Goal: Task Accomplishment & Management: Use online tool/utility

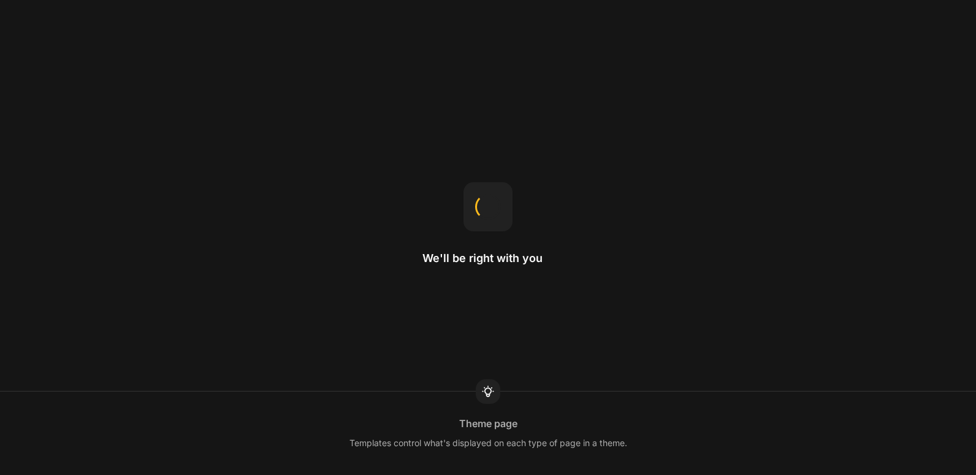
click at [171, 83] on div "We'll be right with you Theme page Templates control what's displayed on each t…" at bounding box center [488, 237] width 976 height 475
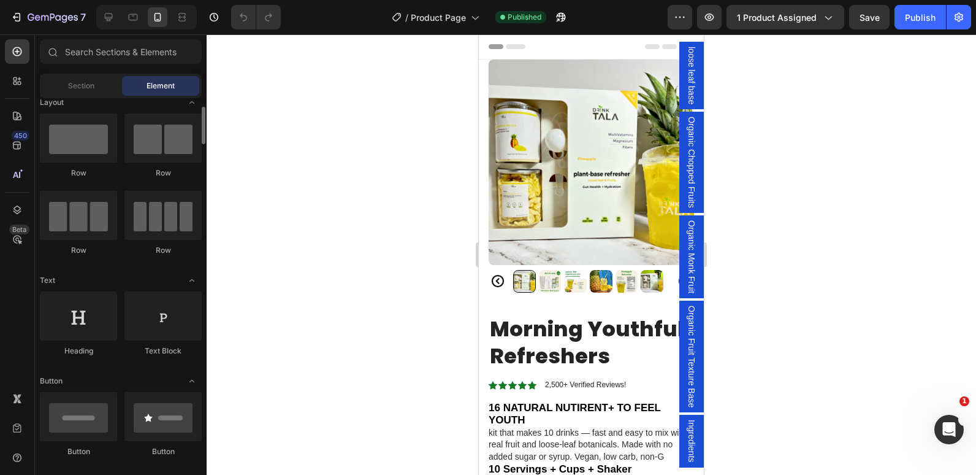
scroll to position [18, 0]
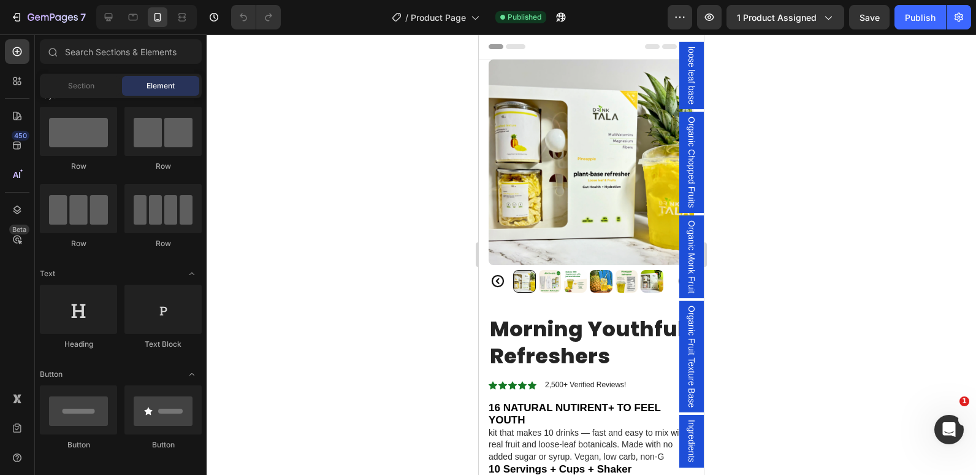
drag, startPoint x: 774, startPoint y: 218, endPoint x: 616, endPoint y: 292, distance: 175.3
click at [558, 346] on h1 "Morning Youthful Refreshers" at bounding box center [591, 342] width 205 height 56
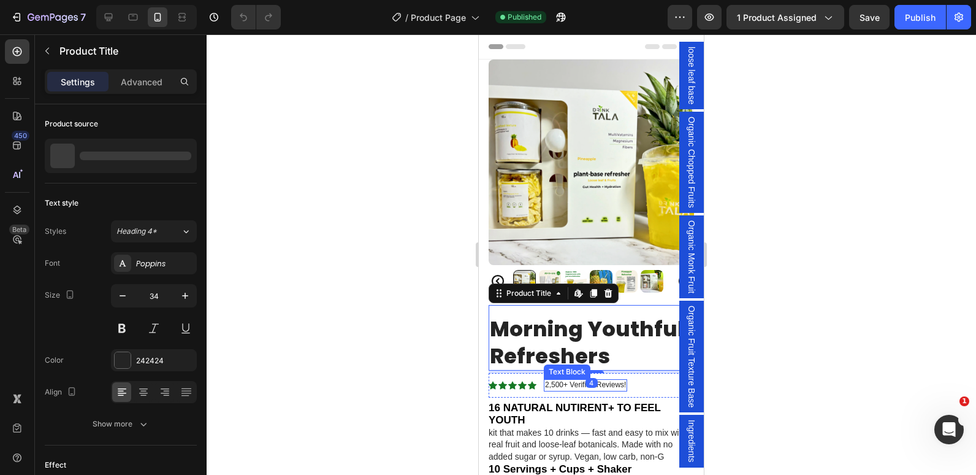
scroll to position [66, 0]
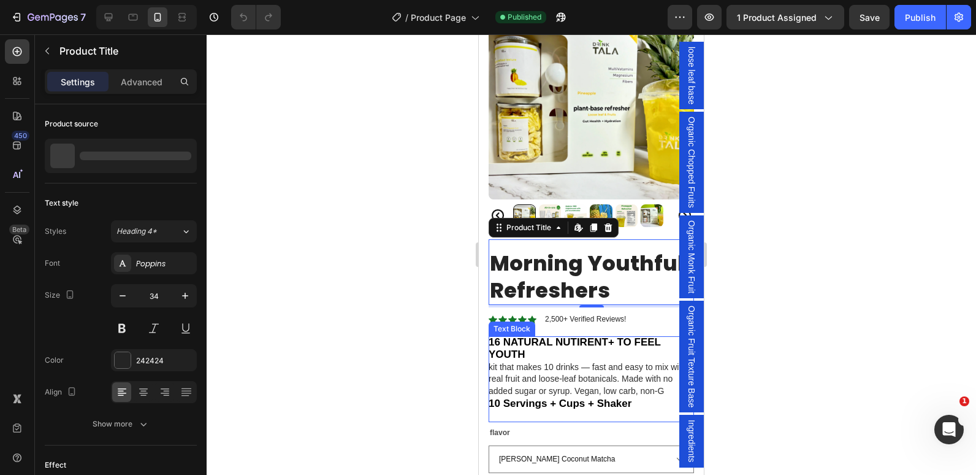
click at [572, 336] on strong "16 NATURAL NUTIRENT+ TO FEEL YOUTH" at bounding box center [575, 348] width 172 height 25
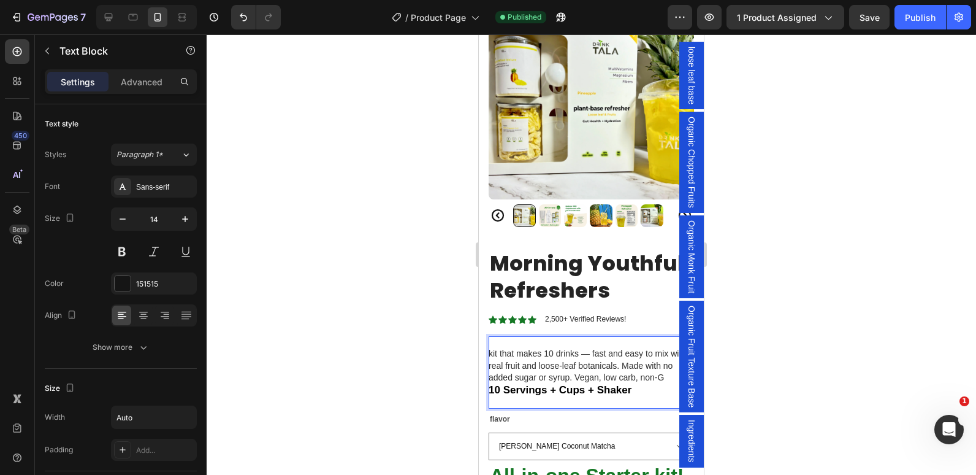
click at [538, 374] on p "kit that makes 10 drinks — fast and easy to mix with real fruit and loose-leaf …" at bounding box center [591, 366] width 205 height 36
click at [537, 386] on strong "10 Servings + Cups + Shaker" at bounding box center [560, 390] width 143 height 12
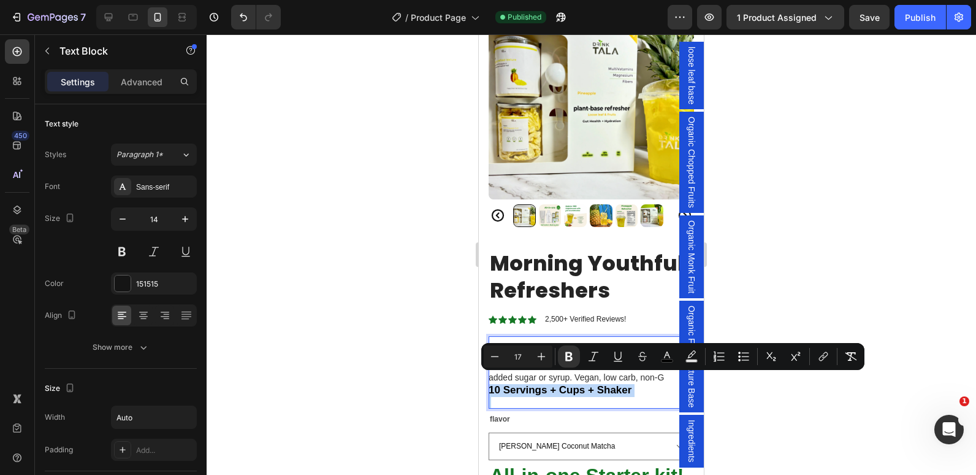
copy strong "10 Servings + Cups + Shaker"
click at [457, 345] on div at bounding box center [592, 254] width 770 height 440
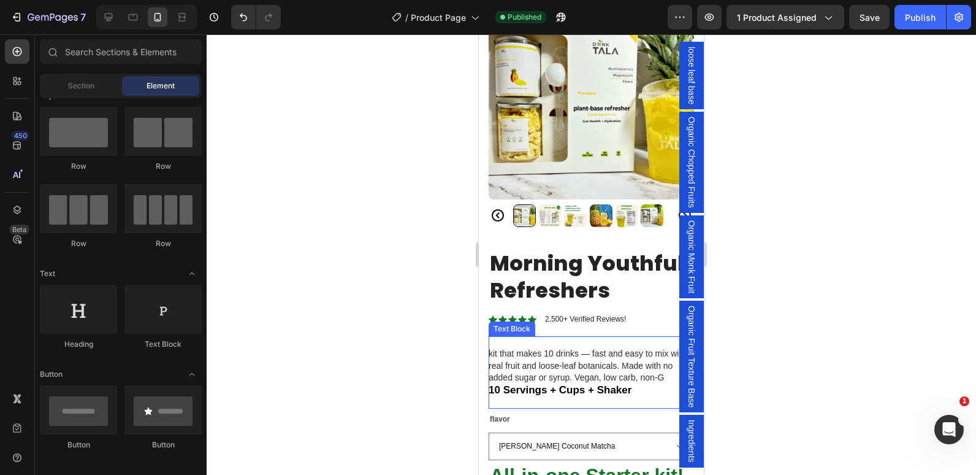
click at [513, 336] on p "Rich Text Editor. Editing area: main" at bounding box center [591, 342] width 205 height 12
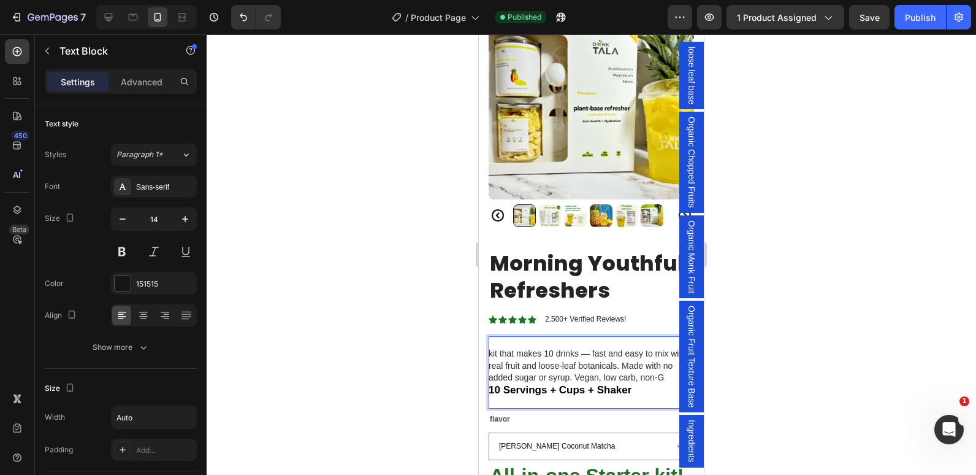
click at [502, 336] on p "Rich Text Editor. Editing area: main" at bounding box center [591, 342] width 205 height 12
click at [524, 384] on strong "10 Servings + Cups + Shaker" at bounding box center [560, 390] width 143 height 12
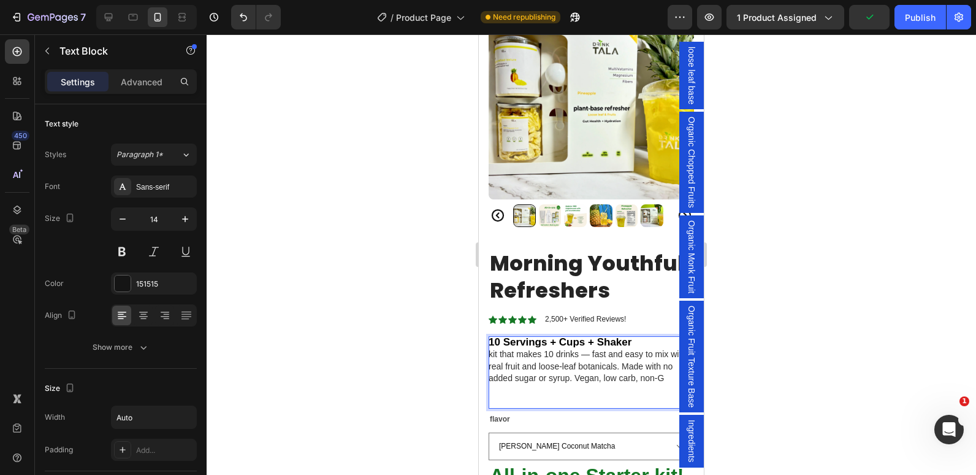
click at [430, 347] on div at bounding box center [592, 254] width 770 height 440
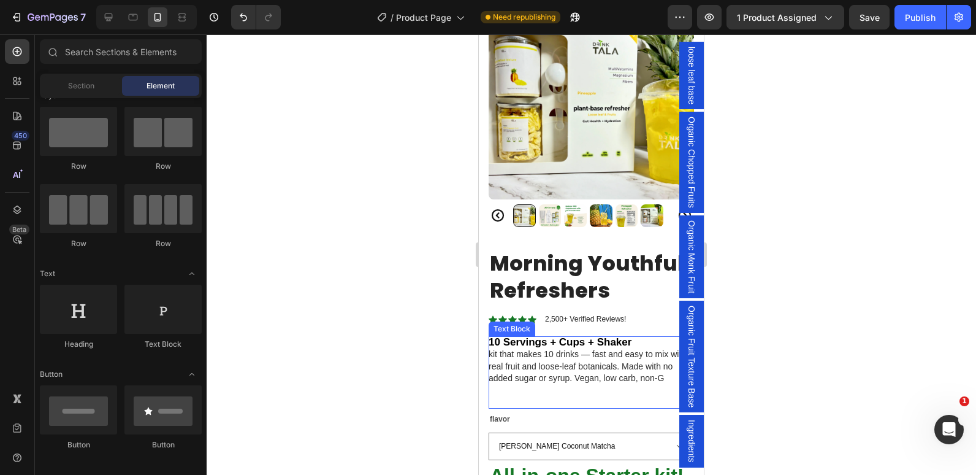
click at [500, 384] on p "Rich Text Editor. Editing area: main" at bounding box center [591, 390] width 205 height 12
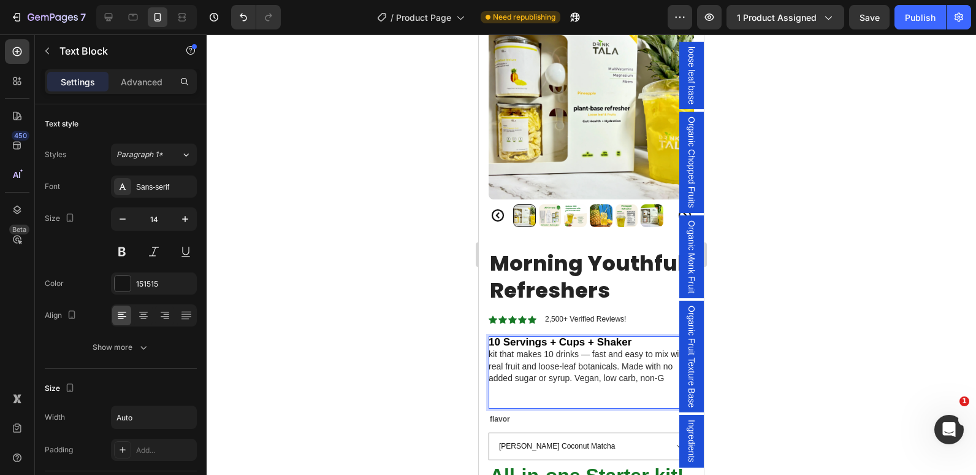
click at [494, 397] on p "Rich Text Editor. Editing area: main" at bounding box center [591, 403] width 205 height 12
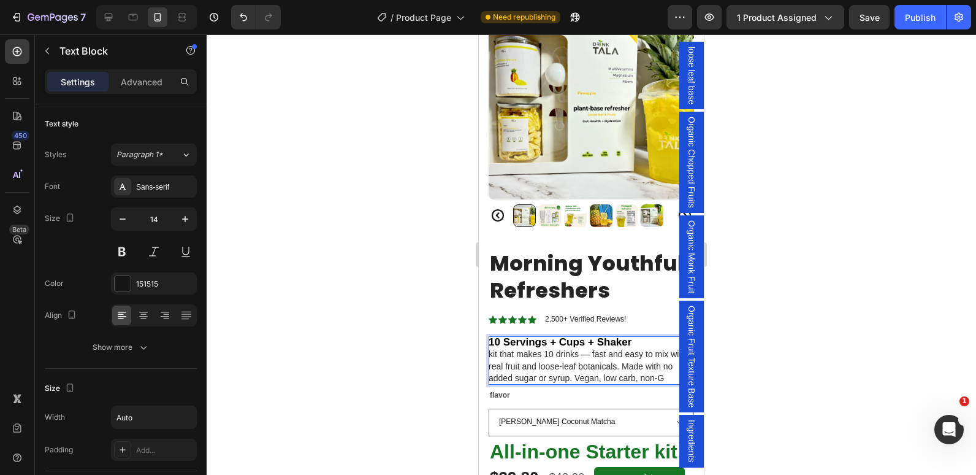
click at [402, 374] on div at bounding box center [592, 254] width 770 height 440
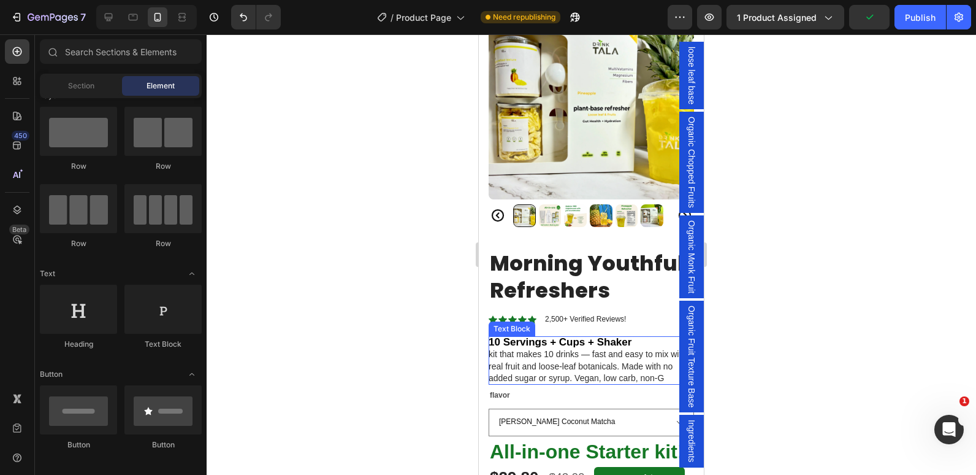
click at [522, 336] on strong "10 Servings + Cups + Shaker" at bounding box center [560, 342] width 143 height 12
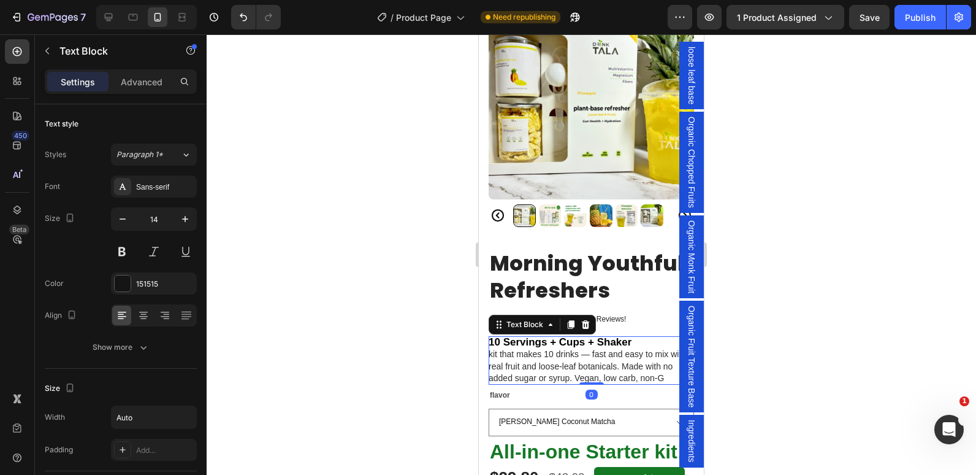
click at [530, 336] on strong "10 Servings + Cups + Shaker" at bounding box center [560, 342] width 143 height 12
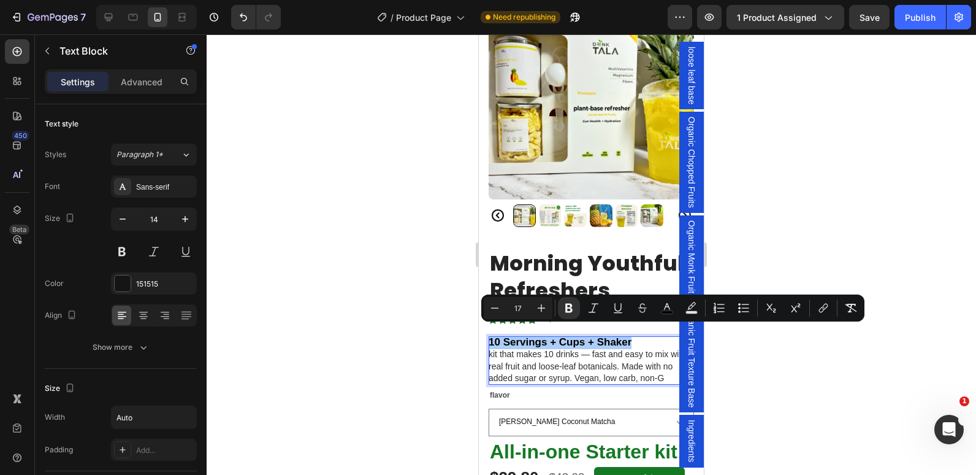
click at [446, 329] on div at bounding box center [592, 254] width 770 height 440
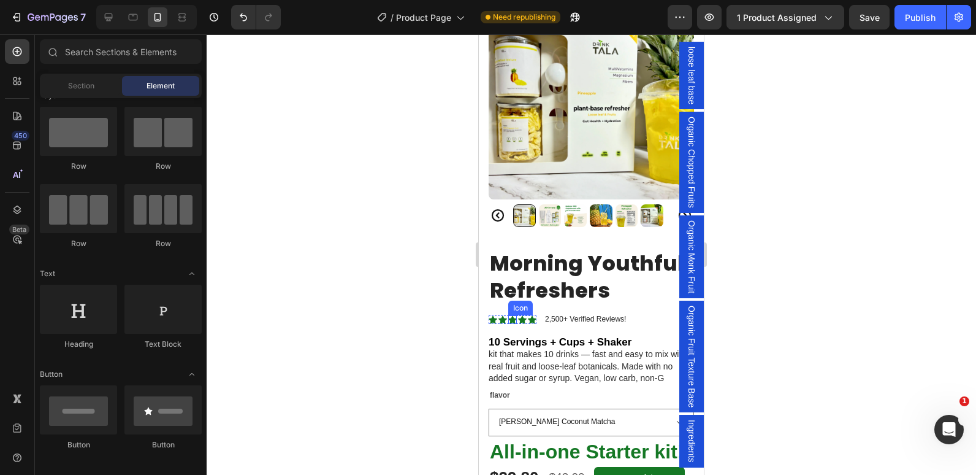
click at [513, 315] on icon at bounding box center [512, 319] width 9 height 8
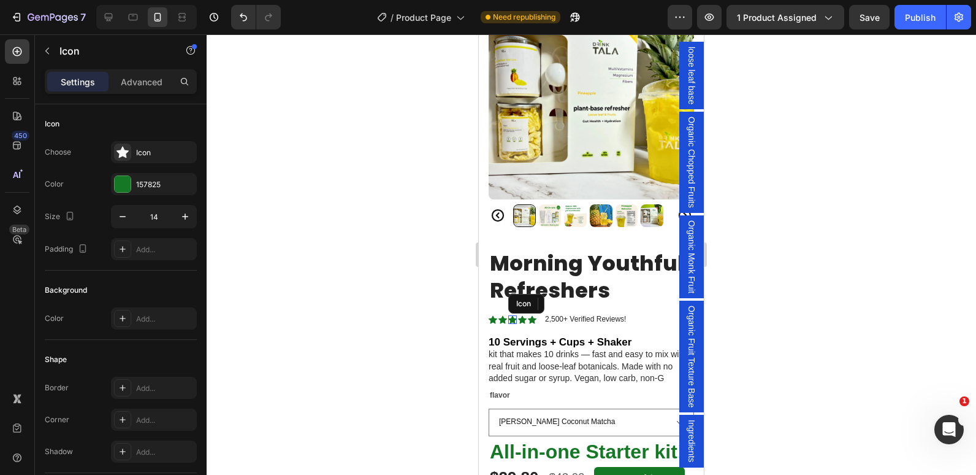
click at [513, 315] on icon at bounding box center [512, 319] width 9 height 8
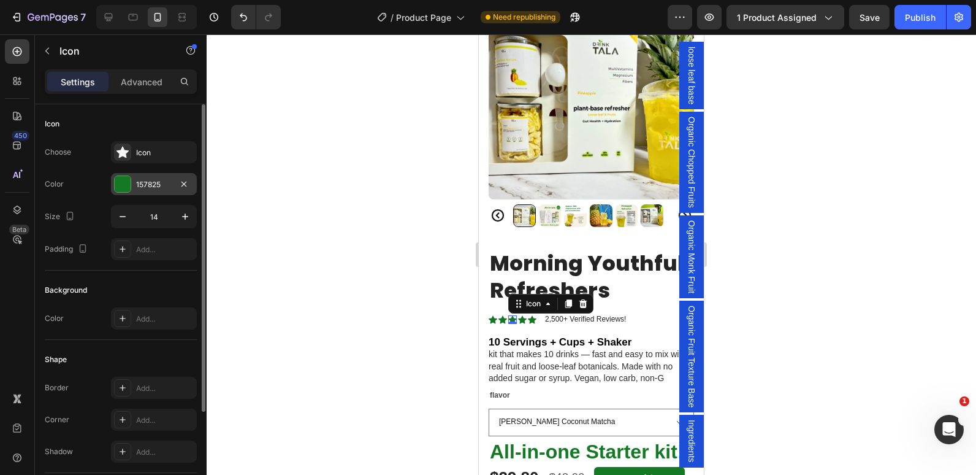
click at [137, 184] on div "157825" at bounding box center [154, 184] width 36 height 11
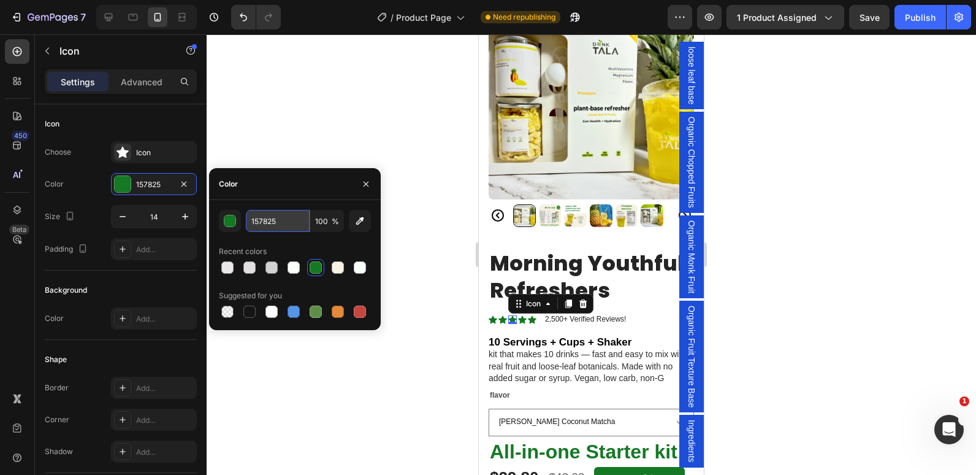
click at [270, 216] on input "157825" at bounding box center [278, 221] width 64 height 22
click at [522, 336] on strong "10 Servings + Cups + Shaker" at bounding box center [560, 342] width 143 height 12
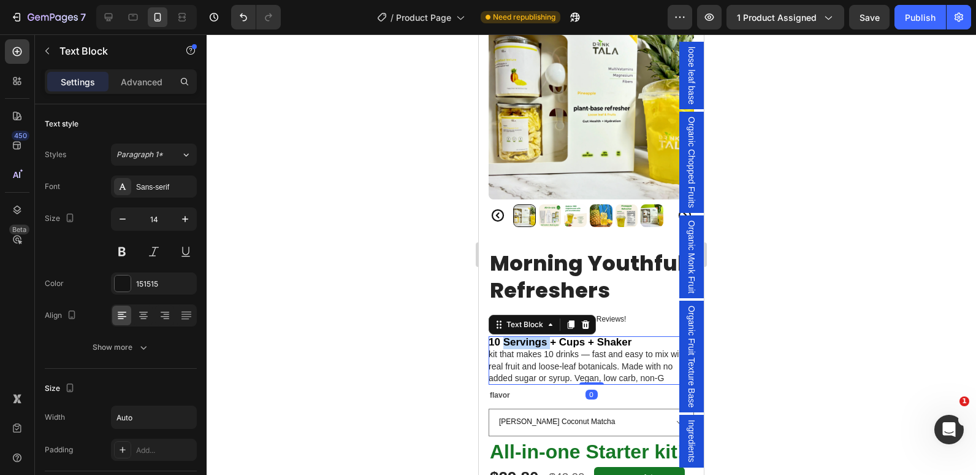
click at [527, 336] on strong "10 Servings + Cups + Shaker" at bounding box center [560, 342] width 143 height 12
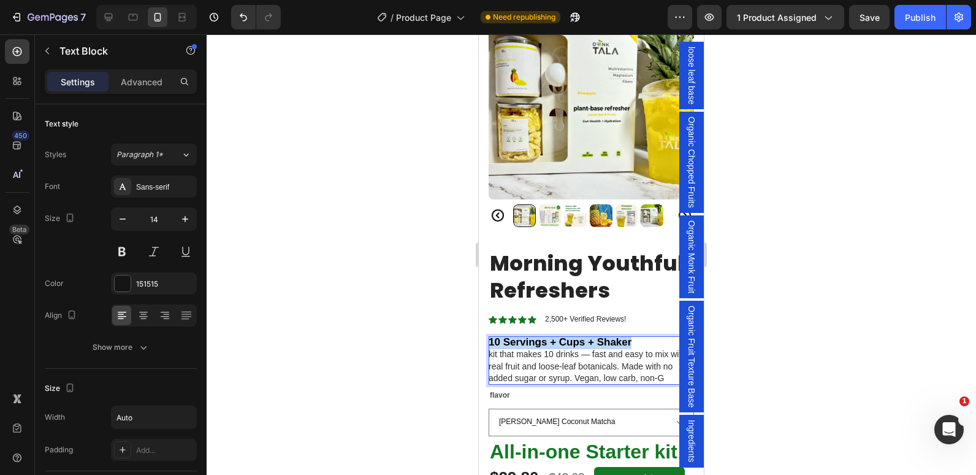
click at [527, 336] on strong "10 Servings + Cups + Shaker" at bounding box center [560, 342] width 143 height 12
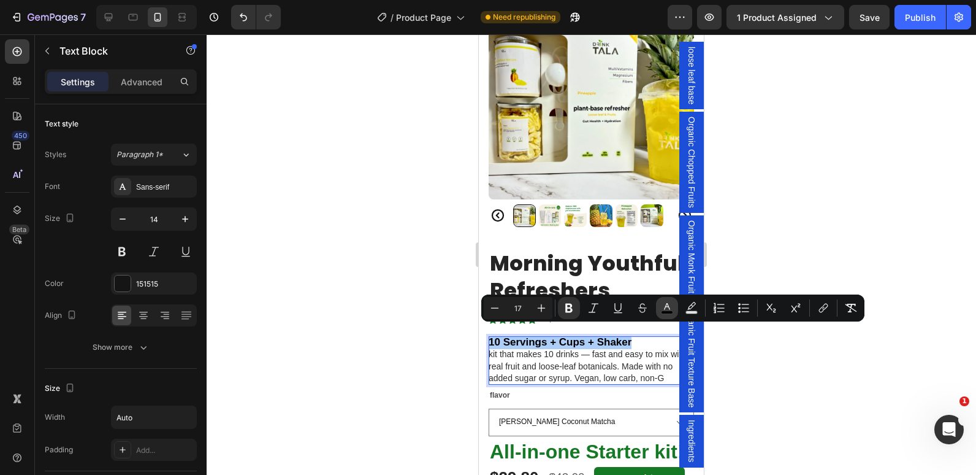
click at [673, 311] on button "color" at bounding box center [667, 308] width 22 height 22
type input "000000"
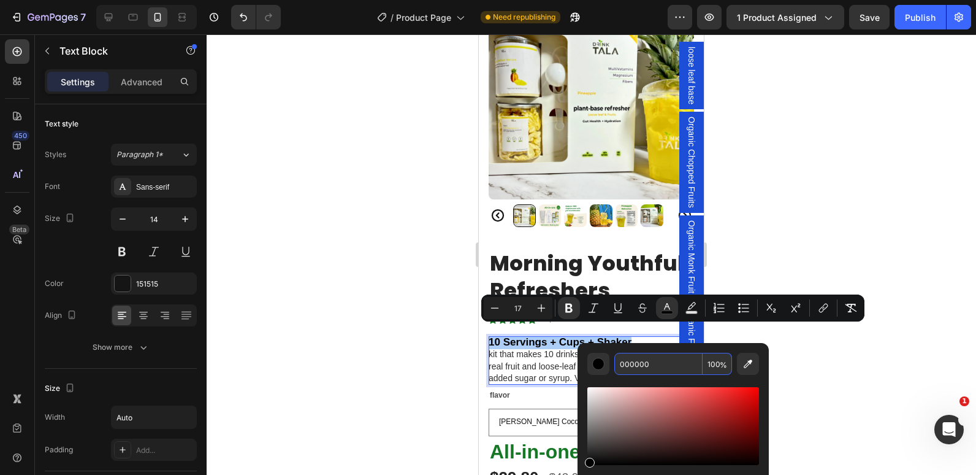
click at [638, 359] on input "000000" at bounding box center [658, 364] width 88 height 22
paste input "157825"
type input "157825"
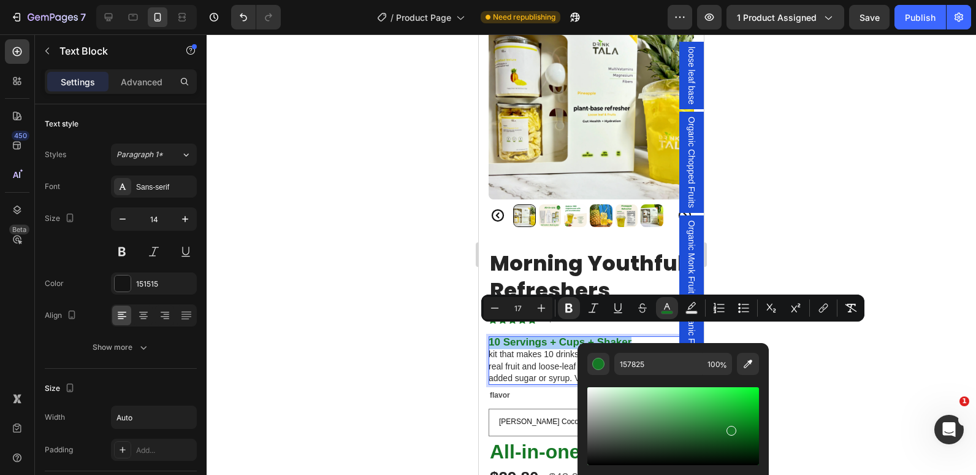
click at [376, 320] on div at bounding box center [592, 254] width 770 height 440
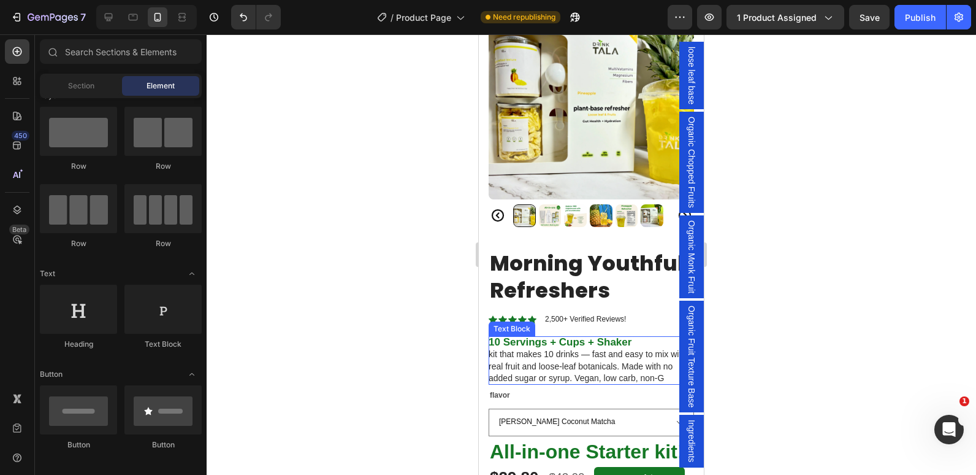
click at [600, 336] on strong "10 Servings + Cups + Shaker" at bounding box center [560, 342] width 143 height 12
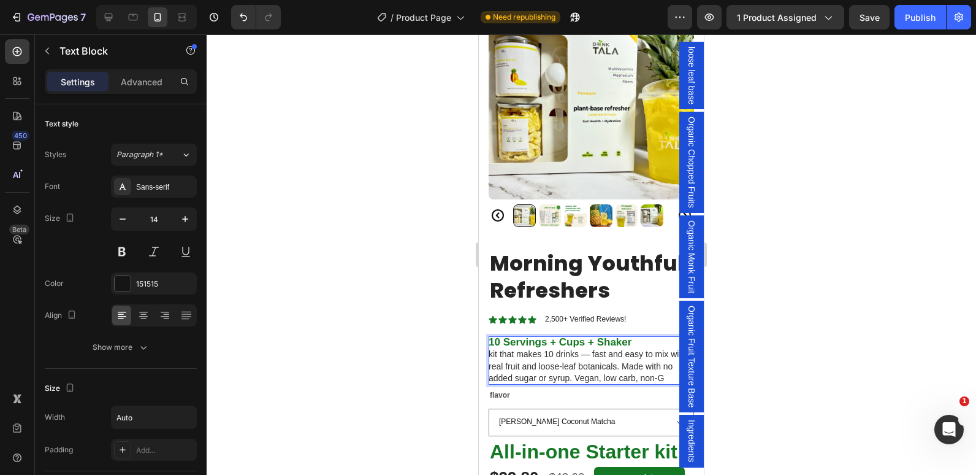
click at [587, 336] on strong "10 Servings + Cups + Shaker" at bounding box center [560, 342] width 143 height 12
click at [557, 336] on strong "10 Servings + Cups + Shaker" at bounding box center [560, 342] width 143 height 12
click at [611, 336] on strong "10 Servings + 10 Cups + Shaker" at bounding box center [568, 342] width 158 height 12
click at [529, 336] on strong "10 Servings + 10 Cups + FreeShaker" at bounding box center [579, 342] width 180 height 12
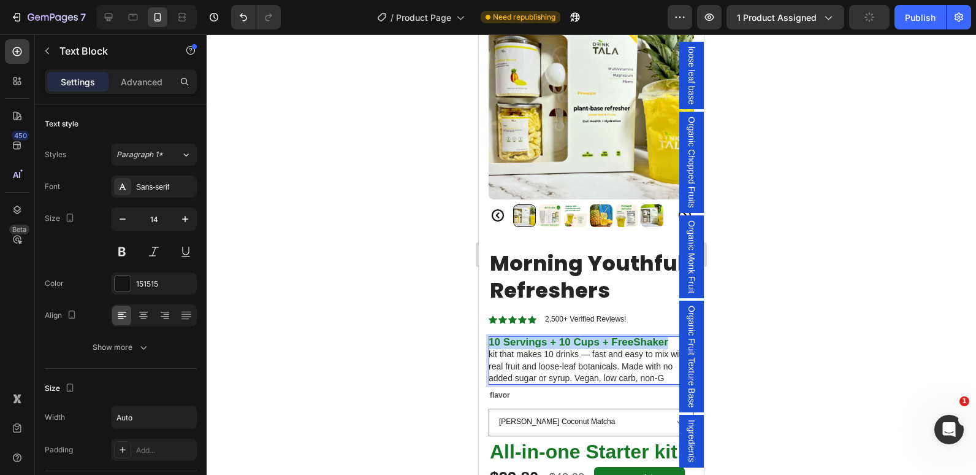
click at [529, 336] on strong "10 Servings + 10 Cups + FreeShaker" at bounding box center [579, 342] width 180 height 12
click at [637, 336] on strong "10 Servings + 10 Cups + FreeShaker" at bounding box center [579, 342] width 180 height 12
click at [592, 336] on strong "10 Servings + 10 Cups + Free Shaker" at bounding box center [580, 342] width 183 height 12
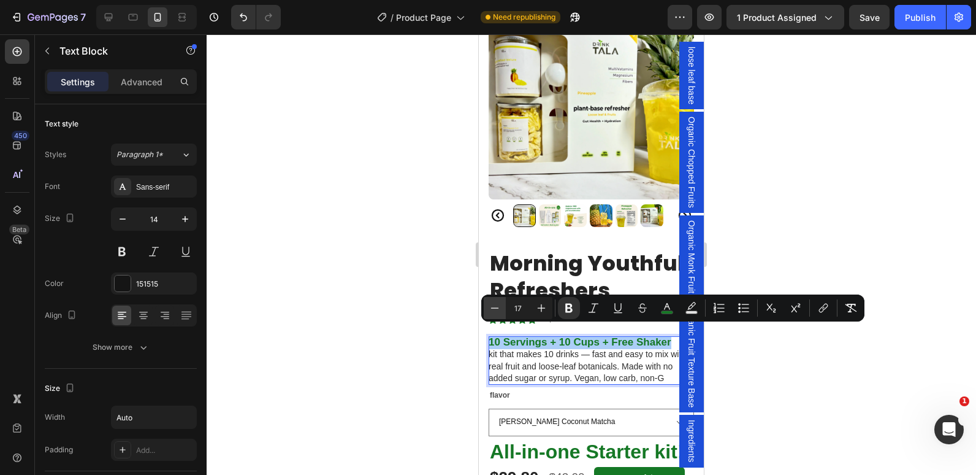
click at [495, 311] on icon "Editor contextual toolbar" at bounding box center [495, 308] width 12 height 12
type input "15"
click at [440, 323] on div at bounding box center [592, 254] width 770 height 440
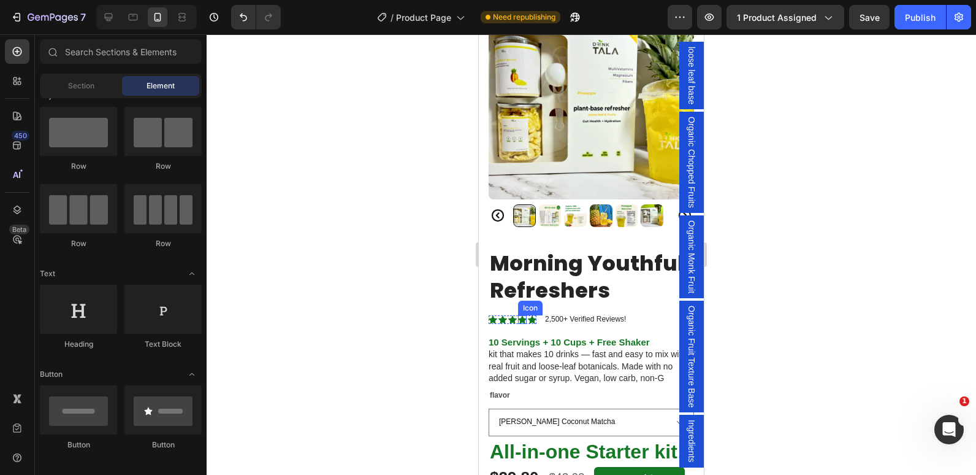
click at [524, 315] on icon at bounding box center [522, 319] width 9 height 9
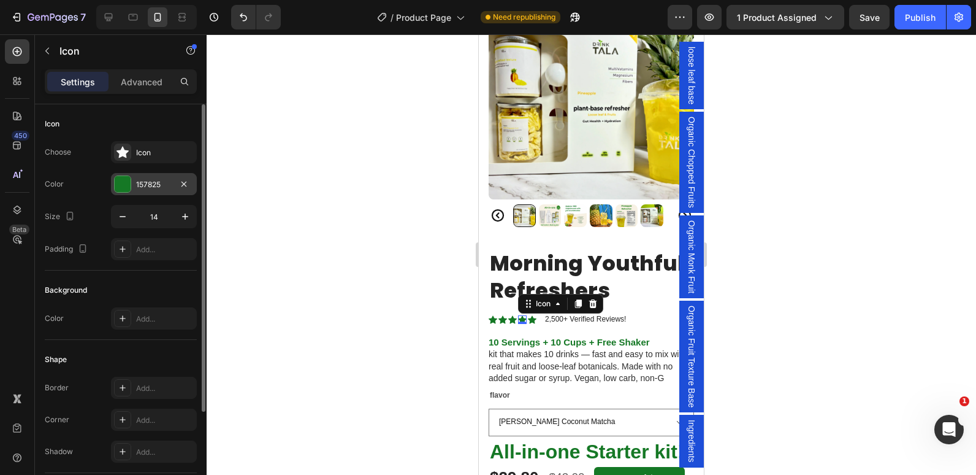
click at [114, 185] on div at bounding box center [122, 183] width 17 height 17
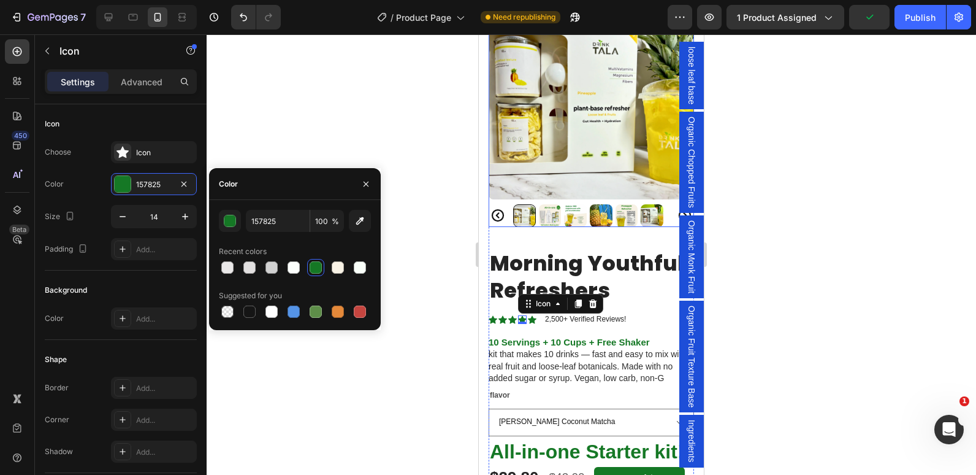
click at [634, 147] on img at bounding box center [591, 96] width 205 height 205
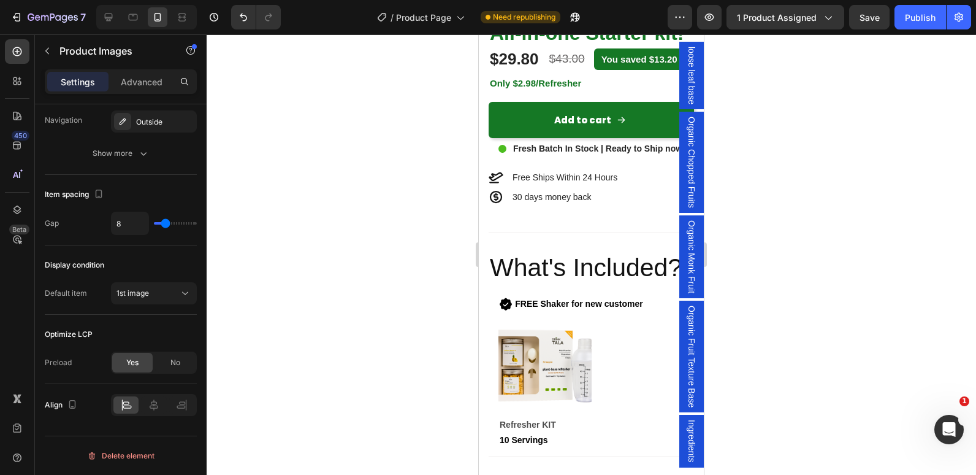
scroll to position [600, 0]
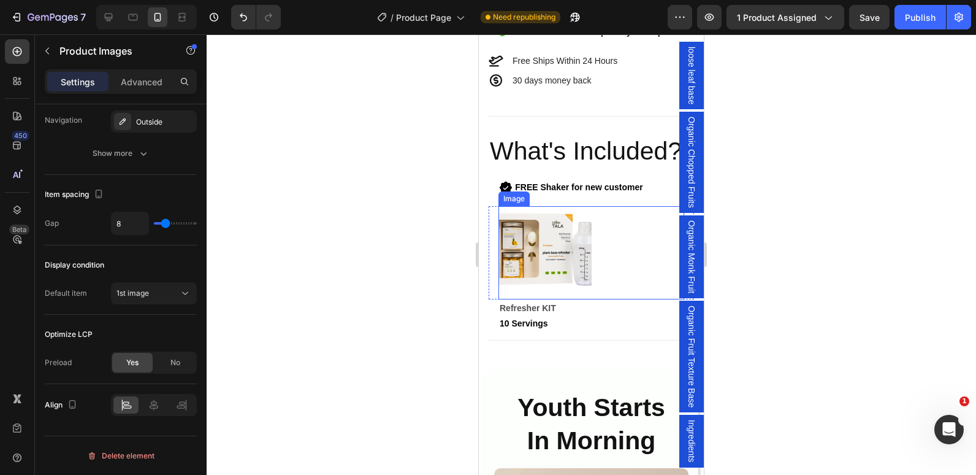
click at [547, 268] on img at bounding box center [545, 252] width 93 height 93
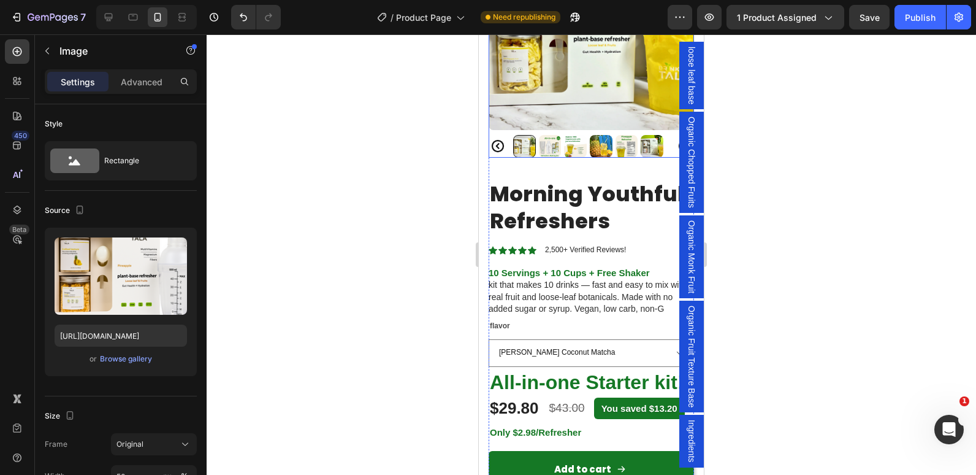
scroll to position [134, 0]
click at [513, 247] on icon at bounding box center [512, 251] width 9 height 8
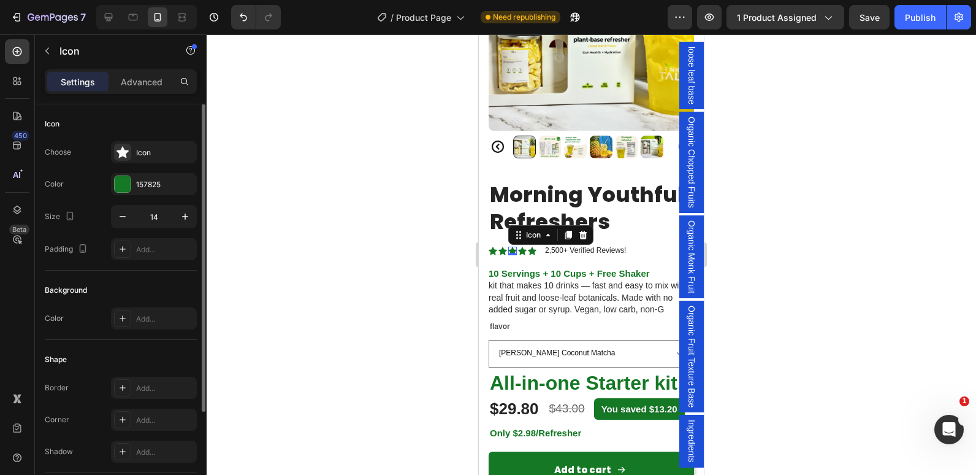
click at [109, 187] on div "Color 157825" at bounding box center [121, 184] width 152 height 22
click at [123, 185] on div at bounding box center [123, 184] width 16 height 16
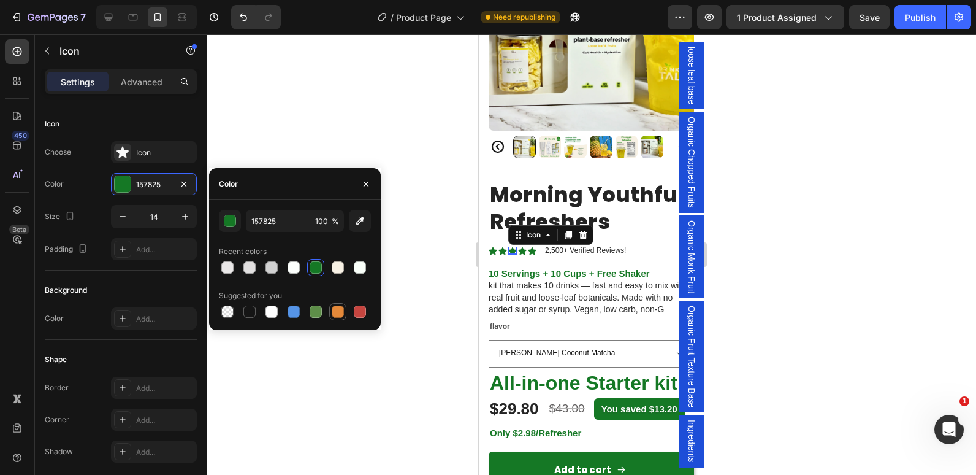
click at [333, 311] on div at bounding box center [338, 311] width 12 height 12
click at [221, 224] on button "button" at bounding box center [230, 221] width 22 height 22
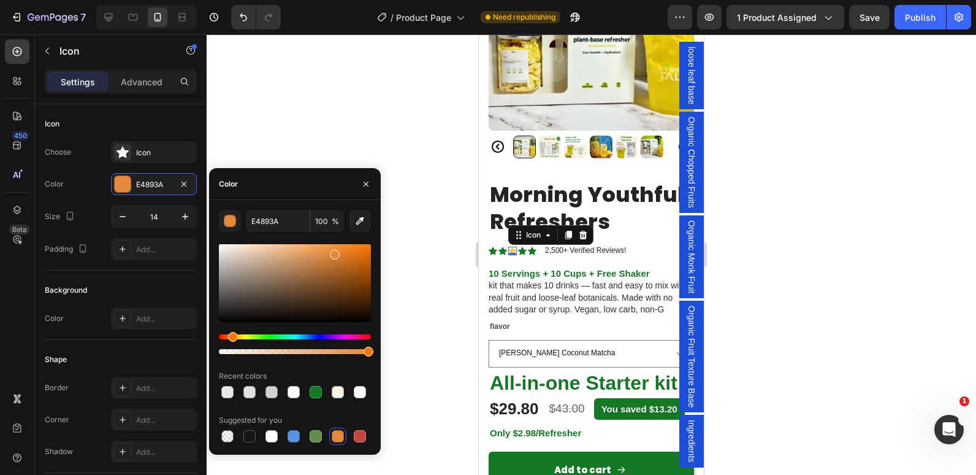
click at [243, 338] on div "Hue" at bounding box center [295, 336] width 152 height 5
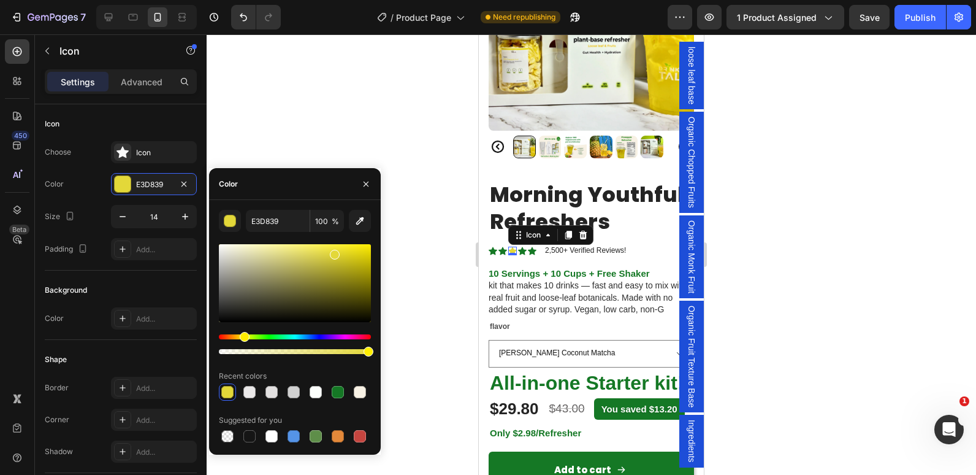
click at [243, 338] on div "Hue" at bounding box center [245, 337] width 10 height 10
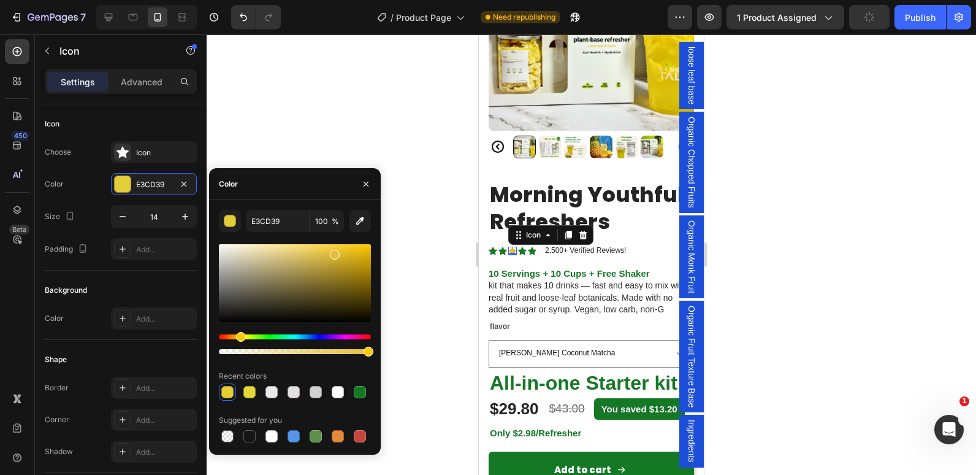
type input "E3BF39"
click at [239, 342] on div at bounding box center [295, 344] width 152 height 20
click at [502, 247] on icon at bounding box center [503, 251] width 9 height 8
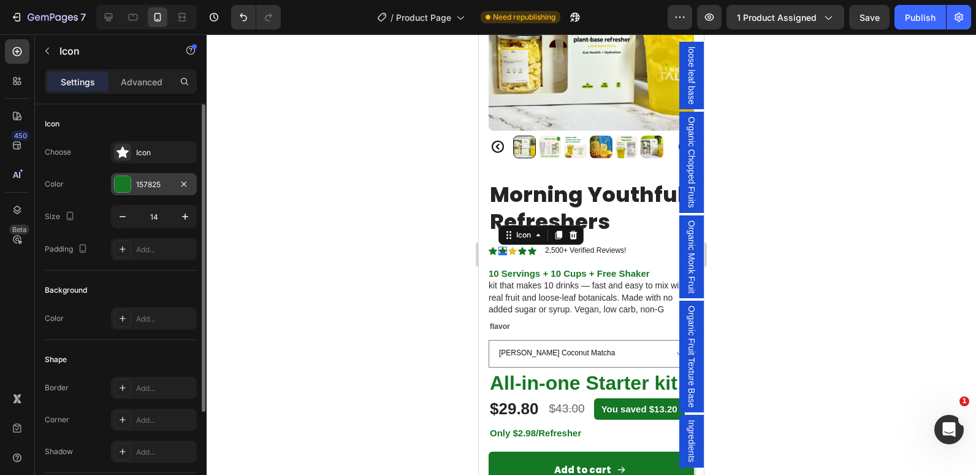
click at [126, 186] on div at bounding box center [123, 184] width 16 height 16
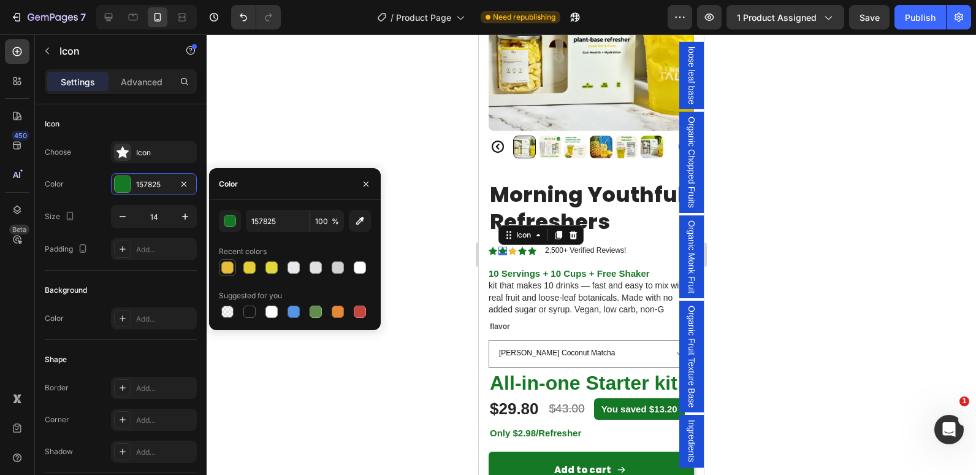
click at [224, 269] on div at bounding box center [227, 267] width 12 height 12
type input "E3BF39"
click at [513, 247] on icon at bounding box center [512, 251] width 9 height 8
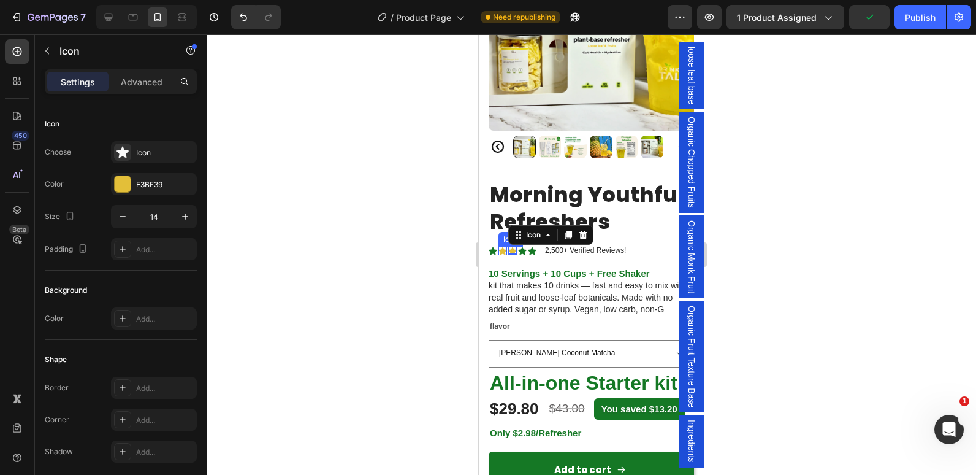
click at [504, 247] on icon at bounding box center [503, 251] width 9 height 8
click at [490, 247] on icon at bounding box center [493, 251] width 9 height 9
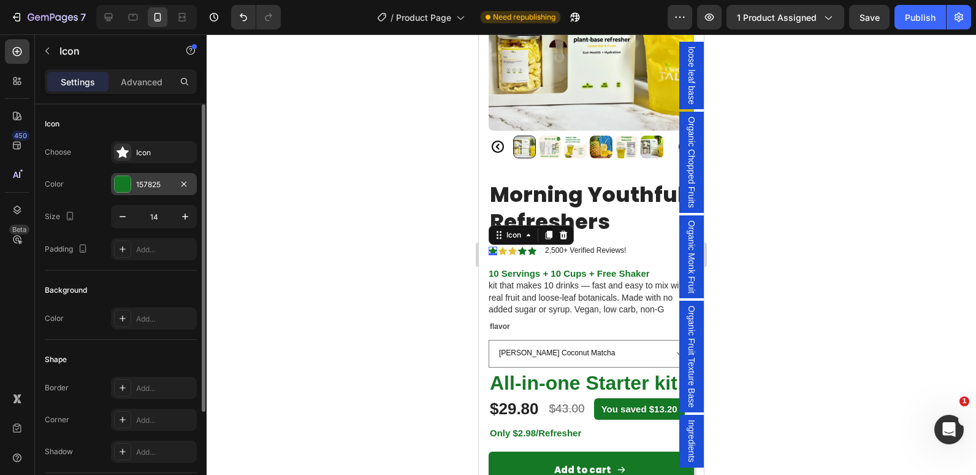
click at [117, 182] on div at bounding box center [123, 184] width 16 height 16
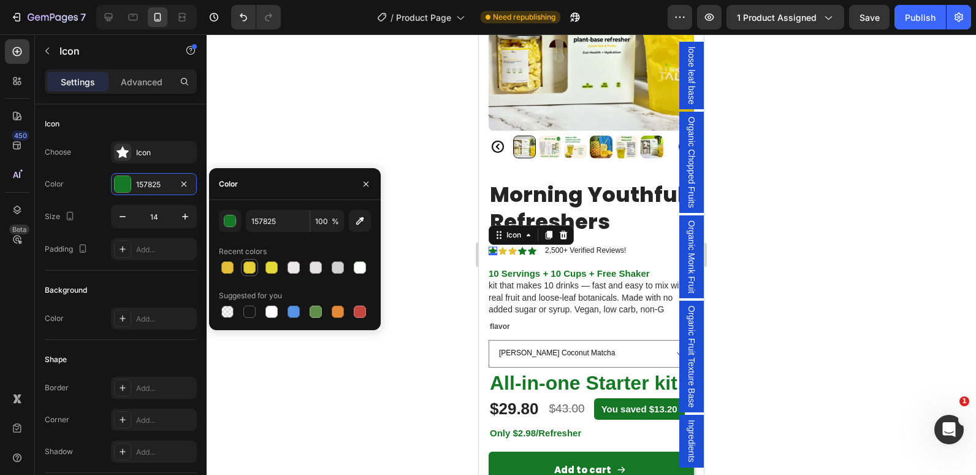
click at [247, 264] on div at bounding box center [249, 267] width 12 height 12
type input "E3CD39"
click at [533, 247] on icon at bounding box center [532, 251] width 9 height 8
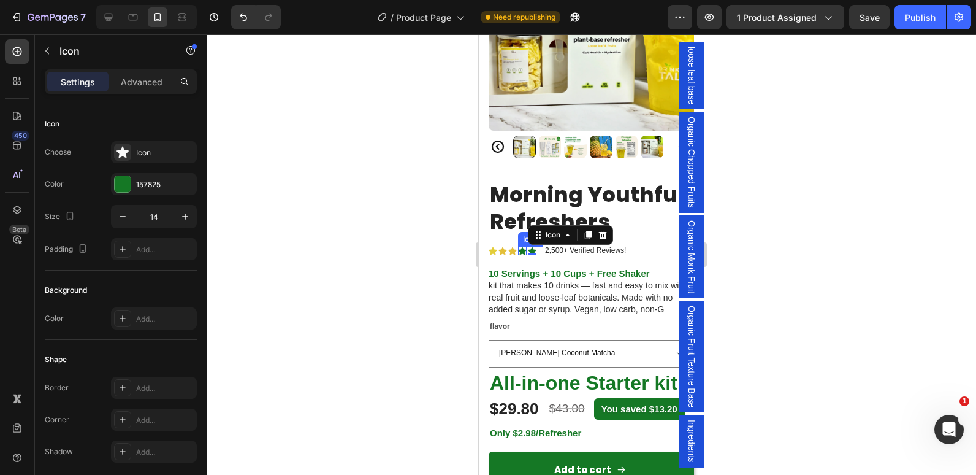
click at [524, 247] on icon at bounding box center [522, 251] width 9 height 8
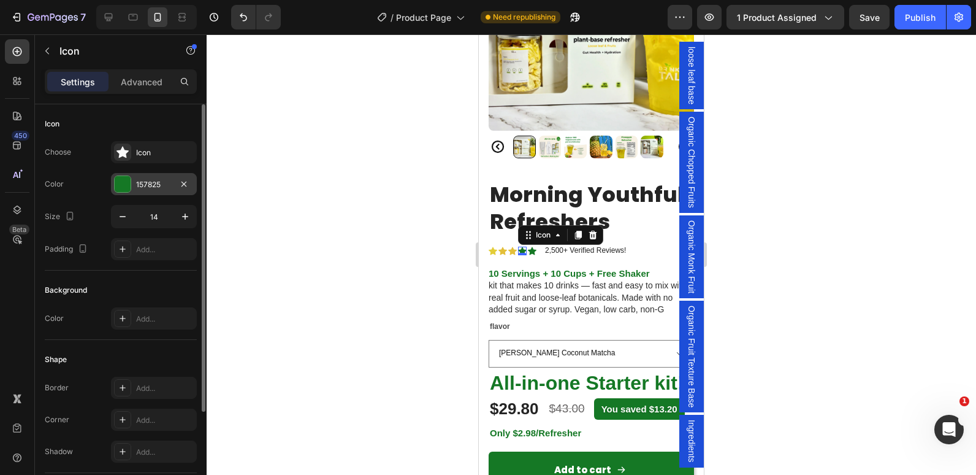
click at [131, 185] on div "157825" at bounding box center [154, 184] width 86 height 22
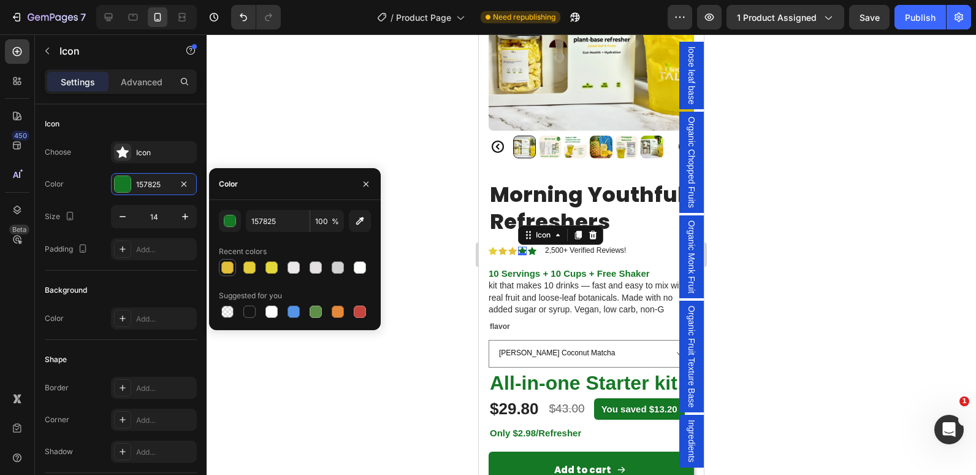
click at [225, 268] on div at bounding box center [227, 267] width 12 height 12
type input "E3BF39"
click at [532, 247] on icon at bounding box center [532, 251] width 9 height 8
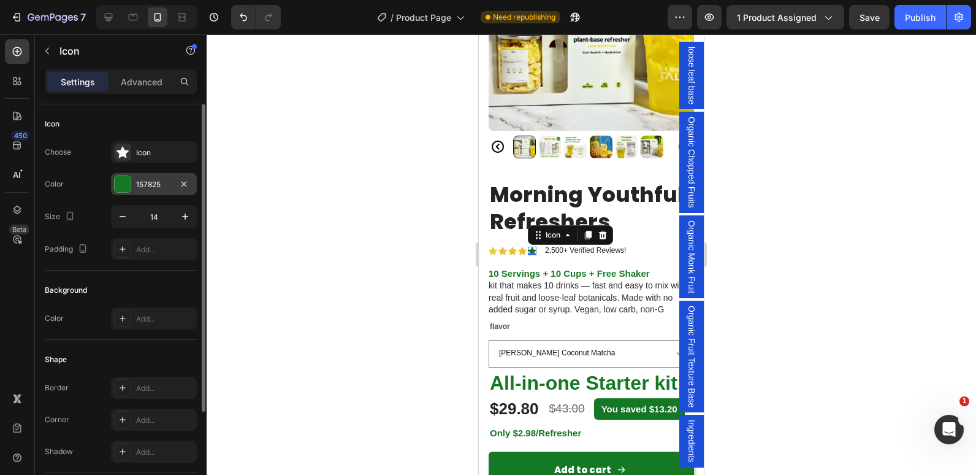
click at [124, 187] on div at bounding box center [123, 184] width 16 height 16
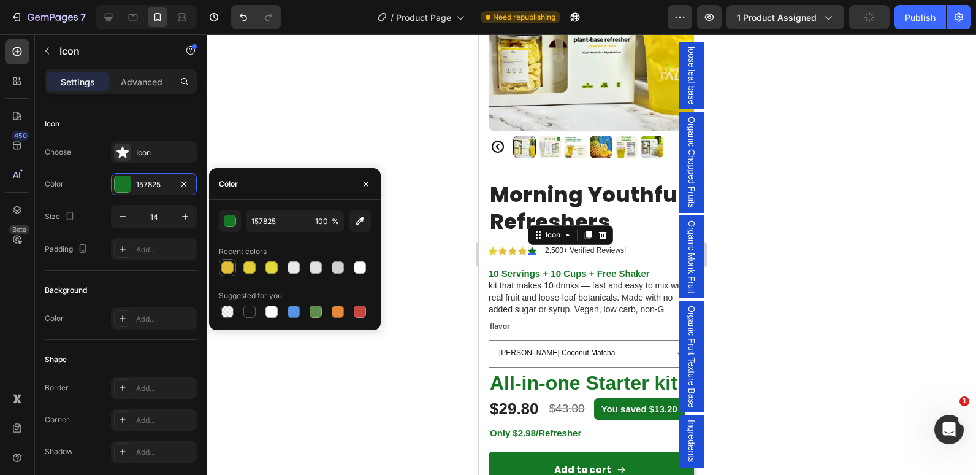
drag, startPoint x: 224, startPoint y: 270, endPoint x: 114, endPoint y: 217, distance: 122.3
click at [224, 270] on div at bounding box center [227, 267] width 12 height 12
type input "E3BF39"
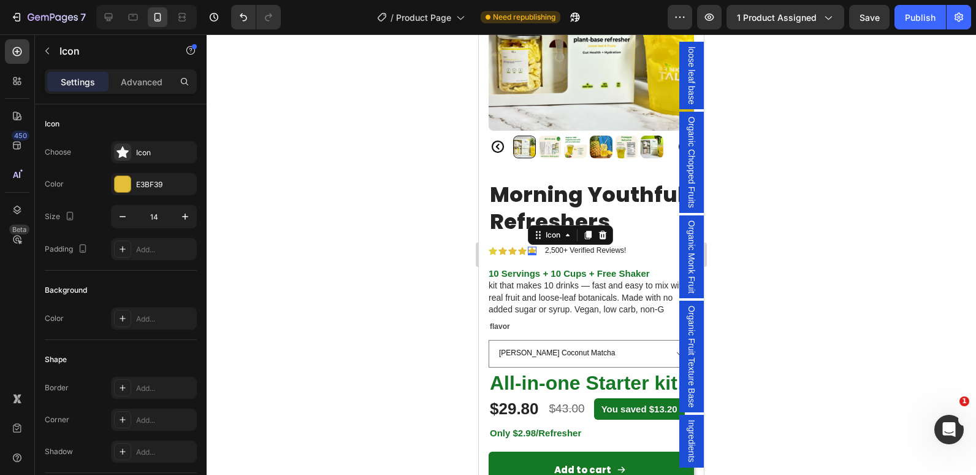
click at [773, 221] on div at bounding box center [592, 254] width 770 height 440
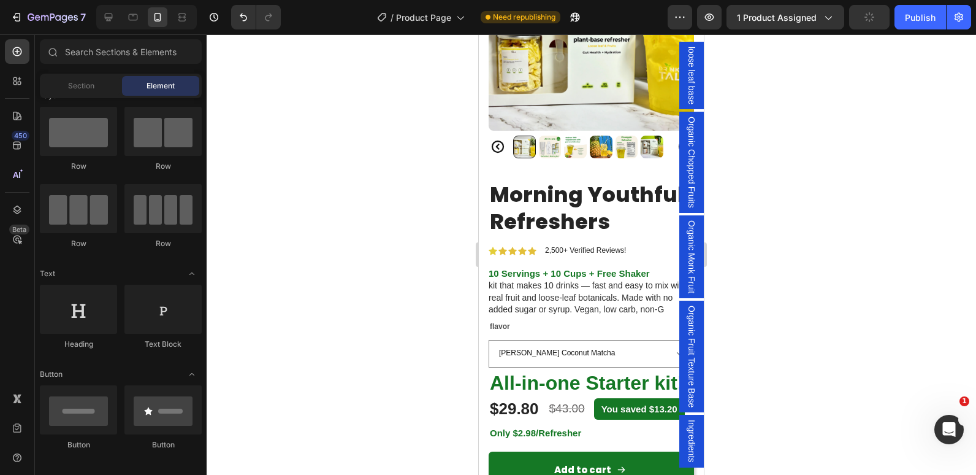
scroll to position [342, 0]
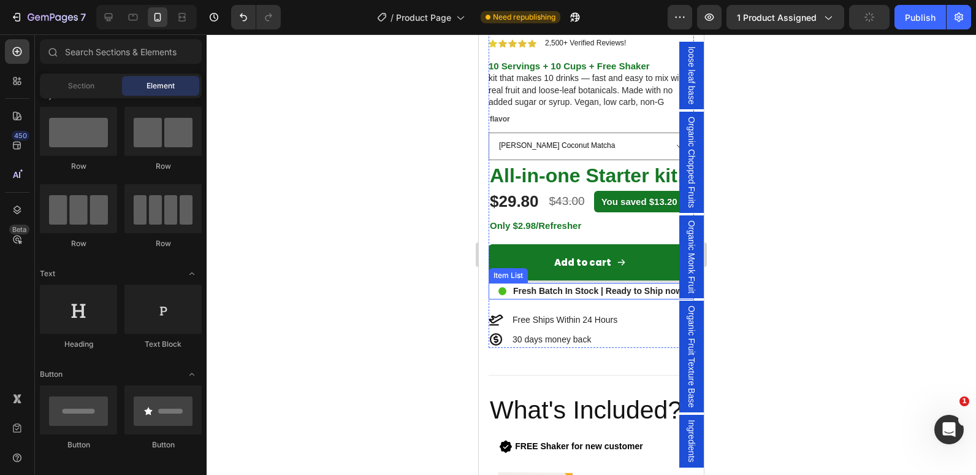
click at [543, 297] on p "Fresh Batch In Stock | Ready to Ship now" at bounding box center [597, 291] width 169 height 13
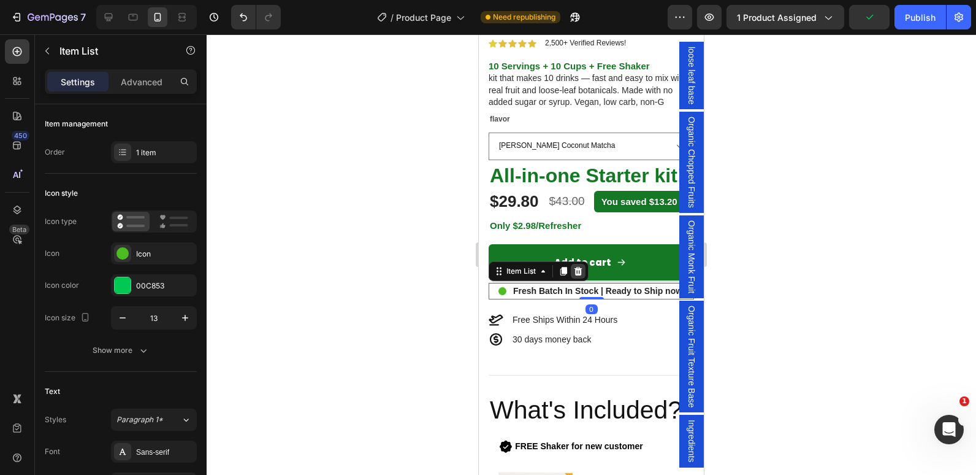
click at [581, 278] on div at bounding box center [578, 271] width 15 height 15
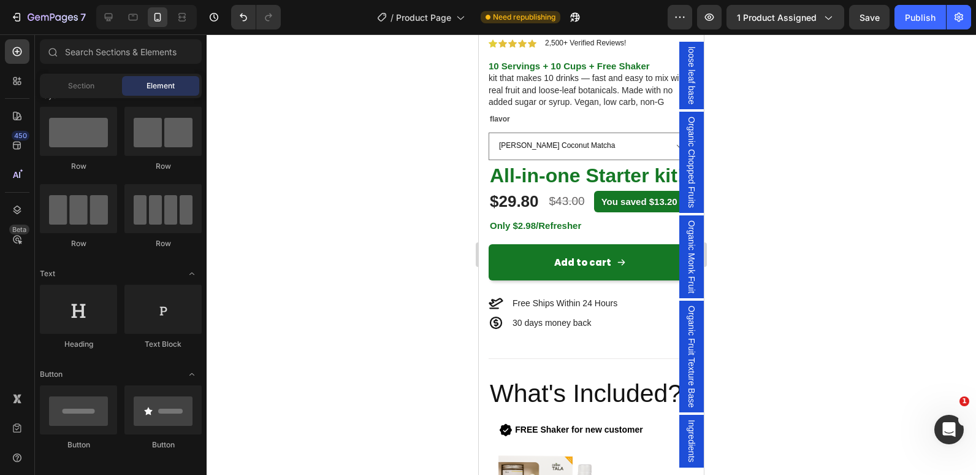
click at [401, 299] on div at bounding box center [592, 254] width 770 height 440
click at [586, 186] on h2 "All-in-one Starter kit!" at bounding box center [591, 175] width 205 height 30
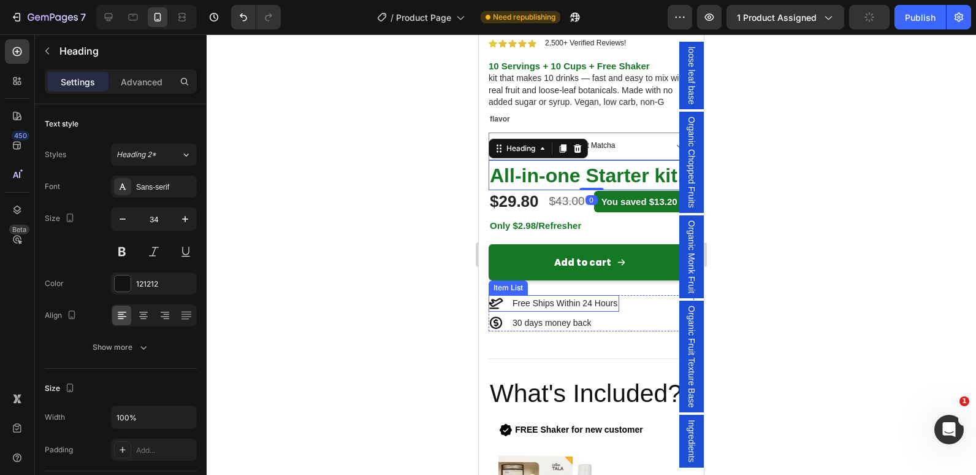
click at [540, 310] on p "Free Ships Within 24 Hours" at bounding box center [565, 303] width 105 height 13
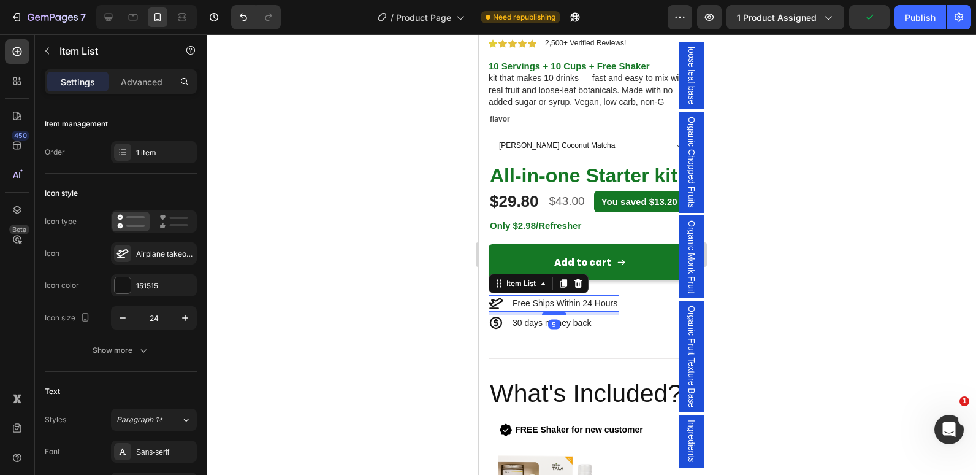
click at [499, 310] on icon at bounding box center [496, 303] width 15 height 15
click at [494, 309] on icon at bounding box center [496, 303] width 14 height 11
click at [157, 250] on div "Airplane takeoff bold" at bounding box center [165, 253] width 58 height 11
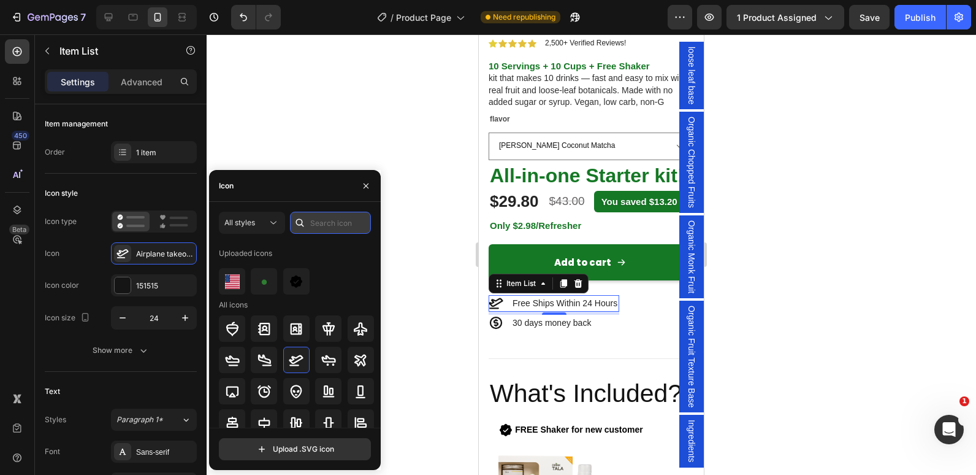
click at [327, 223] on input "text" at bounding box center [330, 223] width 81 height 22
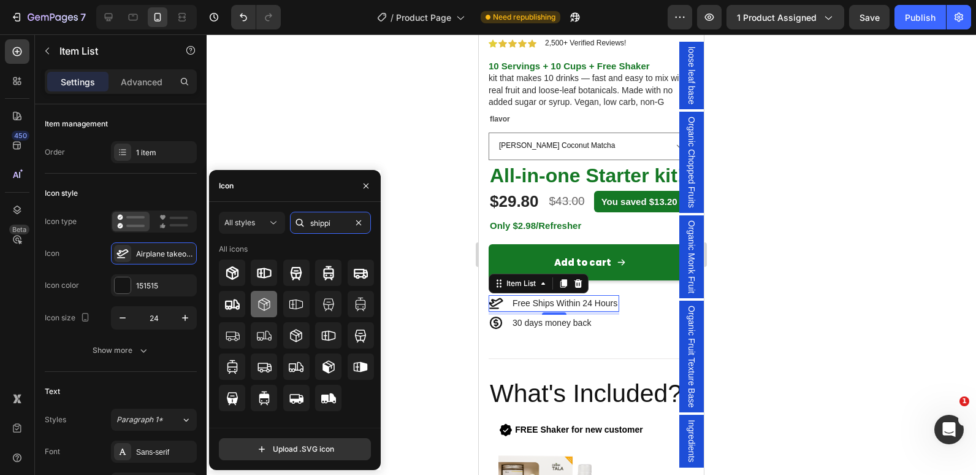
type input "shippi"
click at [269, 304] on icon at bounding box center [264, 304] width 15 height 15
click at [522, 310] on p "Free Ships Within 24 Hours" at bounding box center [565, 303] width 105 height 13
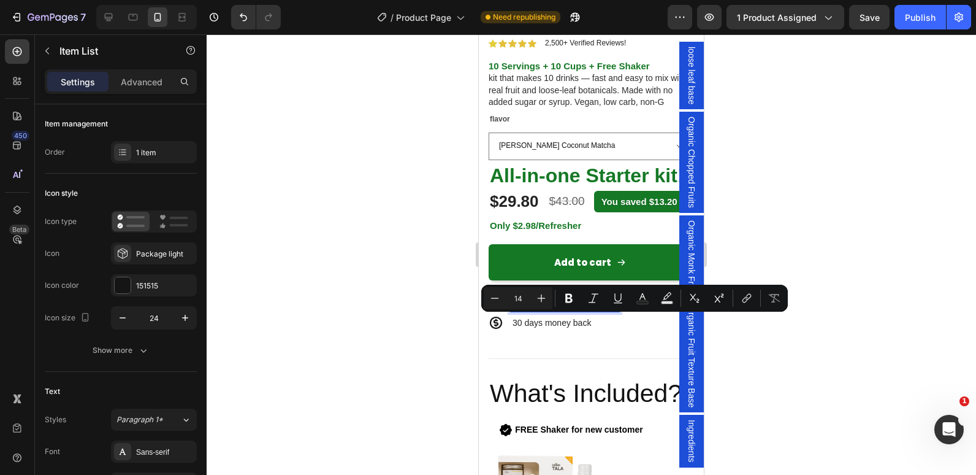
click at [529, 310] on p "Free Ships Within 24 Hours" at bounding box center [565, 303] width 105 height 13
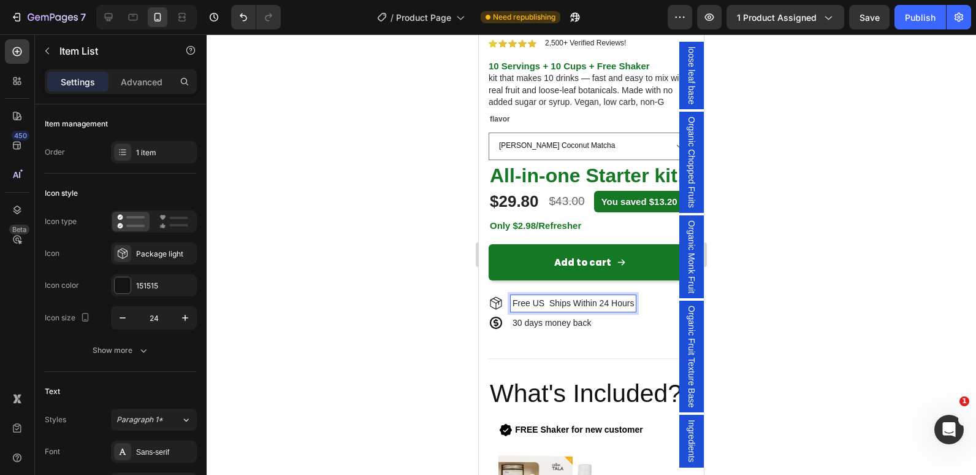
click at [551, 310] on p "Free US Ships Within 24 Hours" at bounding box center [573, 303] width 121 height 13
click at [560, 310] on p "Free US Ships Within 24 Hours" at bounding box center [573, 303] width 120 height 13
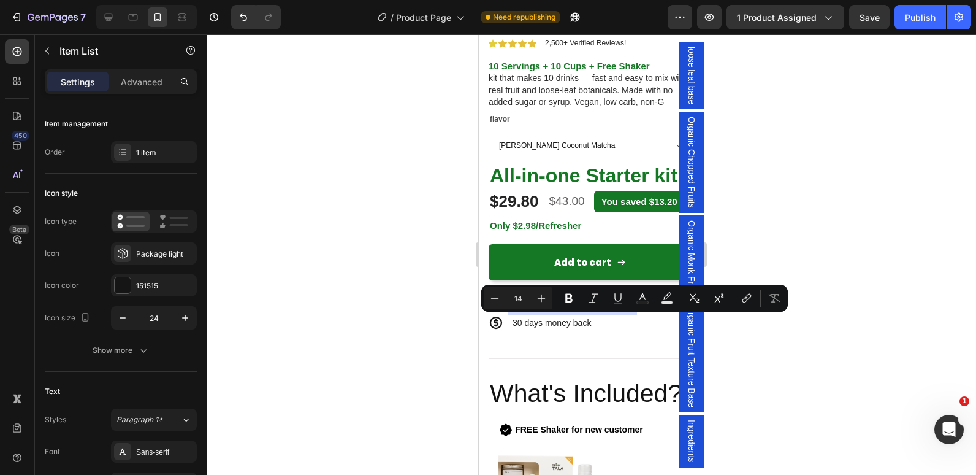
click at [560, 310] on p "Free US Ships Within 24 Hours" at bounding box center [573, 303] width 120 height 13
click at [570, 302] on icon "Editor contextual toolbar" at bounding box center [568, 298] width 7 height 9
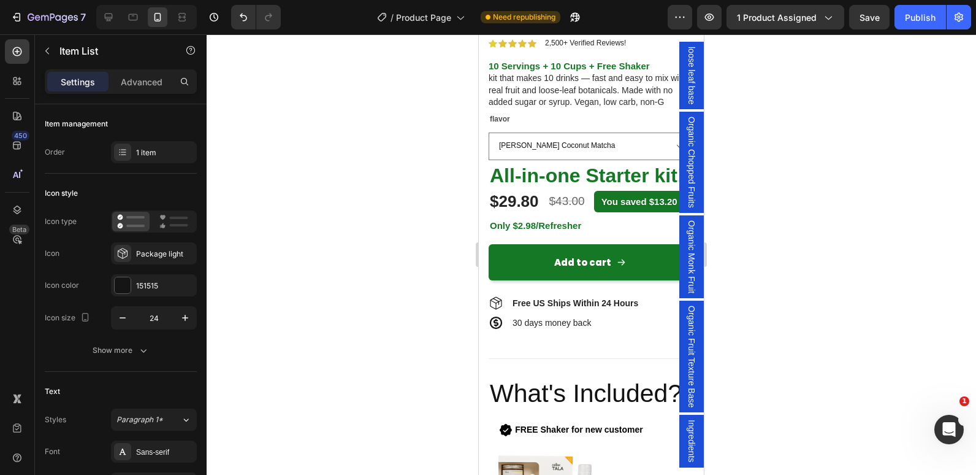
click at [560, 308] on strong "Free US Ships Within 24 Hours" at bounding box center [576, 303] width 126 height 10
click at [532, 308] on strong "ippihFree US sWithin 24 Hours" at bounding box center [575, 303] width 125 height 10
click at [557, 308] on strong "Free US sWithin 24 Hours" at bounding box center [565, 303] width 105 height 10
click at [552, 308] on strong "Free US sWithin 24 Hours" at bounding box center [565, 303] width 105 height 10
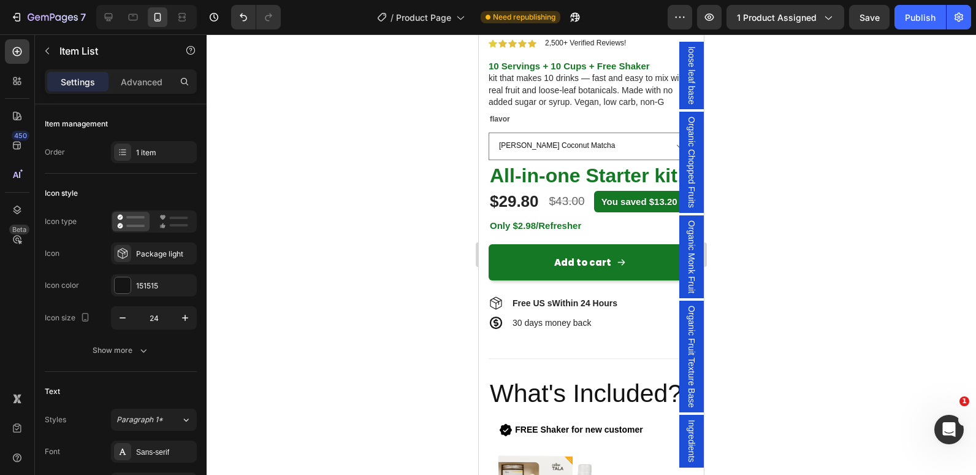
click at [616, 308] on strong "Free US sWithin 24 Hours" at bounding box center [565, 303] width 105 height 10
click at [536, 308] on strong "ppihsFree US" at bounding box center [540, 303] width 55 height 10
click at [545, 308] on strong "Free US" at bounding box center [529, 303] width 32 height 10
click at [552, 308] on strong "Free USm" at bounding box center [533, 303] width 40 height 10
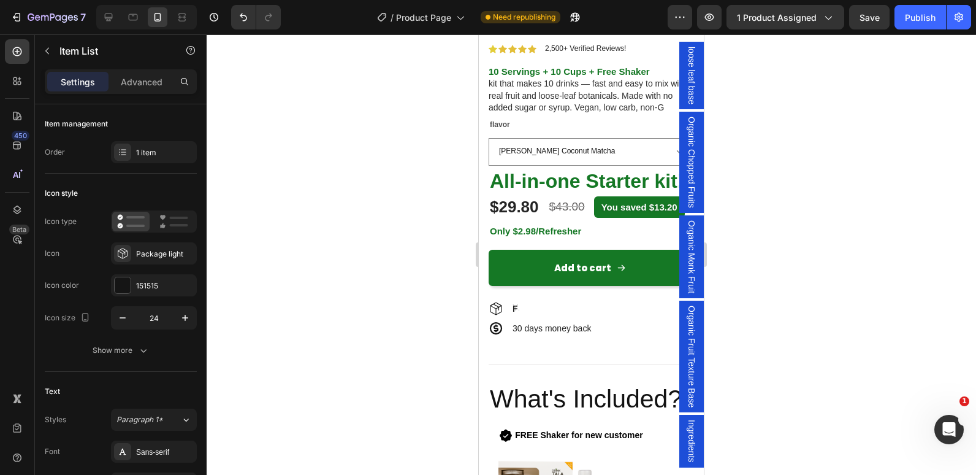
scroll to position [331, 0]
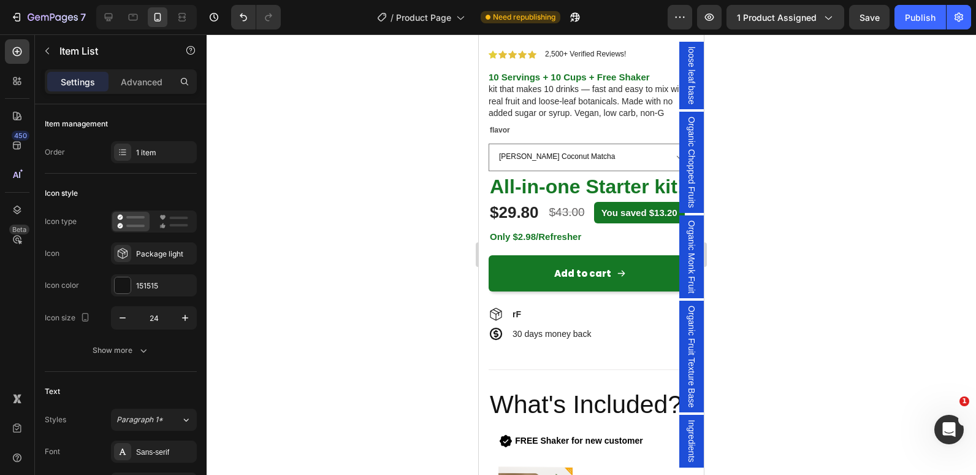
click at [517, 319] on strong "rF" at bounding box center [517, 314] width 9 height 10
click at [517, 319] on strong "ofdjawexeerf" at bounding box center [539, 314] width 53 height 10
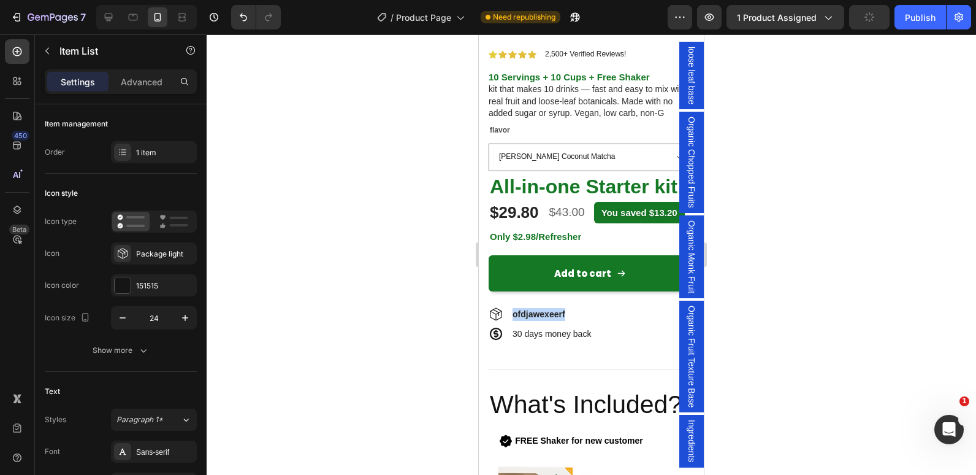
click at [517, 319] on strong "ofdjawexeerf" at bounding box center [539, 314] width 53 height 10
click at [238, 17] on icon "Undo/Redo" at bounding box center [243, 17] width 12 height 12
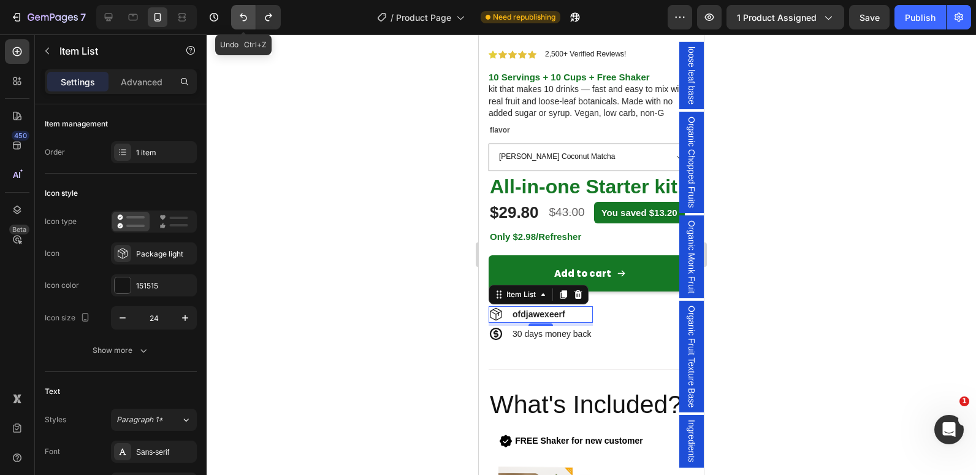
click at [240, 18] on icon "Undo/Redo" at bounding box center [243, 17] width 12 height 12
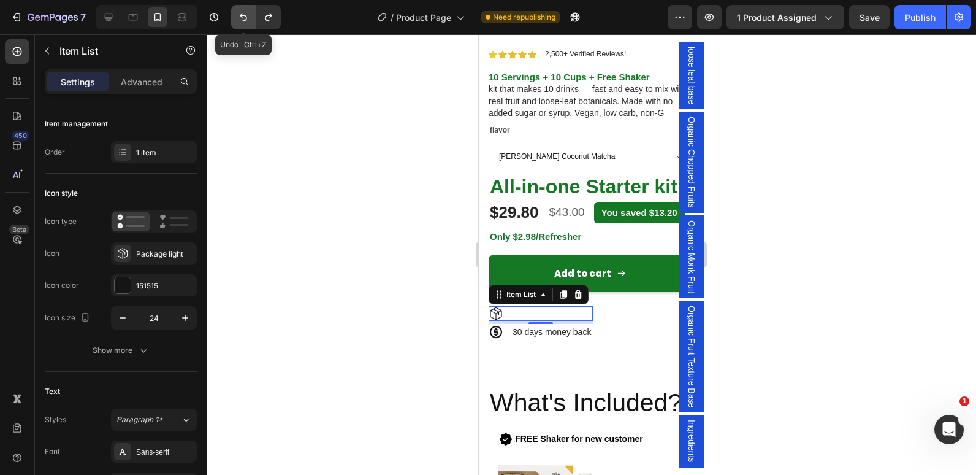
click at [240, 18] on icon "Undo/Redo" at bounding box center [243, 17] width 12 height 12
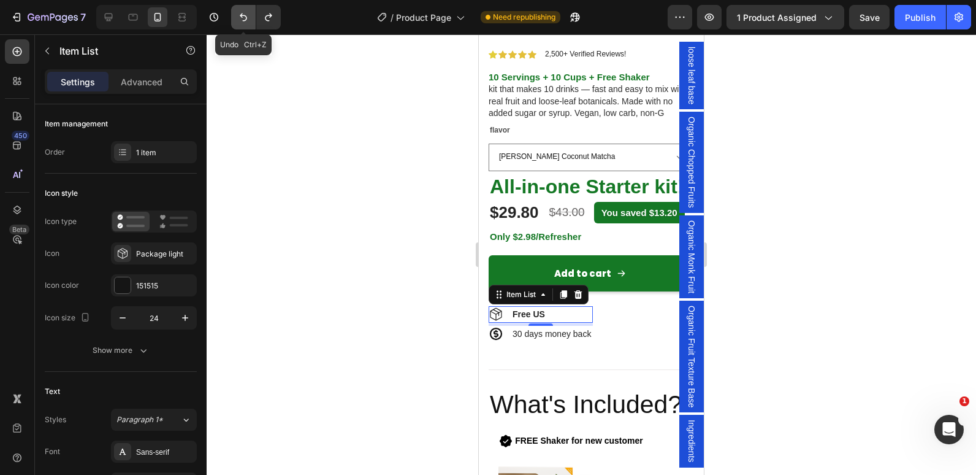
click at [240, 18] on icon "Undo/Redo" at bounding box center [243, 17] width 12 height 12
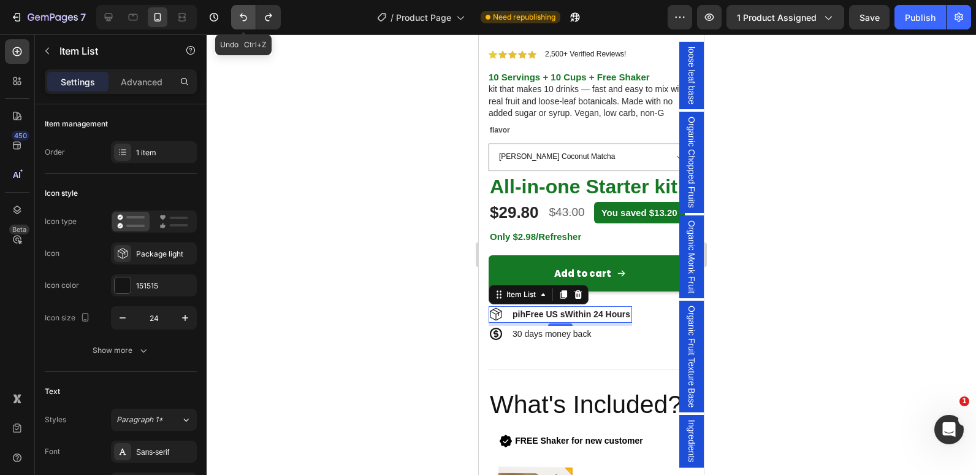
click at [240, 18] on icon "Undo/Redo" at bounding box center [243, 17] width 12 height 12
click at [240, 16] on icon "Undo/Redo" at bounding box center [243, 17] width 7 height 8
click at [240, 15] on icon "Undo/Redo" at bounding box center [243, 17] width 7 height 8
click at [240, 15] on icon "Undo/Redo" at bounding box center [243, 17] width 12 height 12
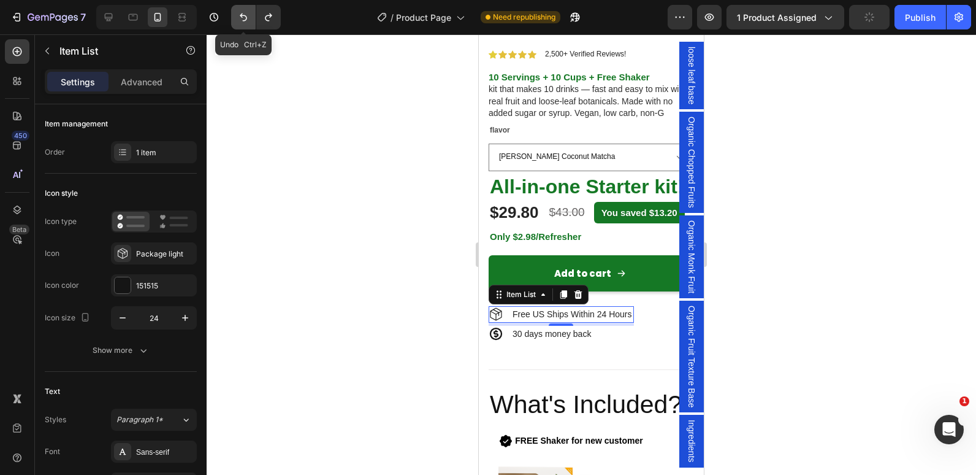
click at [240, 15] on icon "Undo/Redo" at bounding box center [243, 17] width 12 height 12
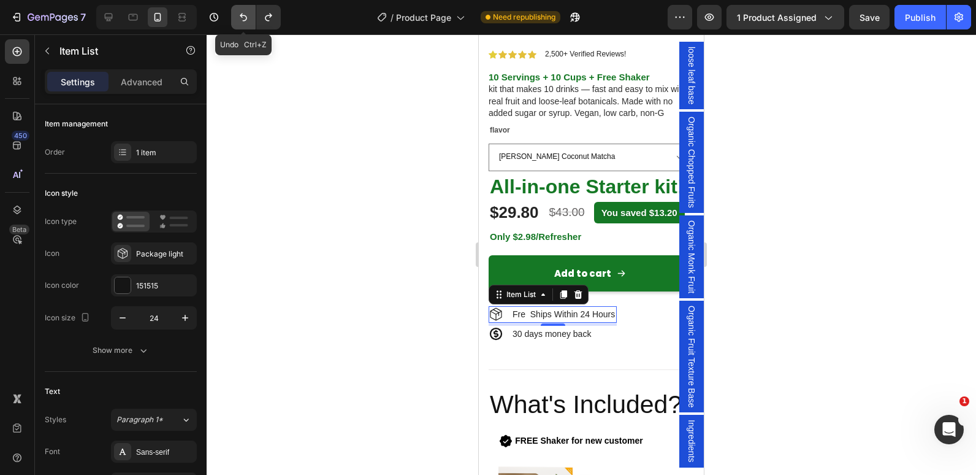
click at [240, 15] on icon "Undo/Redo" at bounding box center [243, 17] width 12 height 12
click at [240, 14] on icon "Undo/Redo" at bounding box center [243, 17] width 12 height 12
click at [266, 20] on icon "Undo/Redo" at bounding box center [268, 17] width 12 height 12
click at [541, 321] on p "Free Ships Within 24 Hours" at bounding box center [565, 314] width 105 height 13
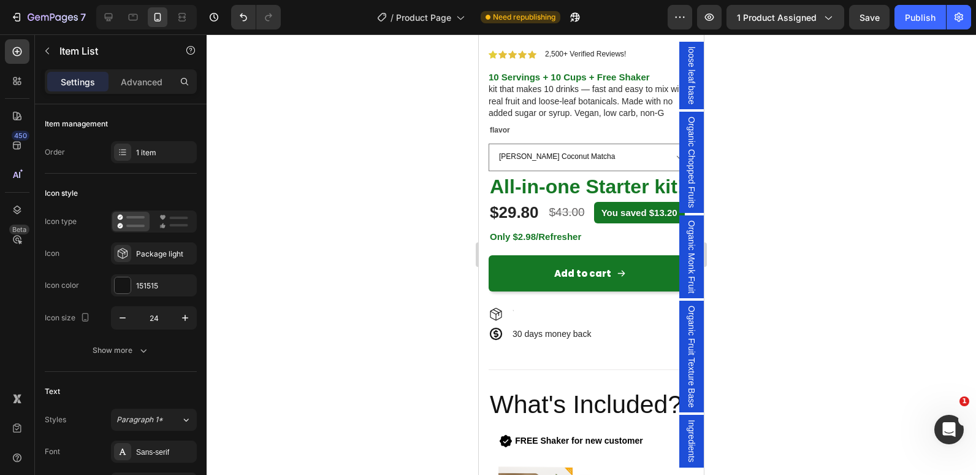
scroll to position [325, 0]
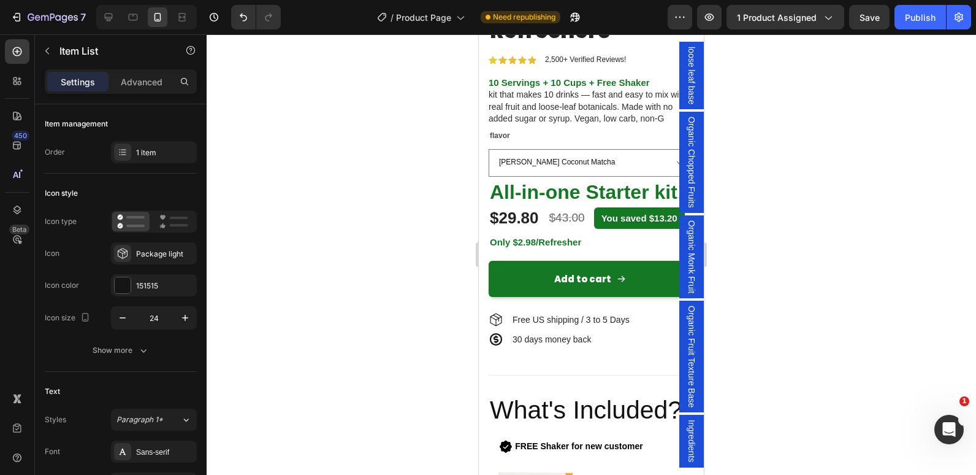
click at [562, 326] on p "Free US shipping / 3 to 5 Days" at bounding box center [571, 319] width 117 height 13
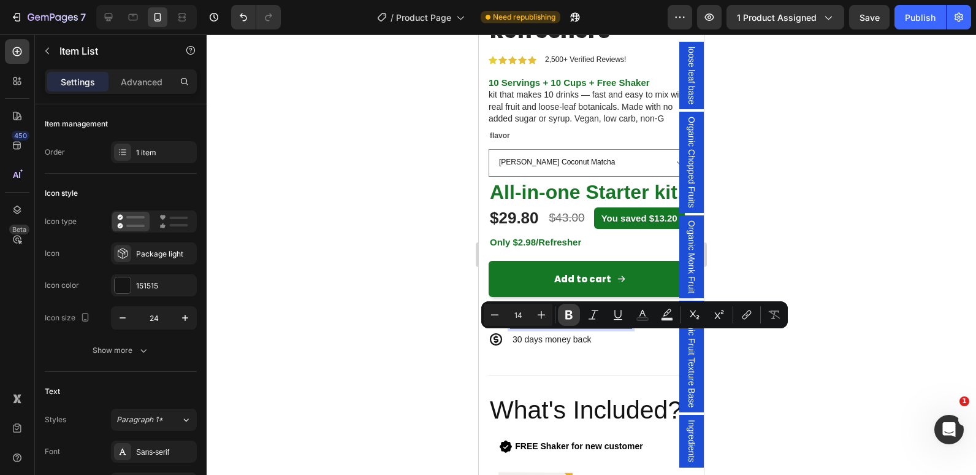
click at [568, 313] on icon "Editor contextual toolbar" at bounding box center [569, 314] width 12 height 12
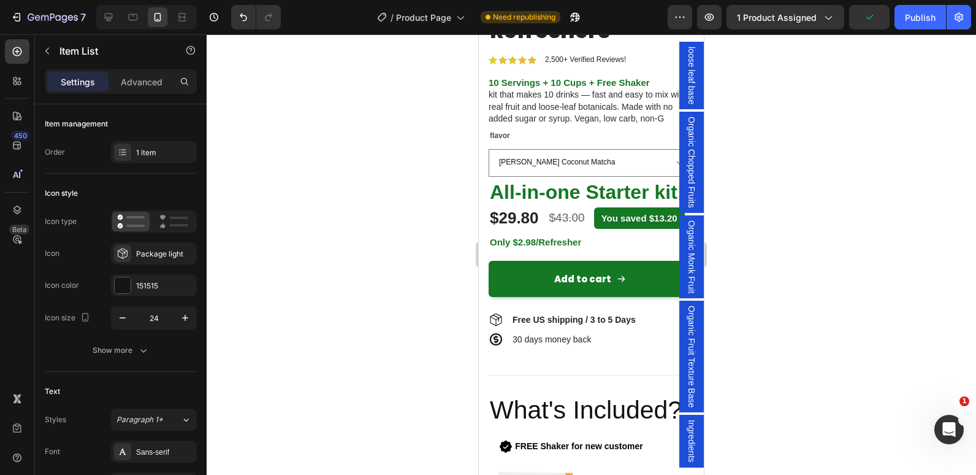
click at [597, 324] on strong "Free US shipping / 3 to 5 Days" at bounding box center [574, 320] width 123 height 10
click at [606, 324] on strong "Free US shipping / 3to 5 Days" at bounding box center [573, 320] width 121 height 10
click at [597, 324] on strong "Free US shipping / 3to5 Days" at bounding box center [572, 320] width 118 height 10
click at [594, 324] on strong "Free US shipping / 3to5 Days" at bounding box center [572, 320] width 118 height 10
click at [606, 324] on strong "Free US shipping / 3 to5 Days" at bounding box center [573, 320] width 121 height 10
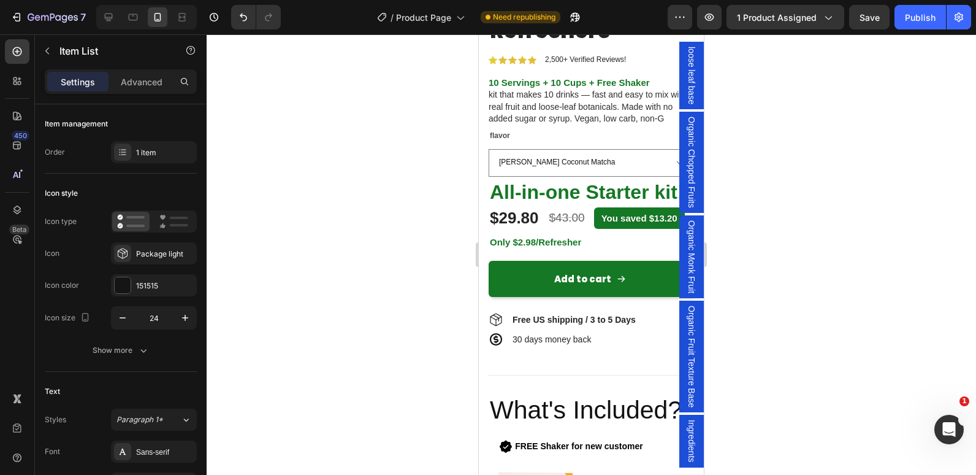
click at [346, 334] on div at bounding box center [592, 254] width 770 height 440
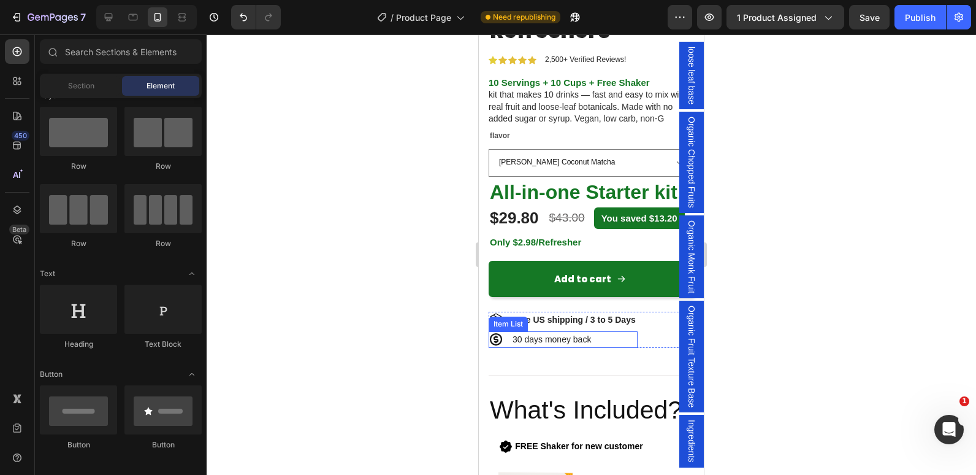
click at [536, 346] on p "30 days money back" at bounding box center [552, 339] width 78 height 13
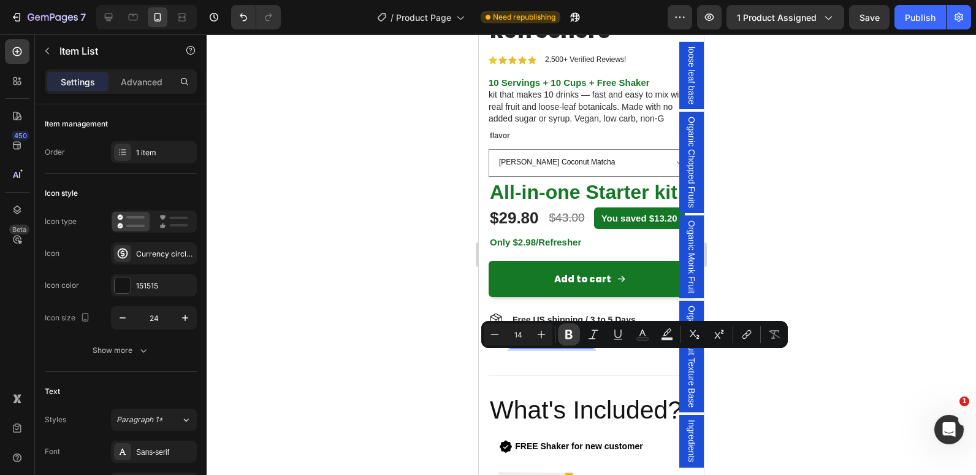
click at [562, 337] on button "Bold" at bounding box center [569, 334] width 22 height 22
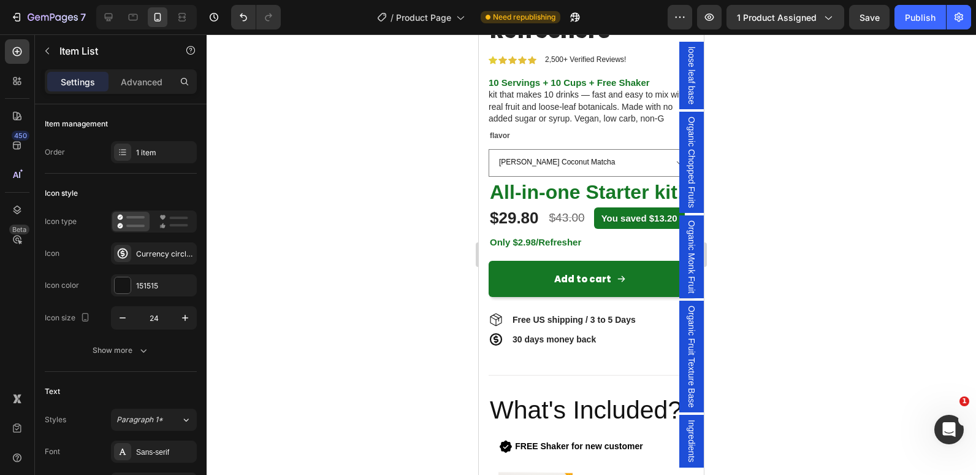
click at [492, 346] on icon at bounding box center [496, 339] width 15 height 15
click at [132, 248] on div "Currency circle dollar bold" at bounding box center [154, 253] width 86 height 22
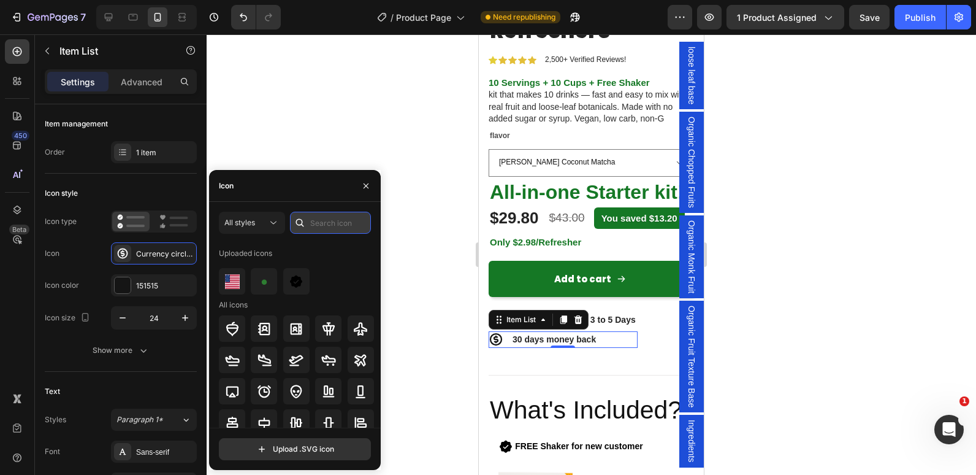
click at [339, 227] on input "text" at bounding box center [330, 223] width 81 height 22
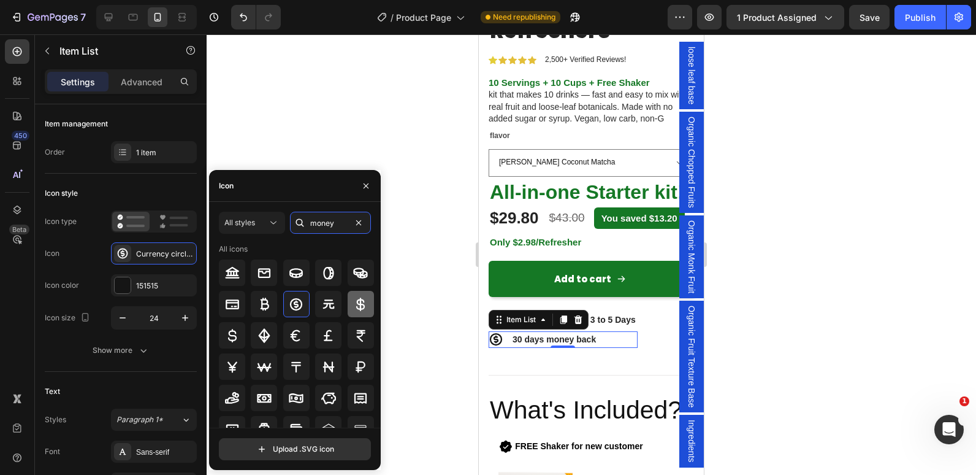
type input "money"
click at [354, 300] on icon at bounding box center [360, 304] width 15 height 15
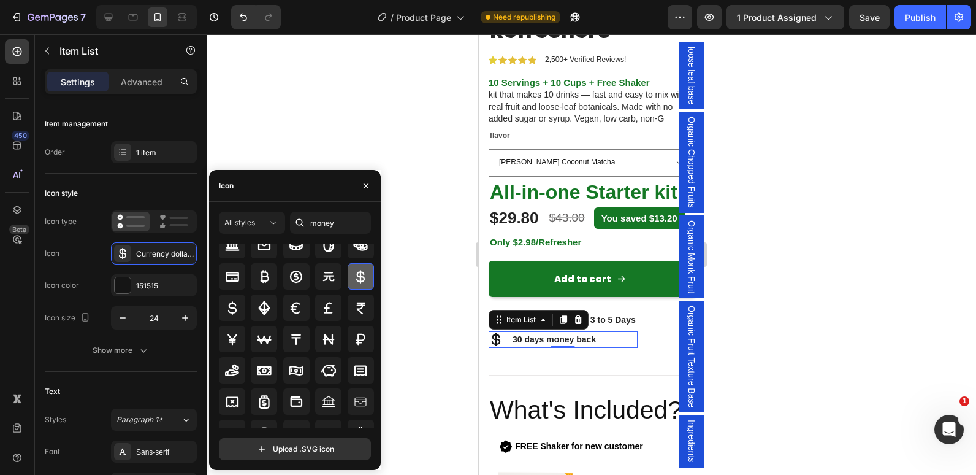
scroll to position [28, 0]
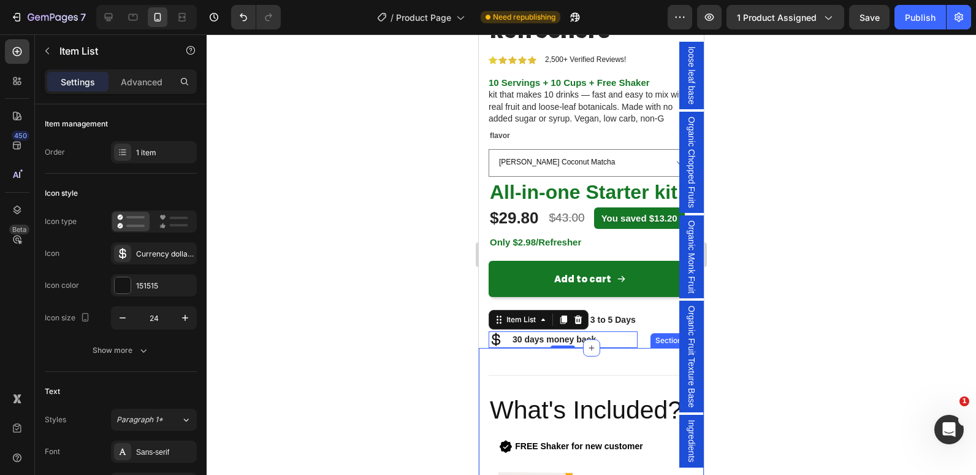
click at [441, 348] on div at bounding box center [592, 254] width 770 height 440
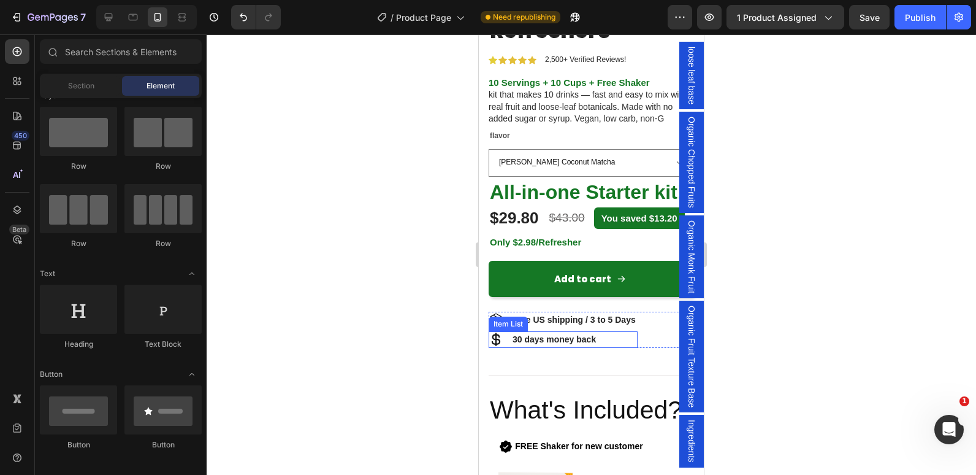
click at [493, 346] on icon at bounding box center [496, 338] width 9 height 13
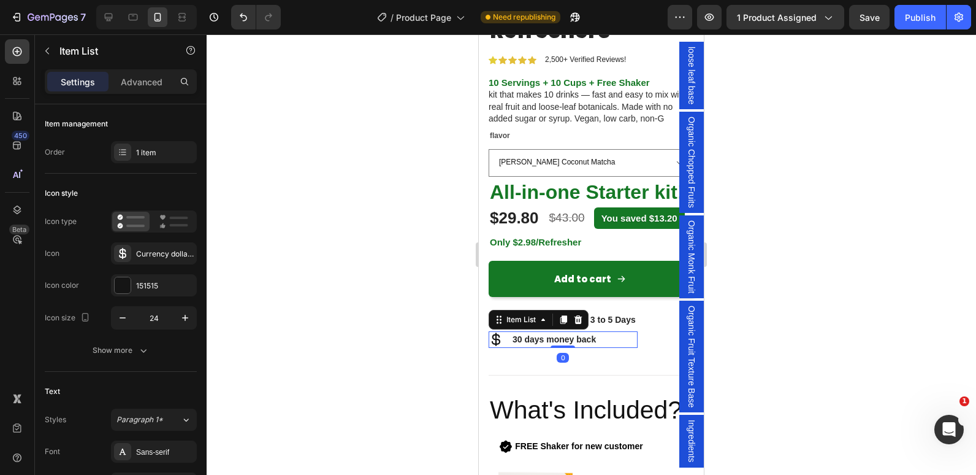
click at [494, 346] on icon at bounding box center [496, 339] width 15 height 15
click at [169, 254] on div "Currency dollar bold" at bounding box center [165, 253] width 58 height 11
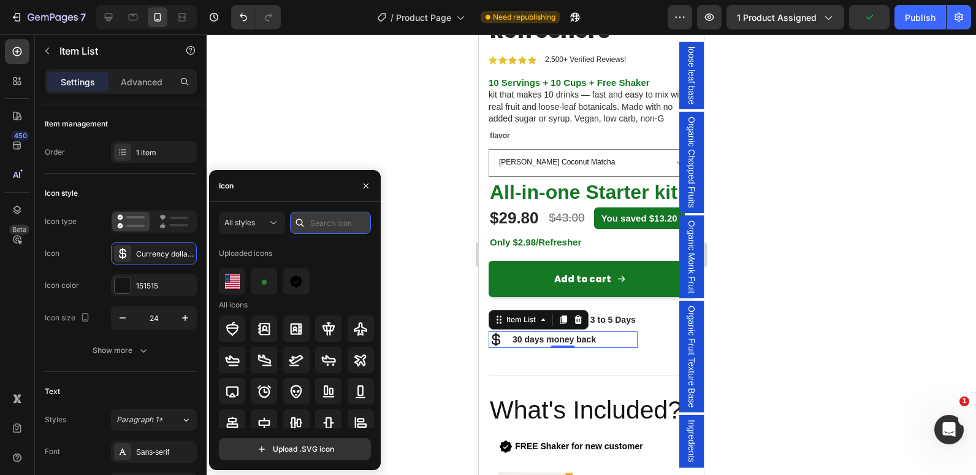
click at [334, 221] on input "text" at bounding box center [330, 223] width 81 height 22
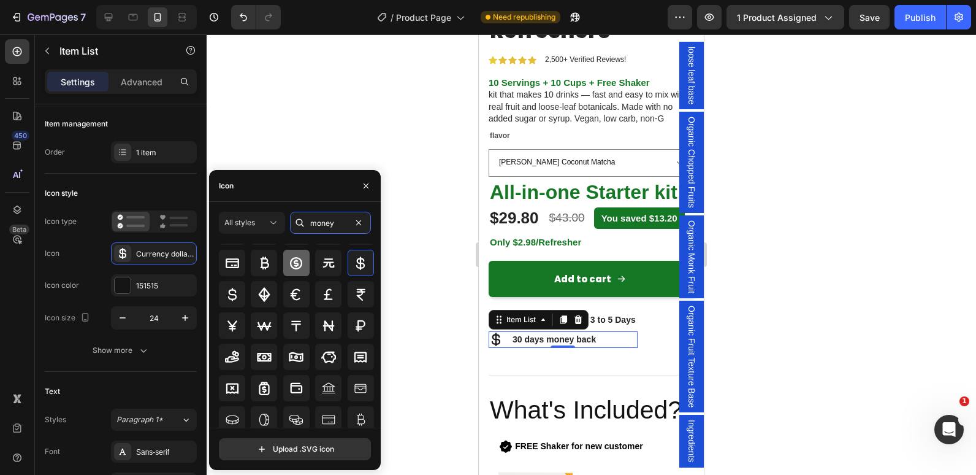
scroll to position [42, 0]
type input "money"
click at [234, 357] on icon at bounding box center [232, 356] width 14 height 12
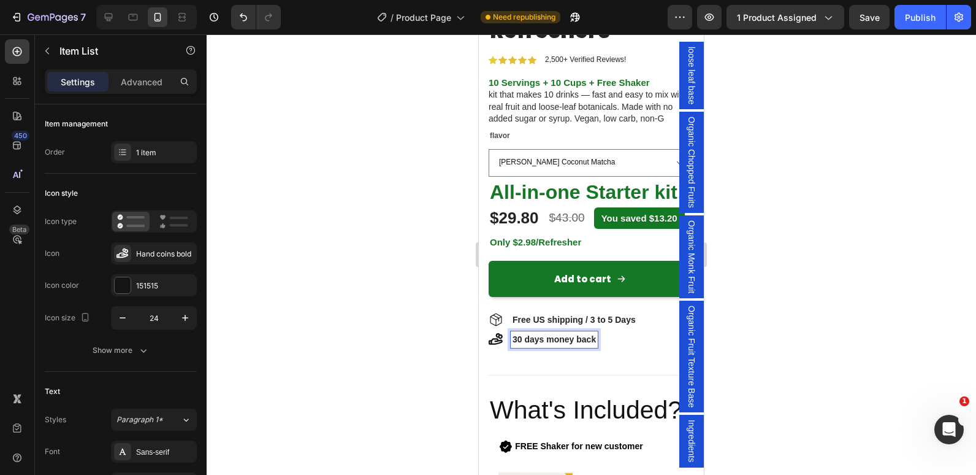
click at [595, 344] on strong "30 days money back" at bounding box center [554, 339] width 83 height 10
click at [614, 344] on strong "30 days money back garantid" at bounding box center [573, 339] width 120 height 10
click at [626, 344] on strong "30 days money back garentid" at bounding box center [573, 339] width 120 height 10
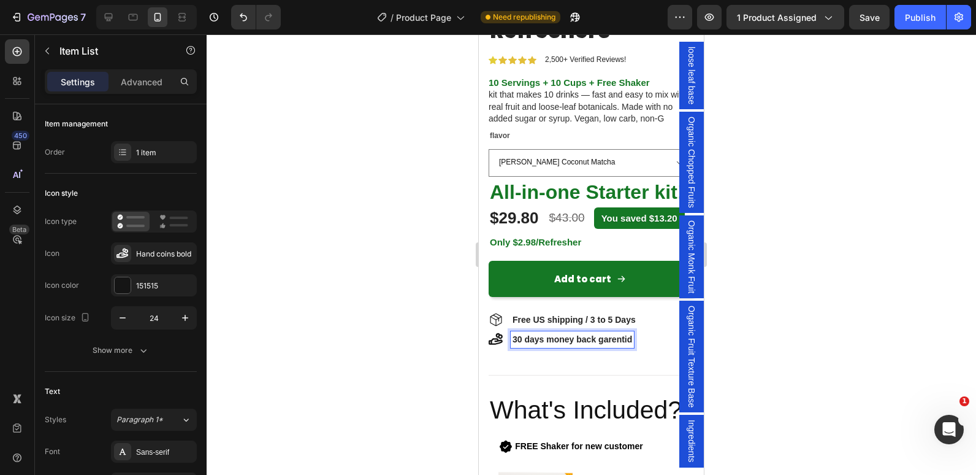
click at [805, 372] on div at bounding box center [592, 254] width 770 height 440
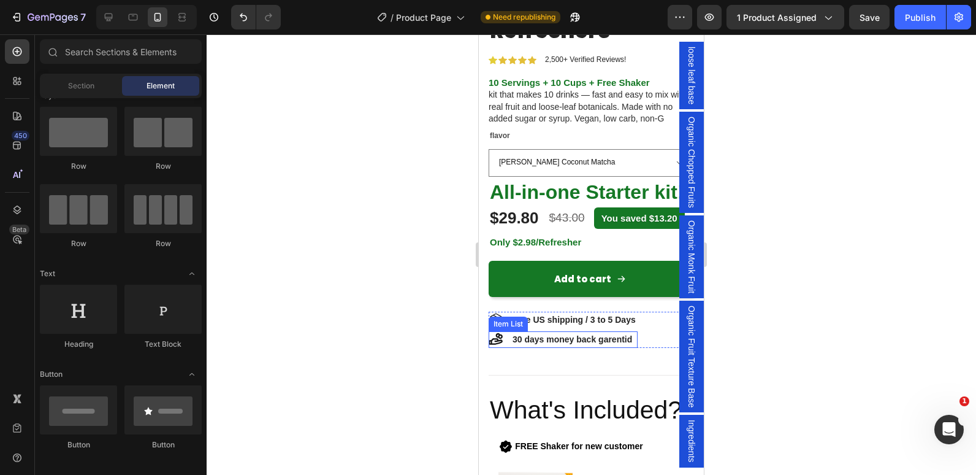
click at [620, 344] on strong "30 days money back garentid" at bounding box center [573, 339] width 120 height 10
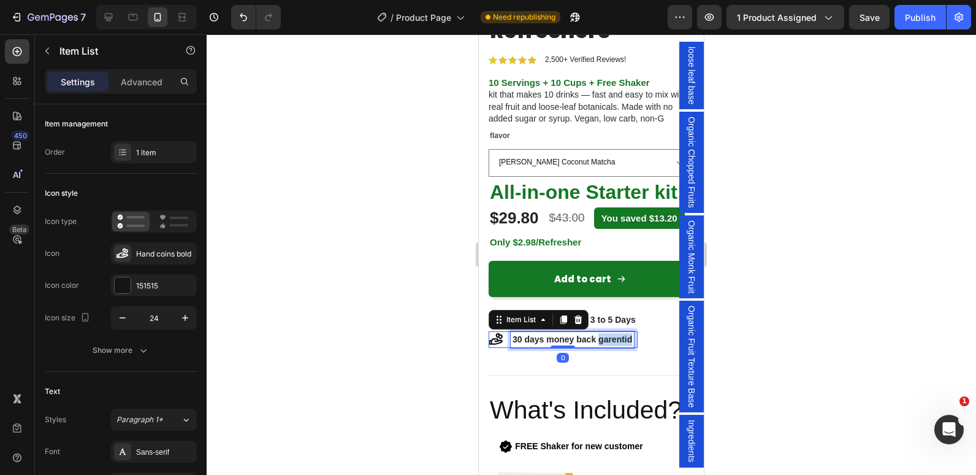
click at [614, 344] on strong "30 days money back garentid" at bounding box center [573, 339] width 120 height 10
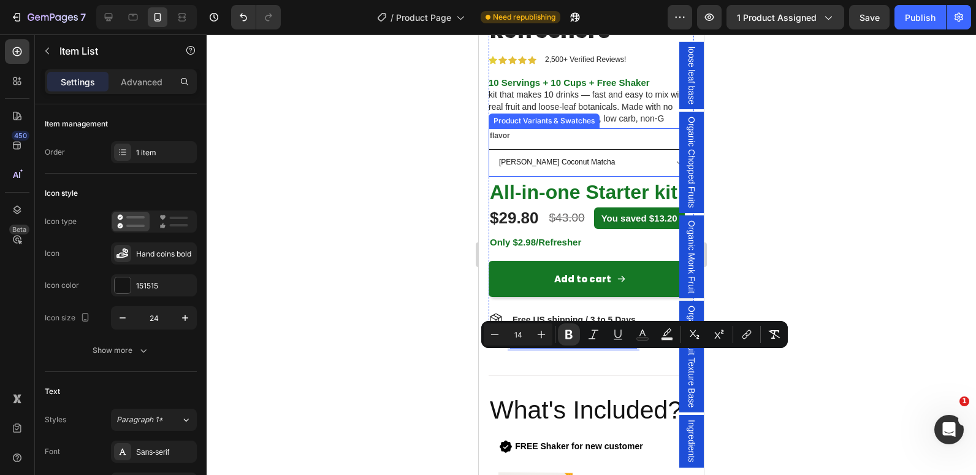
click at [650, 158] on select "[PERSON_NAME] Coconut Matcha Passionfruit Mango DragonFruit Pineapple Strawberr…" at bounding box center [591, 163] width 205 height 28
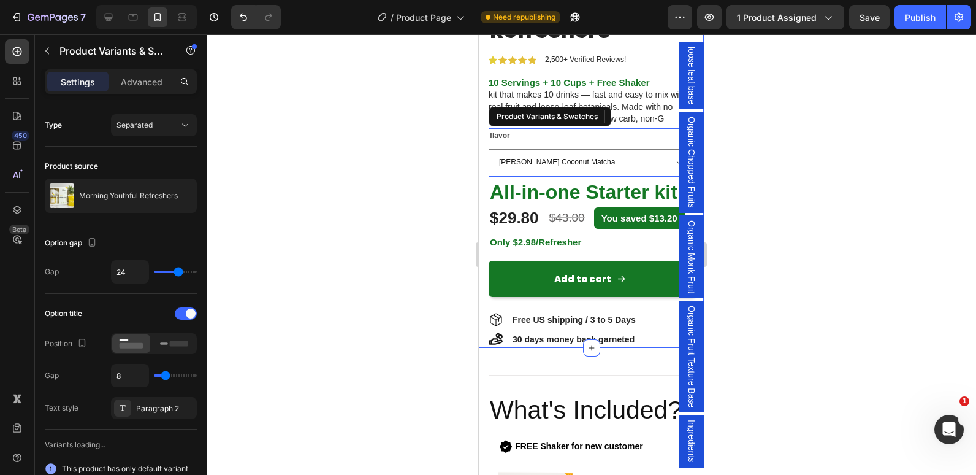
click at [398, 342] on div at bounding box center [592, 254] width 770 height 440
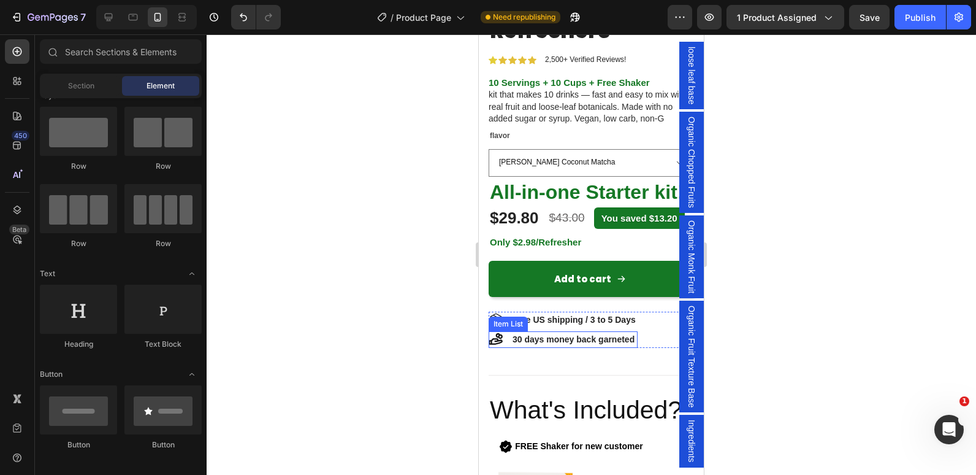
click at [532, 344] on strong "30 days money back garneted" at bounding box center [574, 339] width 122 height 10
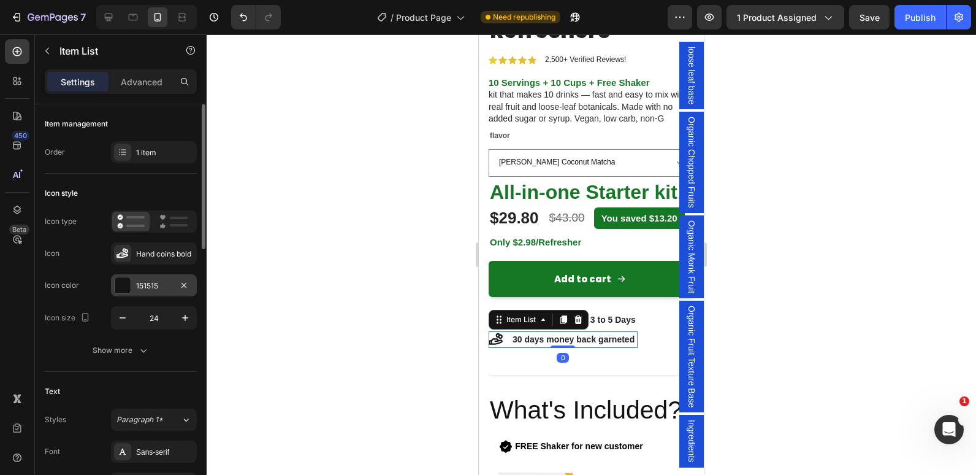
click at [129, 285] on div at bounding box center [123, 285] width 16 height 16
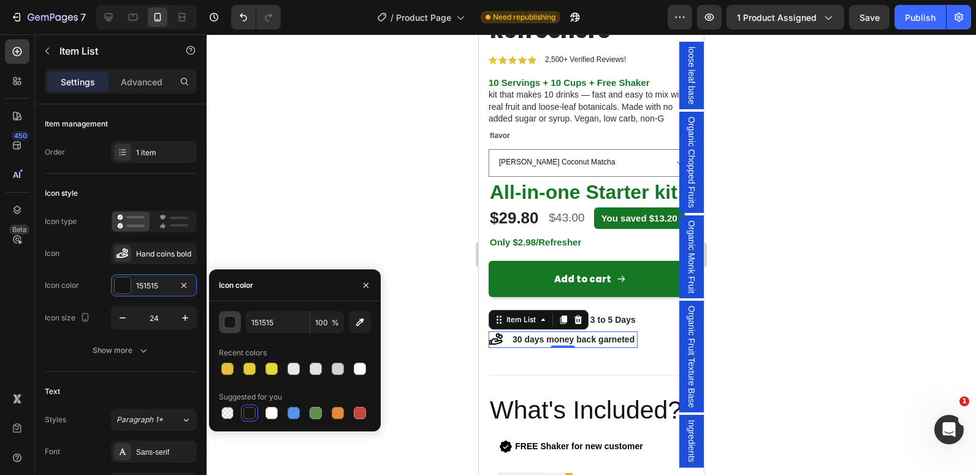
click at [229, 324] on div "button" at bounding box center [230, 322] width 12 height 12
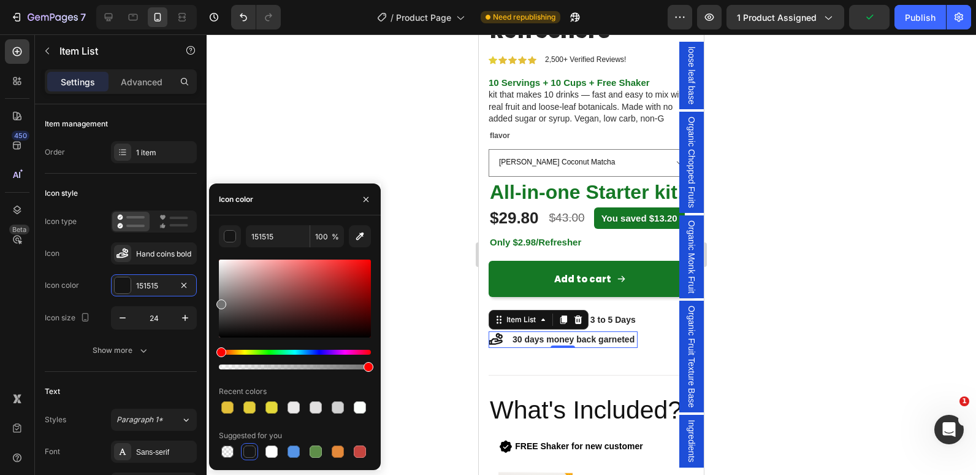
click at [220, 302] on div at bounding box center [295, 298] width 152 height 78
click at [223, 295] on div at bounding box center [295, 298] width 152 height 78
drag, startPoint x: 224, startPoint y: 293, endPoint x: 216, endPoint y: 286, distance: 10.0
click at [216, 286] on div at bounding box center [221, 289] width 10 height 10
drag, startPoint x: 216, startPoint y: 286, endPoint x: 210, endPoint y: 312, distance: 26.6
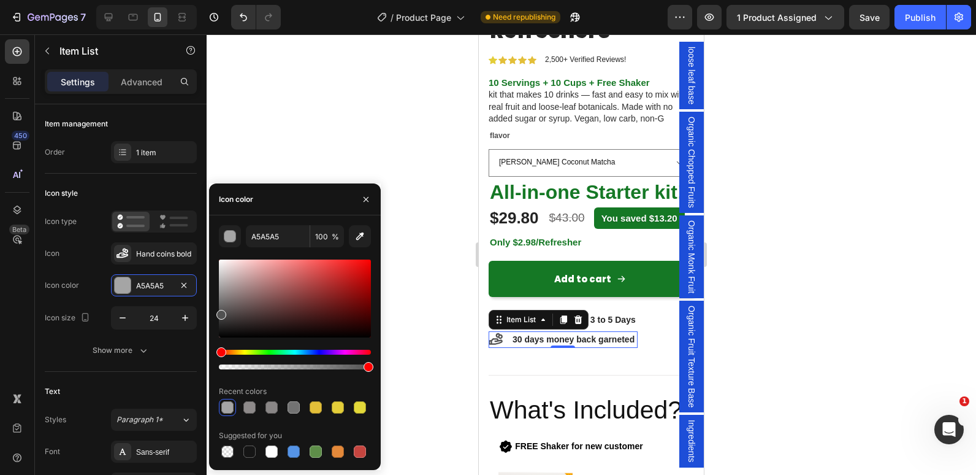
click at [210, 312] on div "A5A5A5 100 % Recent colors Suggested for you" at bounding box center [295, 342] width 172 height 235
type input "515151"
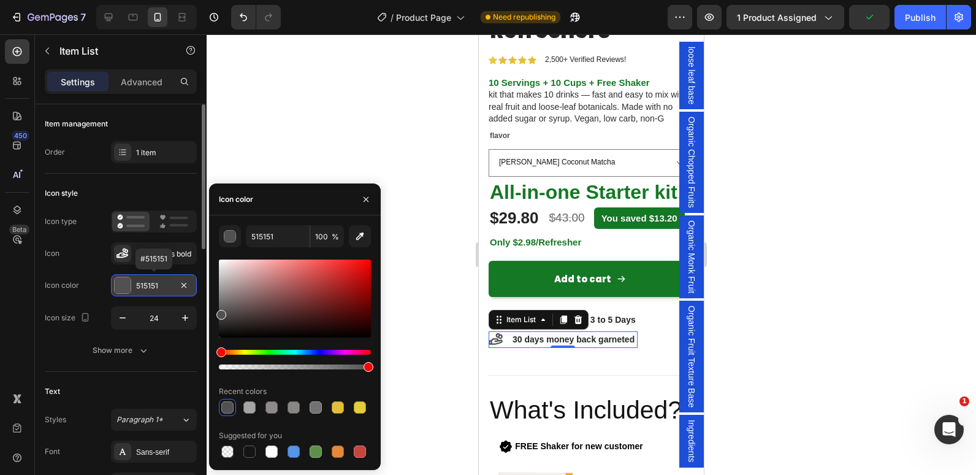
click at [142, 282] on div "515151" at bounding box center [154, 285] width 36 height 11
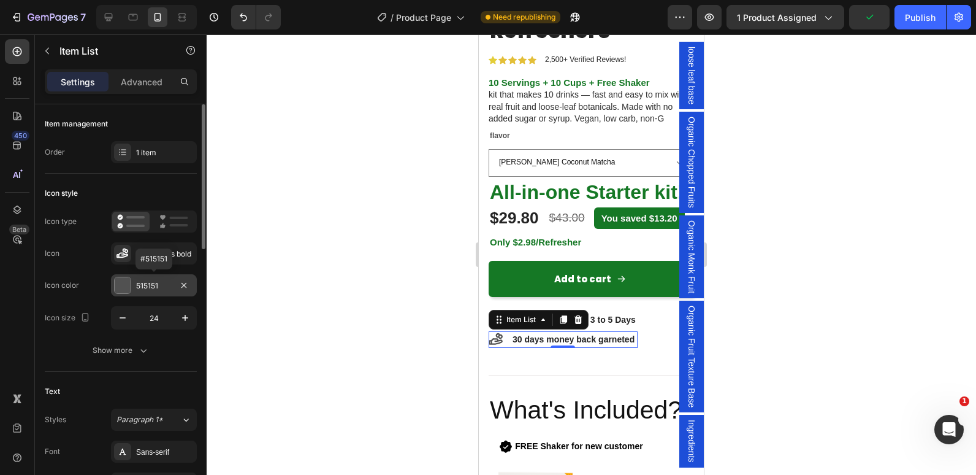
click at [157, 283] on div "515151" at bounding box center [154, 285] width 36 height 11
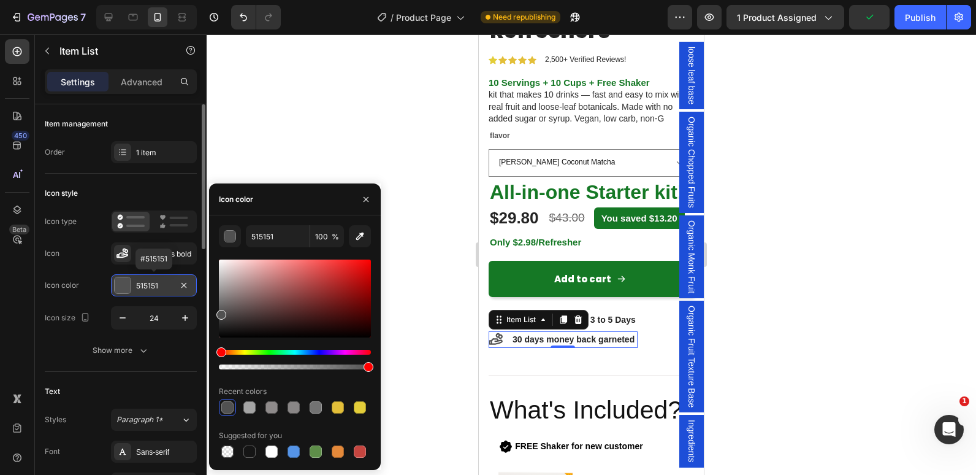
click at [157, 283] on div "515151" at bounding box center [154, 285] width 36 height 11
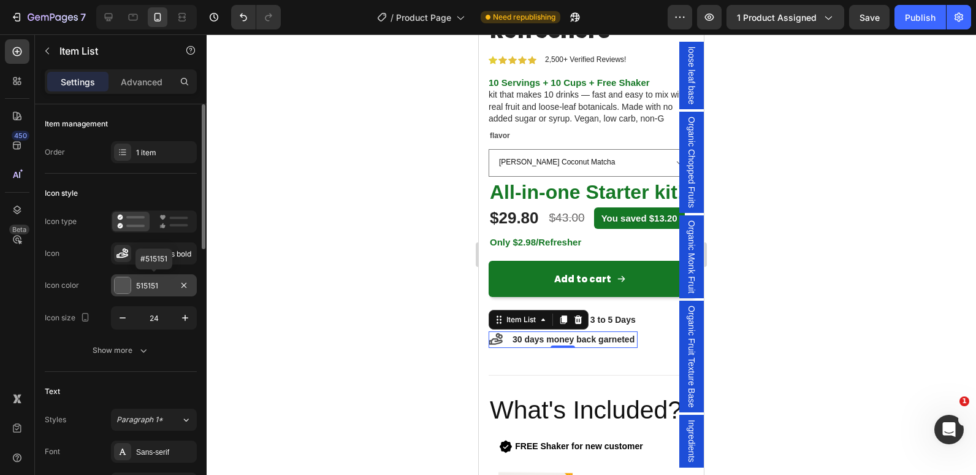
click at [143, 283] on div "515151" at bounding box center [154, 285] width 36 height 11
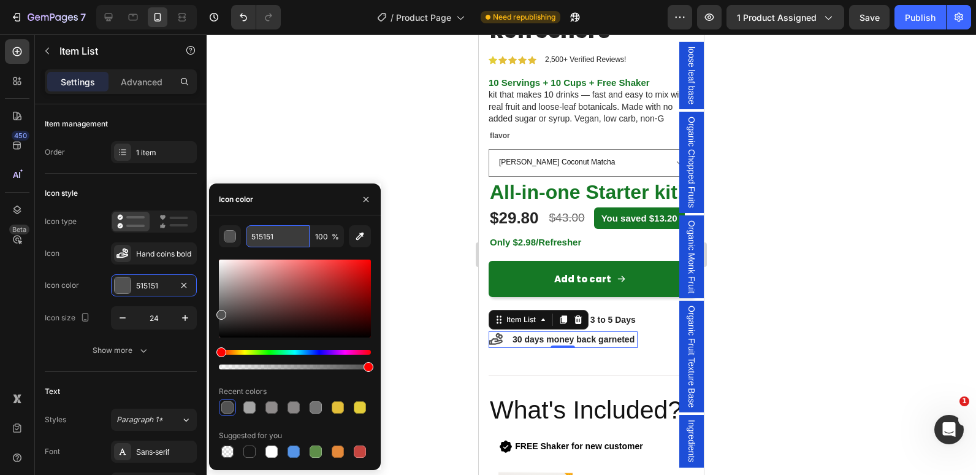
click at [262, 235] on input "515151" at bounding box center [278, 236] width 64 height 22
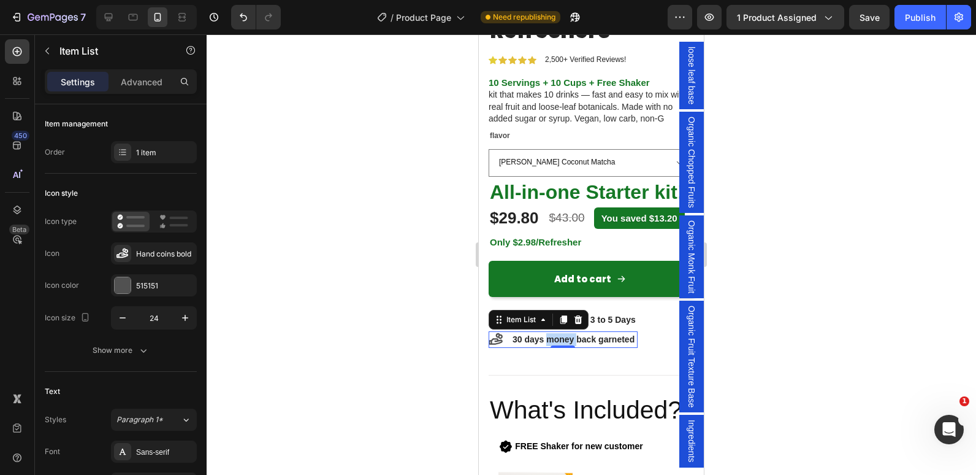
click at [560, 344] on strong "30 days money back garneted" at bounding box center [574, 339] width 122 height 10
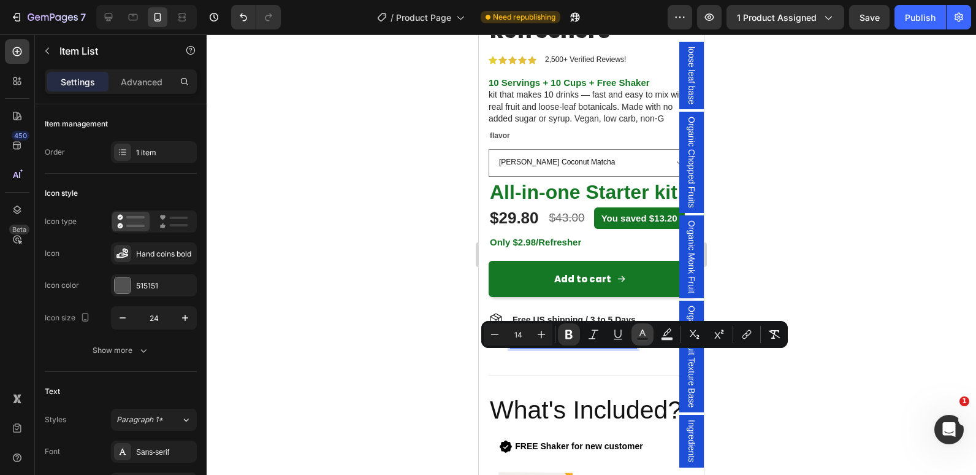
click at [645, 337] on rect "Editor contextual toolbar" at bounding box center [643, 338] width 12 height 3
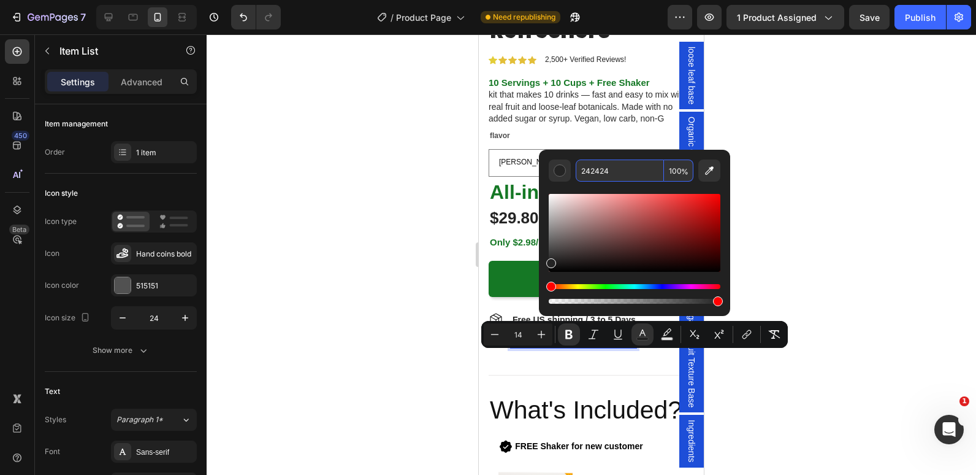
click at [590, 166] on input "242424" at bounding box center [620, 170] width 88 height 22
paste input "515151"
type input "515151"
click at [391, 265] on div at bounding box center [592, 254] width 770 height 440
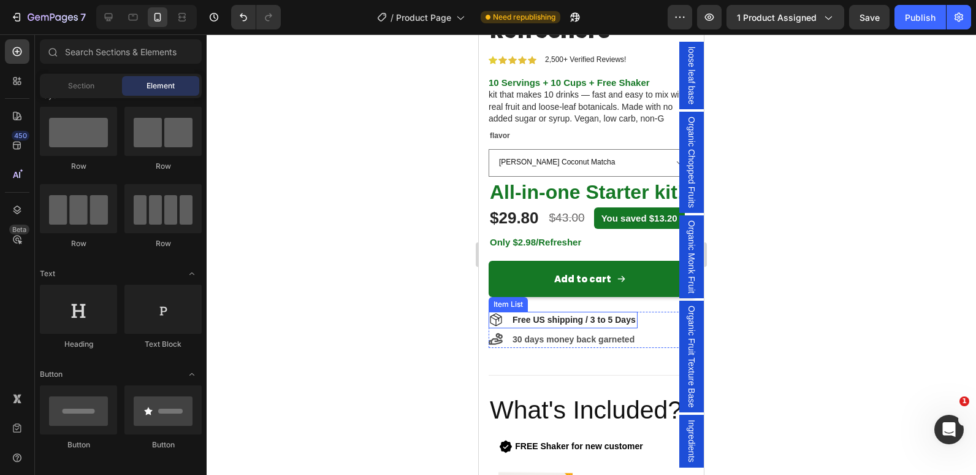
click at [546, 324] on strong "Free US shipping / 3 to 5 Days" at bounding box center [574, 320] width 123 height 10
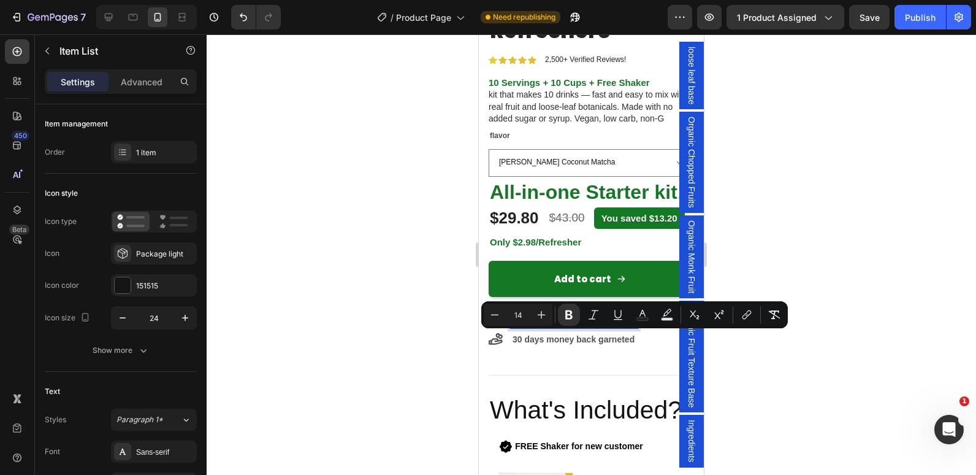
click at [546, 324] on strong "Free US shipping / 3 to 5 Days" at bounding box center [574, 320] width 123 height 10
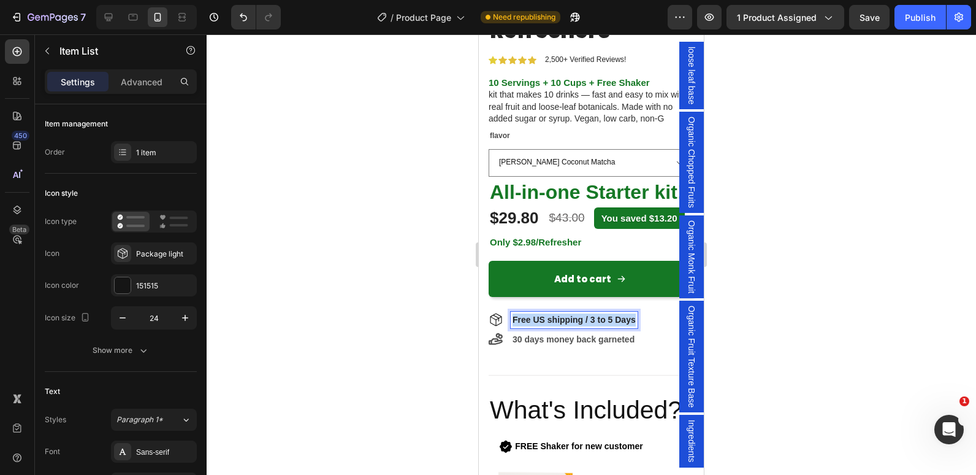
click at [546, 324] on strong "Free US shipping / 3 to 5 Days" at bounding box center [574, 320] width 123 height 10
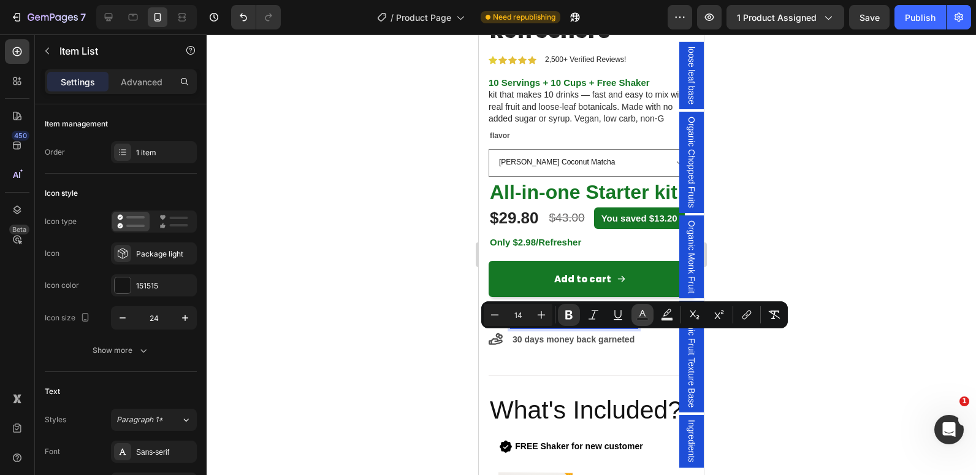
click at [636, 315] on button "Text Color" at bounding box center [643, 315] width 22 height 22
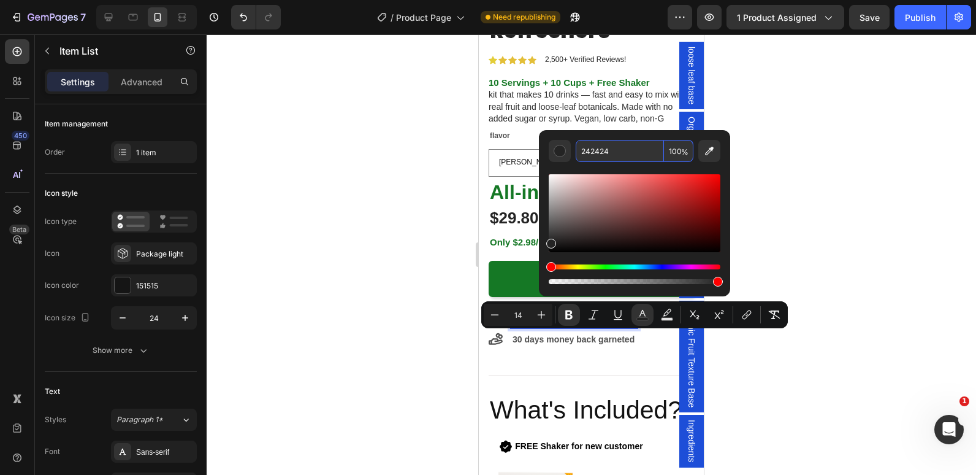
click at [601, 154] on input "242424" at bounding box center [620, 151] width 88 height 22
paste input "515151"
type input "515151"
click at [330, 231] on div at bounding box center [592, 254] width 770 height 440
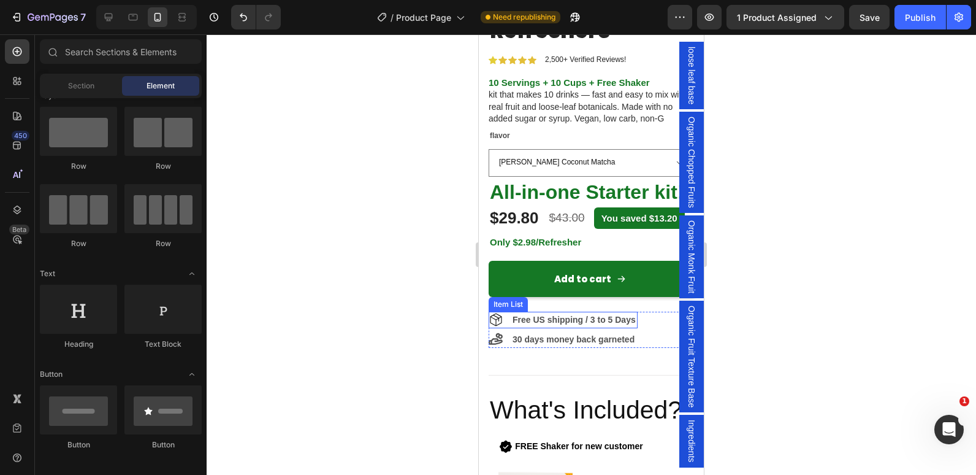
click at [499, 326] on icon at bounding box center [496, 319] width 12 height 13
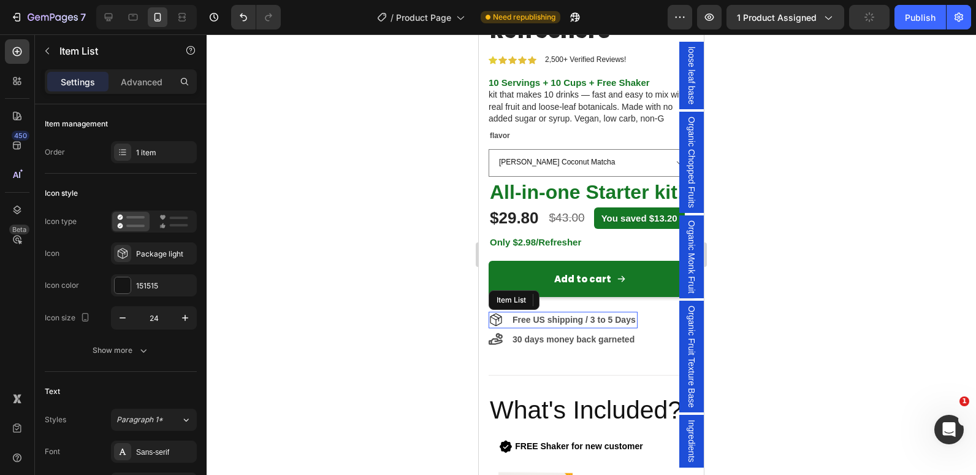
click at [499, 326] on icon at bounding box center [496, 319] width 12 height 13
click at [418, 346] on div at bounding box center [592, 254] width 770 height 440
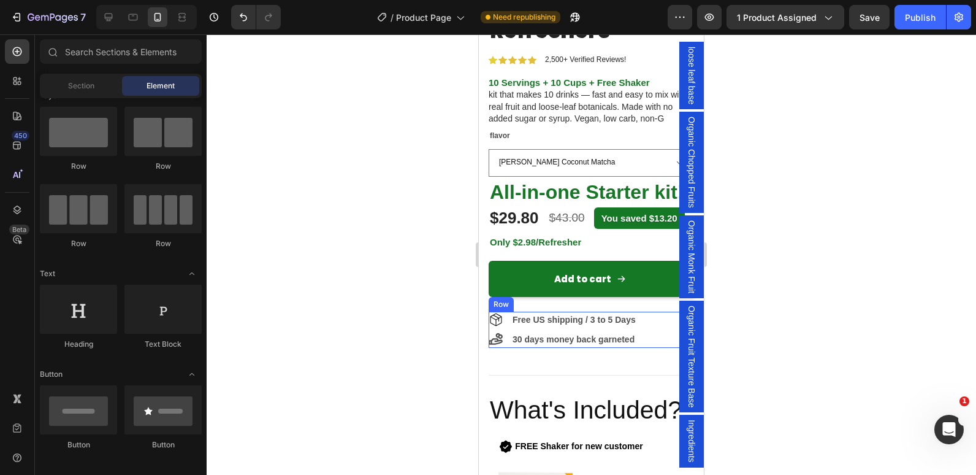
click at [653, 345] on div "Free US shipping / 3 to 5 Days Item List 30 days money back garneted Item List …" at bounding box center [591, 329] width 205 height 36
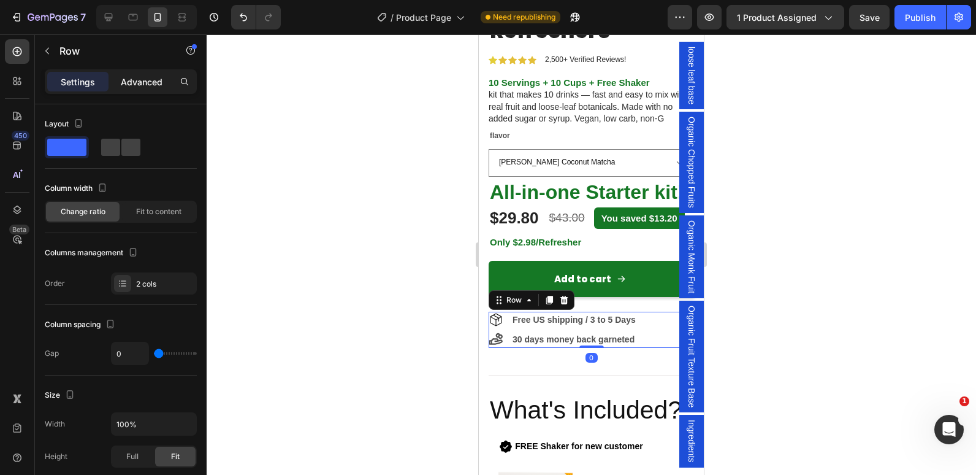
click at [132, 76] on p "Advanced" at bounding box center [142, 81] width 42 height 13
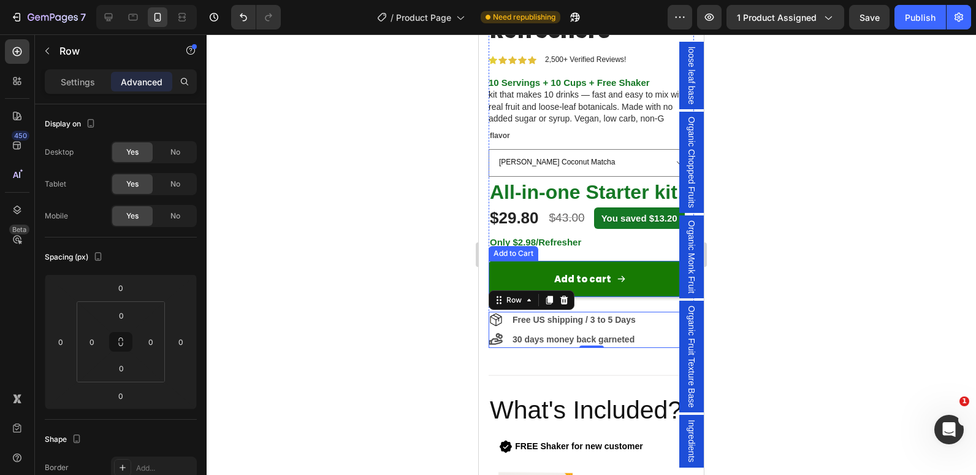
click at [639, 297] on button "Add to cart" at bounding box center [591, 279] width 205 height 36
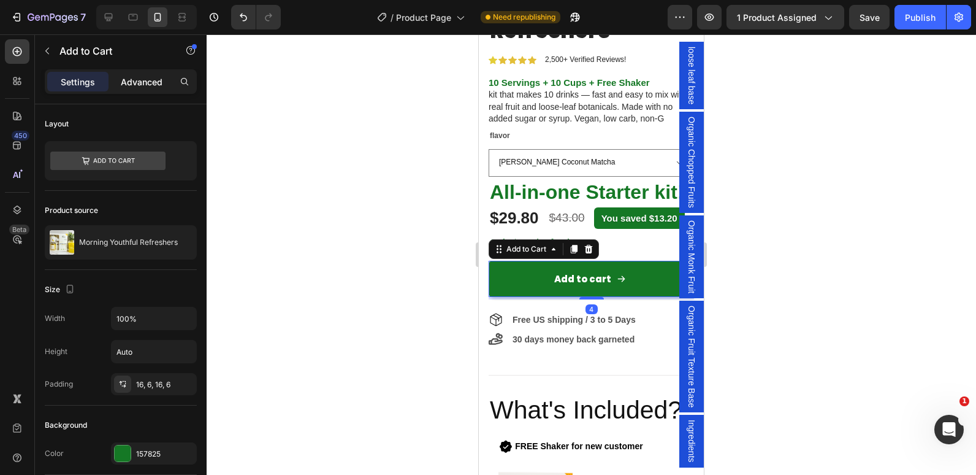
click at [147, 83] on p "Advanced" at bounding box center [142, 81] width 42 height 13
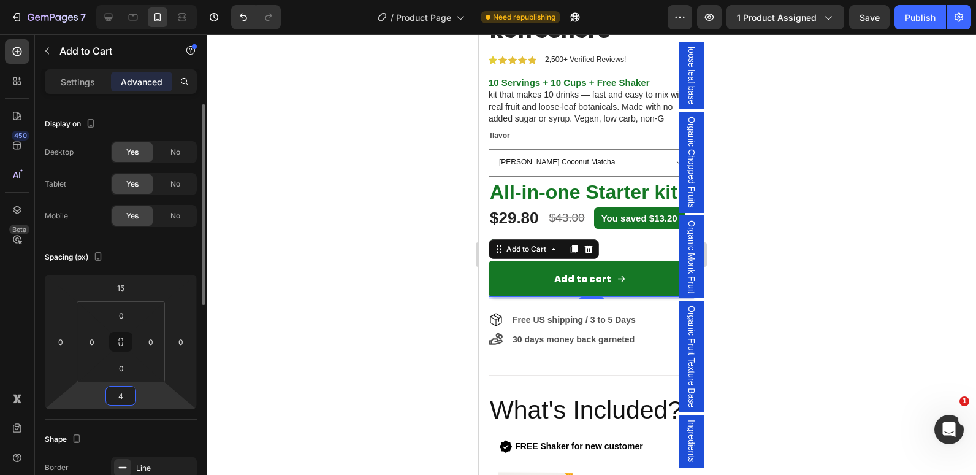
click at [122, 394] on input "4" at bounding box center [121, 395] width 25 height 18
type input "0"
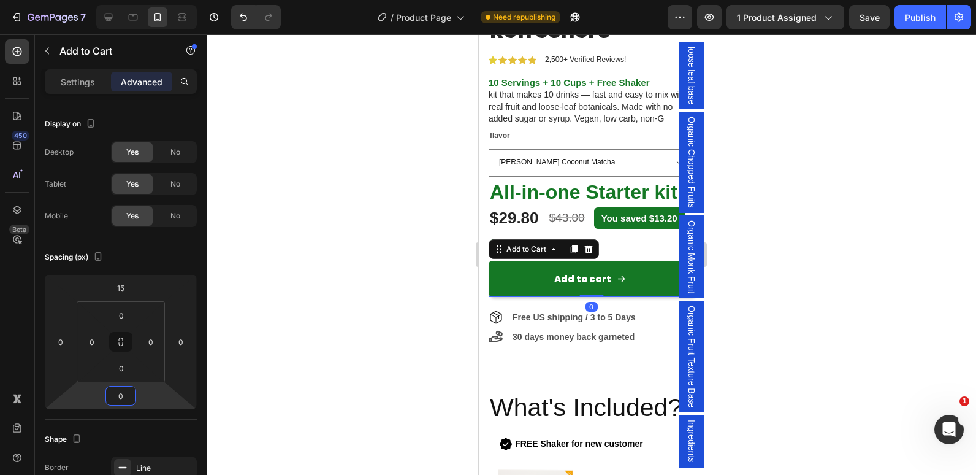
click at [425, 307] on div at bounding box center [592, 254] width 770 height 440
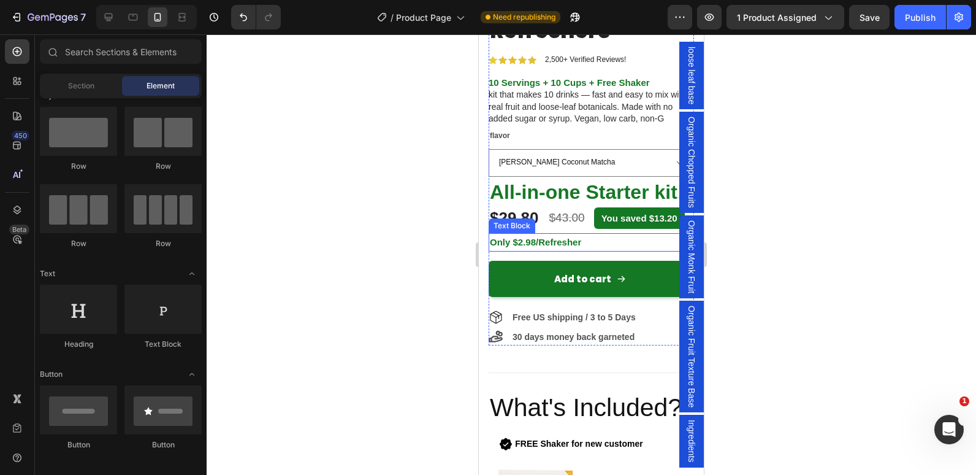
click at [551, 247] on strong "Only $2.98/Refresher" at bounding box center [535, 242] width 91 height 10
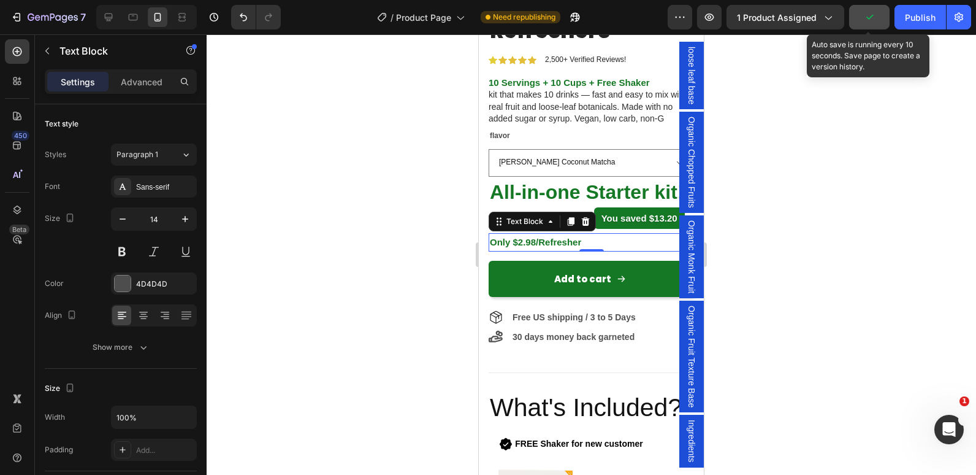
click at [860, 25] on button "button" at bounding box center [869, 17] width 40 height 25
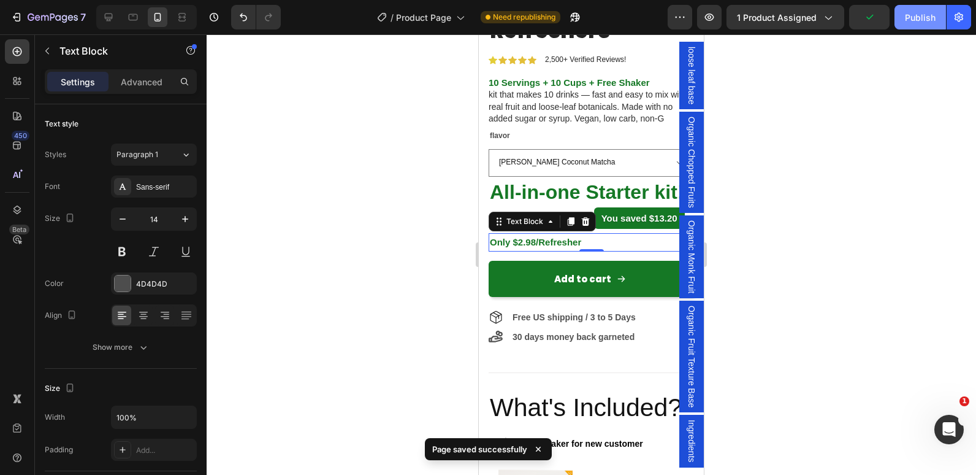
click at [914, 17] on div "Publish" at bounding box center [920, 17] width 31 height 13
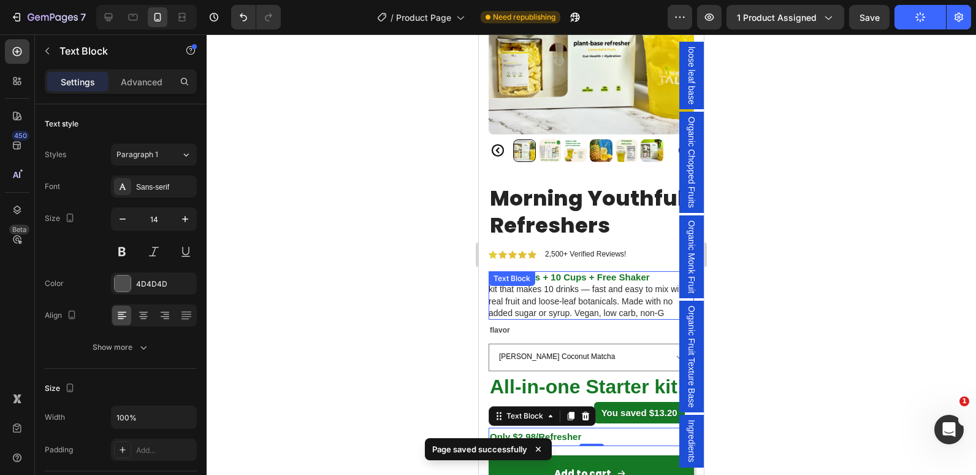
scroll to position [0, 0]
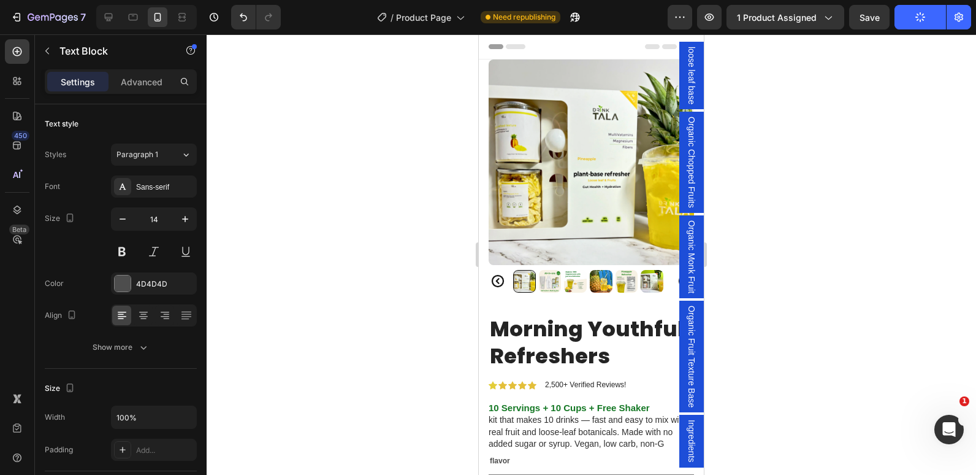
click at [495, 47] on icon at bounding box center [493, 46] width 9 height 9
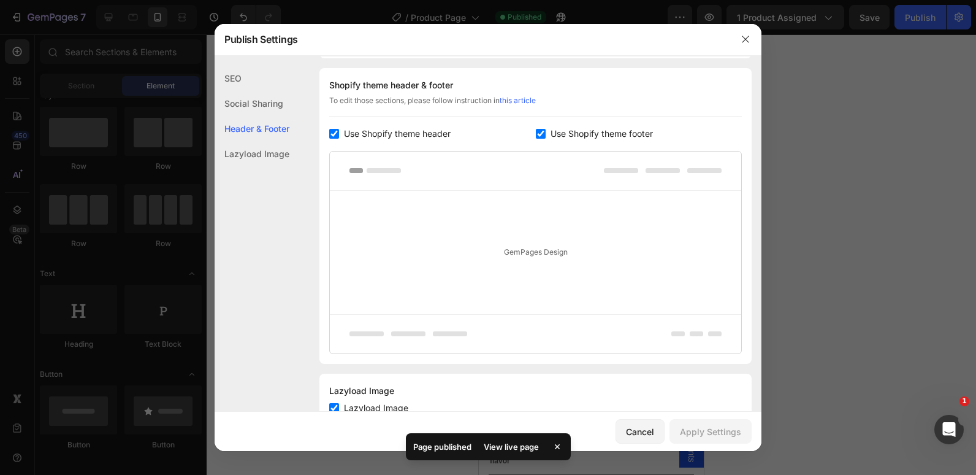
scroll to position [221, 0]
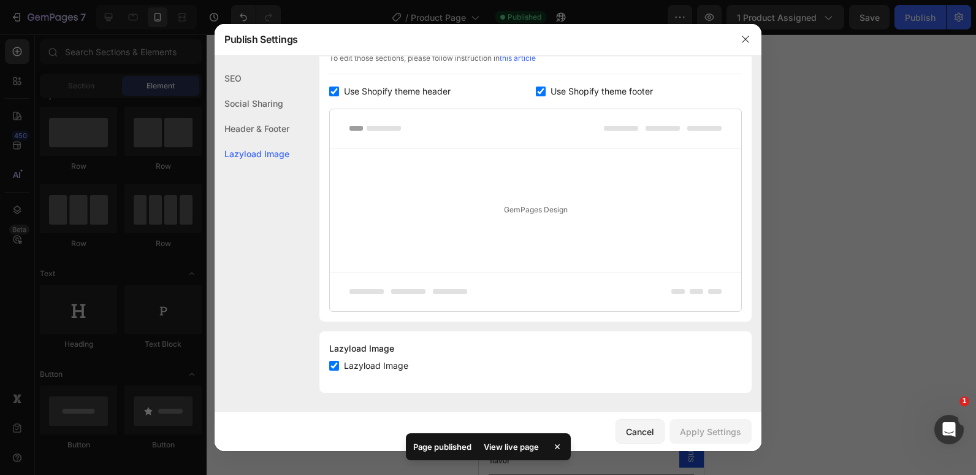
click at [335, 369] on input "checkbox" at bounding box center [334, 366] width 10 height 10
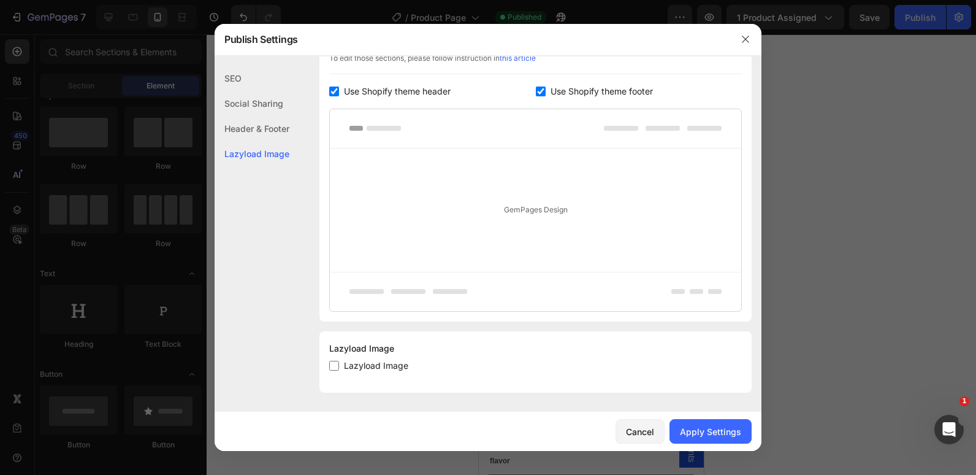
click at [335, 362] on input "checkbox" at bounding box center [334, 366] width 10 height 10
checkbox input "true"
click at [743, 42] on icon "button" at bounding box center [746, 39] width 10 height 10
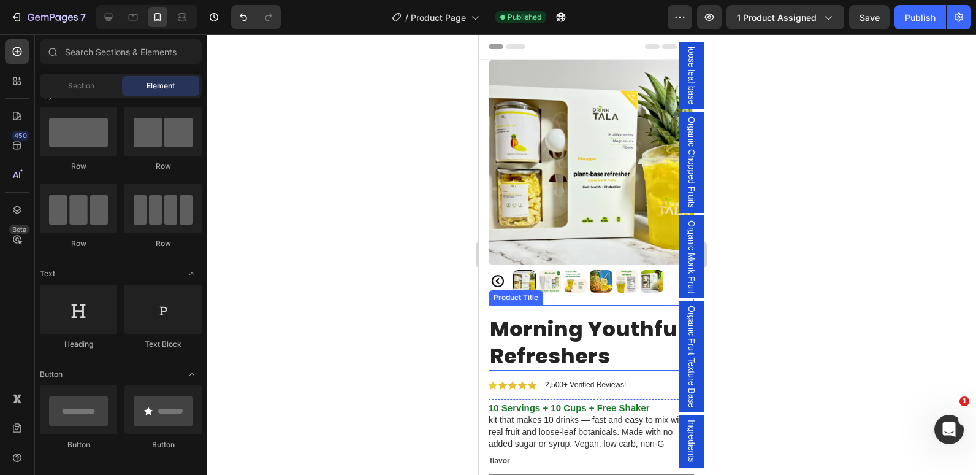
click at [607, 330] on h1 "Morning Youthful Refreshers" at bounding box center [591, 342] width 205 height 56
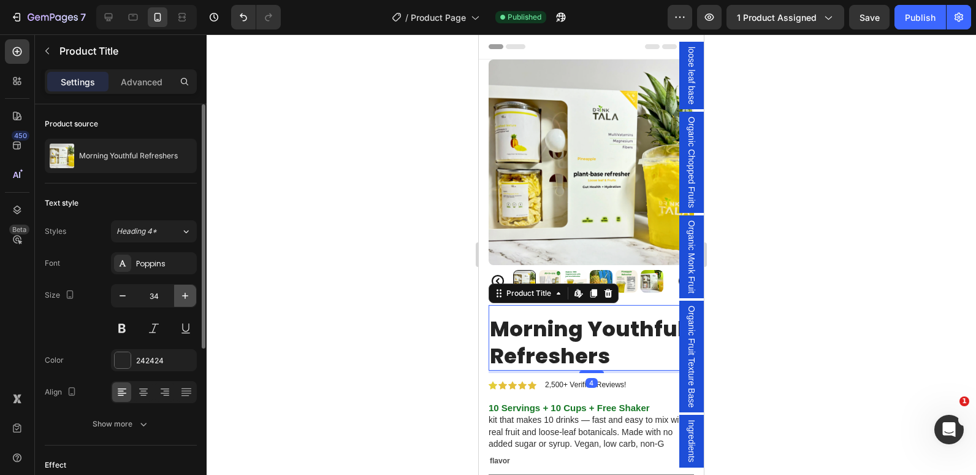
click at [188, 289] on button "button" at bounding box center [185, 296] width 22 height 22
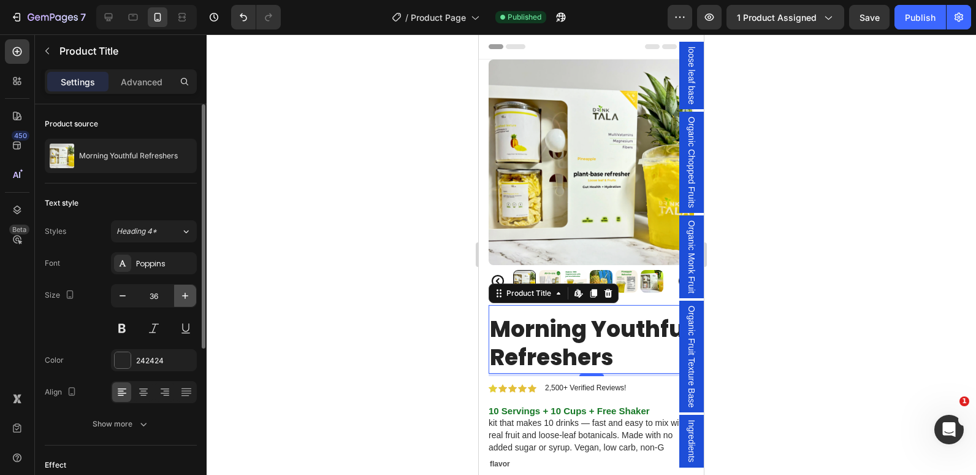
click at [188, 289] on button "button" at bounding box center [185, 296] width 22 height 22
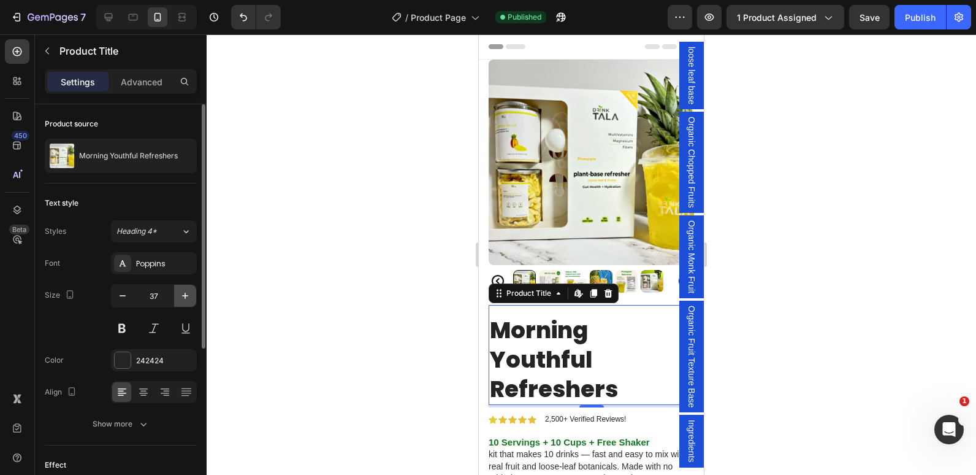
click at [188, 289] on button "button" at bounding box center [185, 296] width 22 height 22
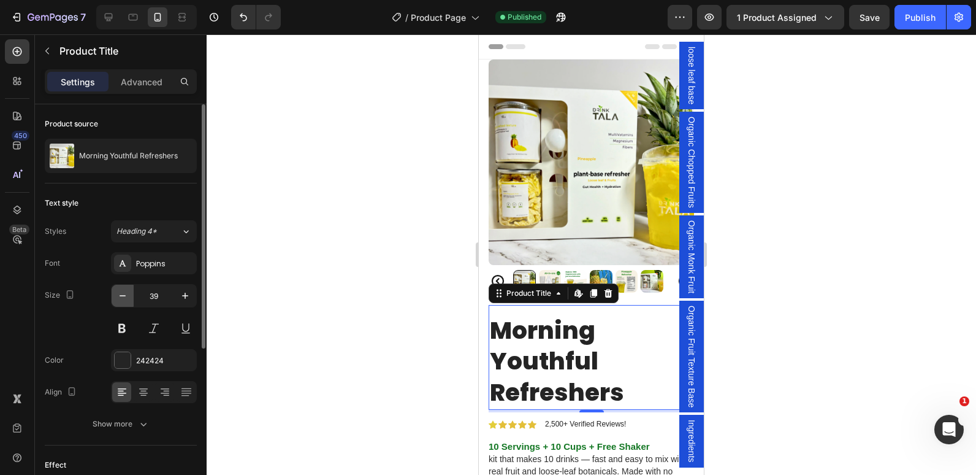
click at [121, 295] on icon "button" at bounding box center [123, 295] width 12 height 12
type input "38"
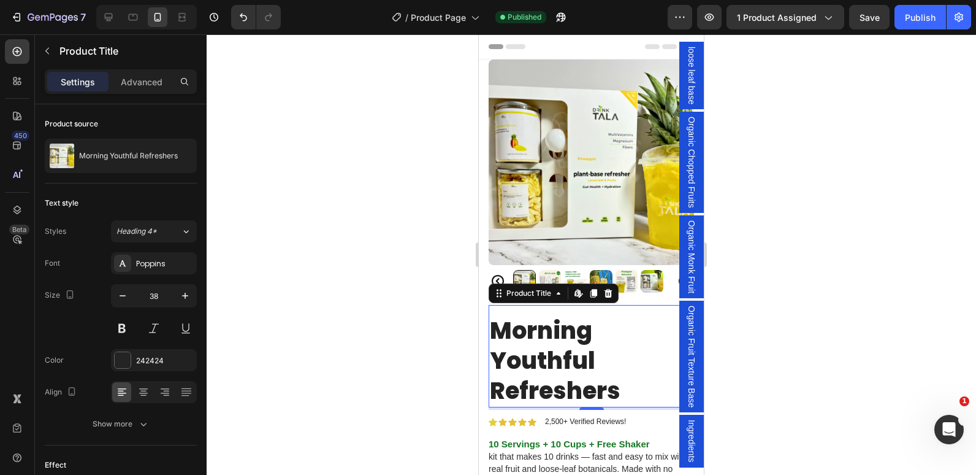
click at [540, 352] on h1 "Morning Youthful Refreshers" at bounding box center [591, 360] width 205 height 93
click at [567, 376] on h1 "Morning Youthful Refreshers" at bounding box center [591, 360] width 205 height 93
click at [606, 380] on h1 "Morning Youthful Refreshers" at bounding box center [591, 360] width 205 height 93
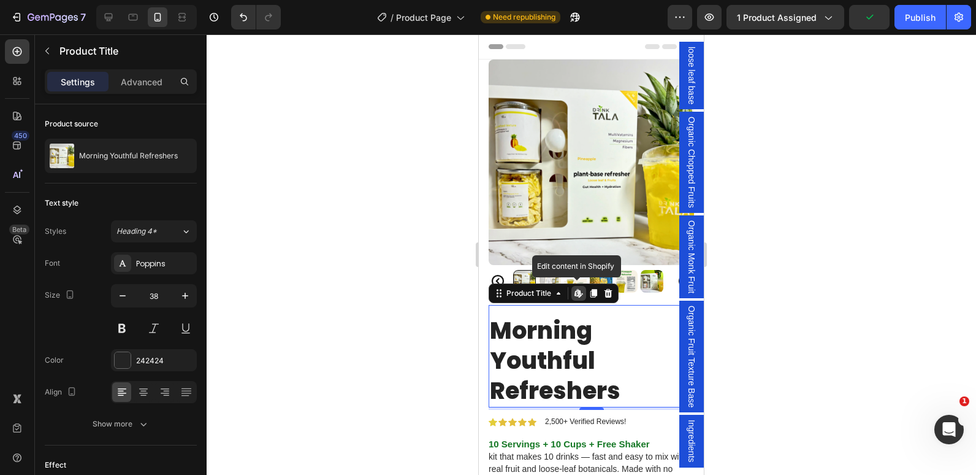
click at [606, 380] on h1 "Morning Youthful Refreshers" at bounding box center [591, 360] width 205 height 93
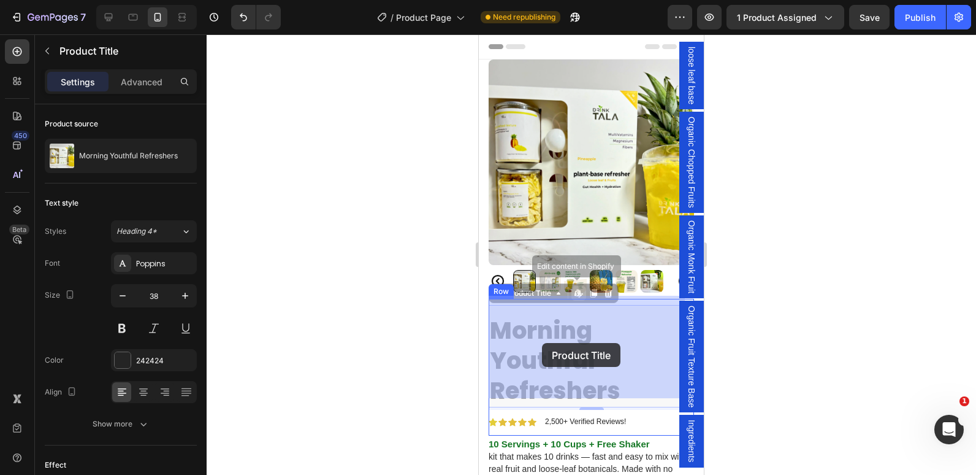
drag, startPoint x: 618, startPoint y: 385, endPoint x: 537, endPoint y: 342, distance: 91.9
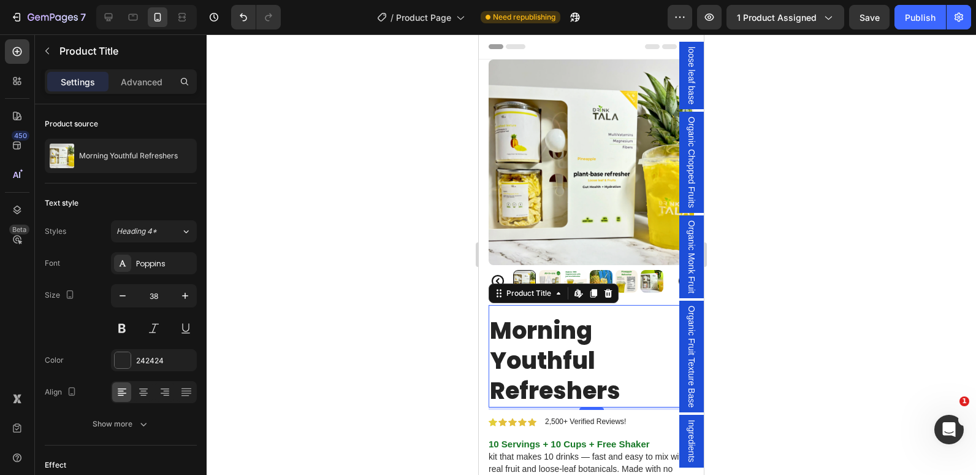
click at [598, 367] on h1 "Morning Youthful Refreshers" at bounding box center [591, 360] width 205 height 93
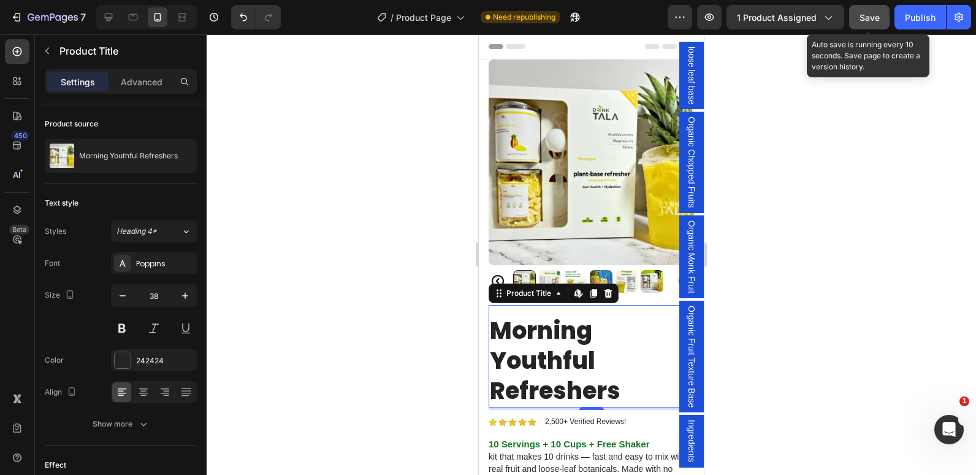
click at [866, 14] on span "Save" at bounding box center [870, 17] width 20 height 10
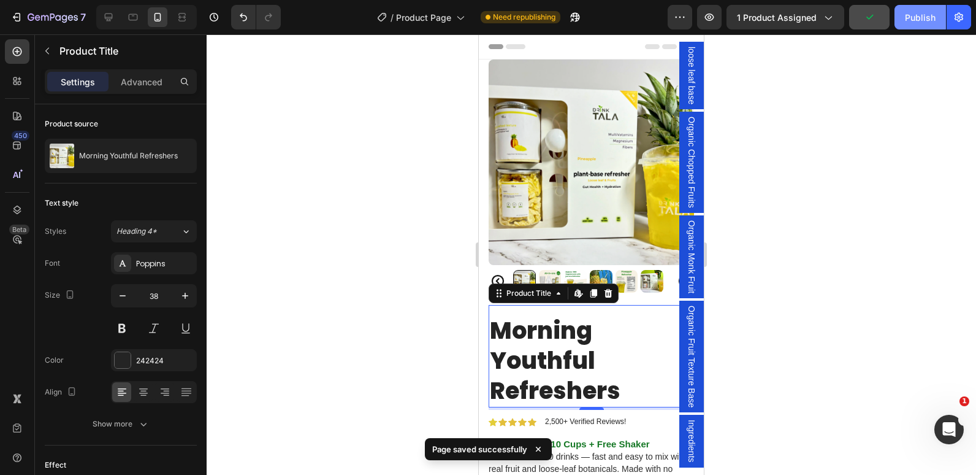
click at [917, 22] on div "Publish" at bounding box center [920, 17] width 31 height 13
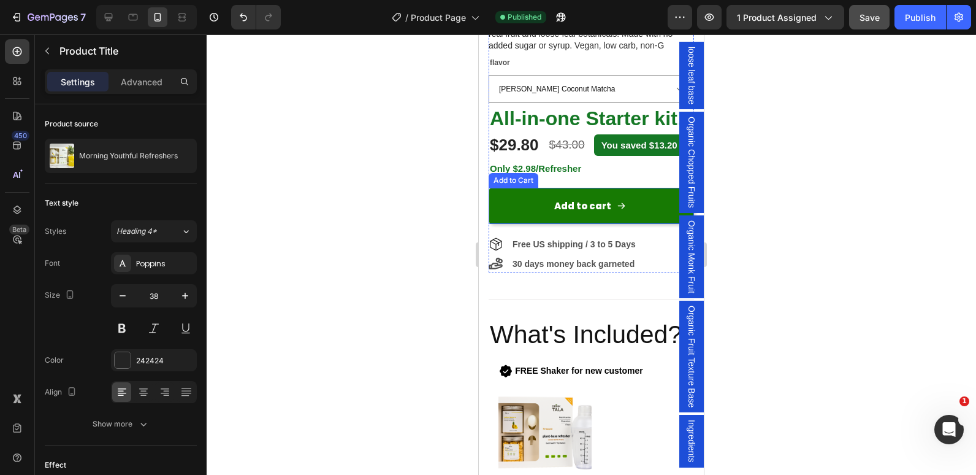
scroll to position [356, 0]
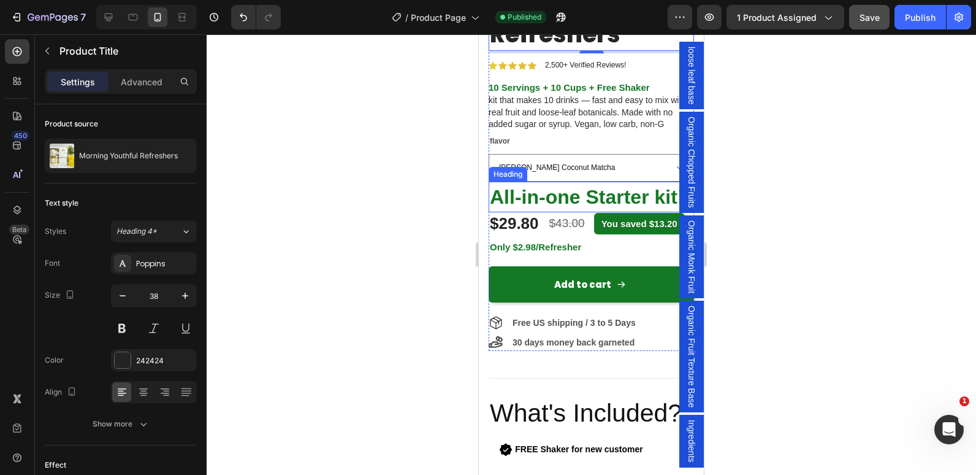
click at [567, 186] on span "All-in-one Starter kit!" at bounding box center [587, 197] width 194 height 22
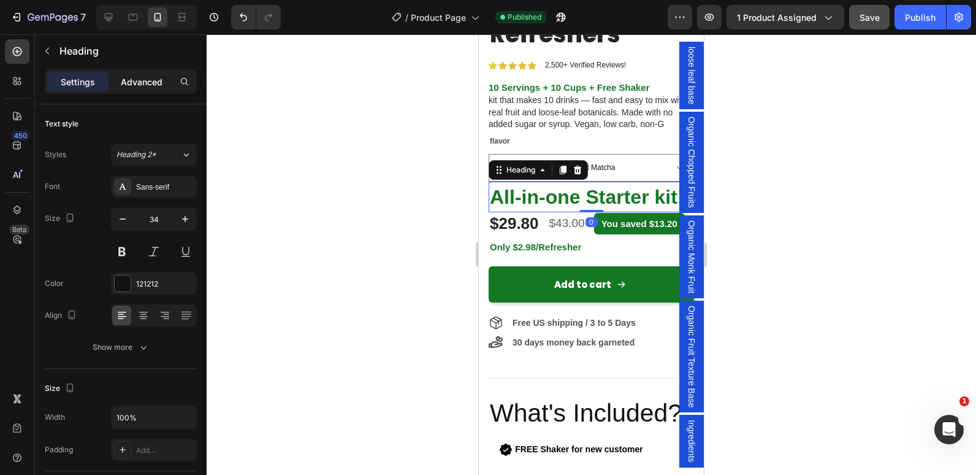
click at [155, 78] on p "Advanced" at bounding box center [142, 81] width 42 height 13
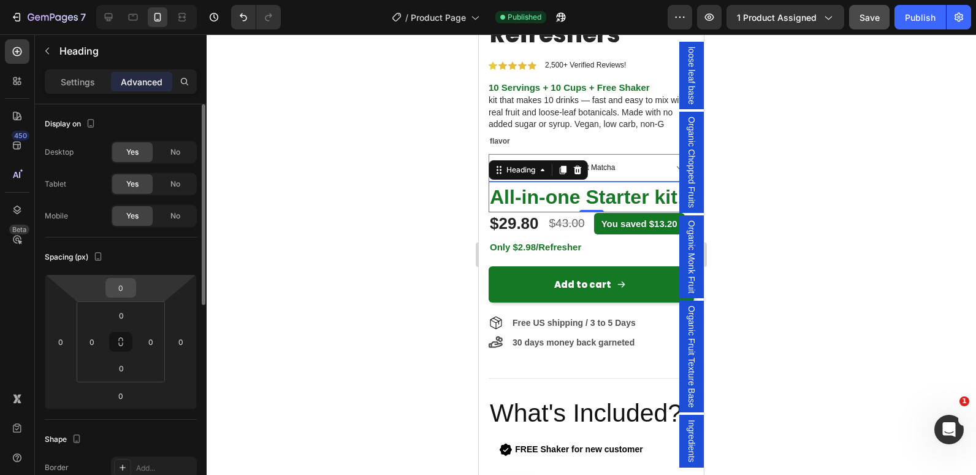
click at [123, 289] on input "0" at bounding box center [121, 287] width 25 height 18
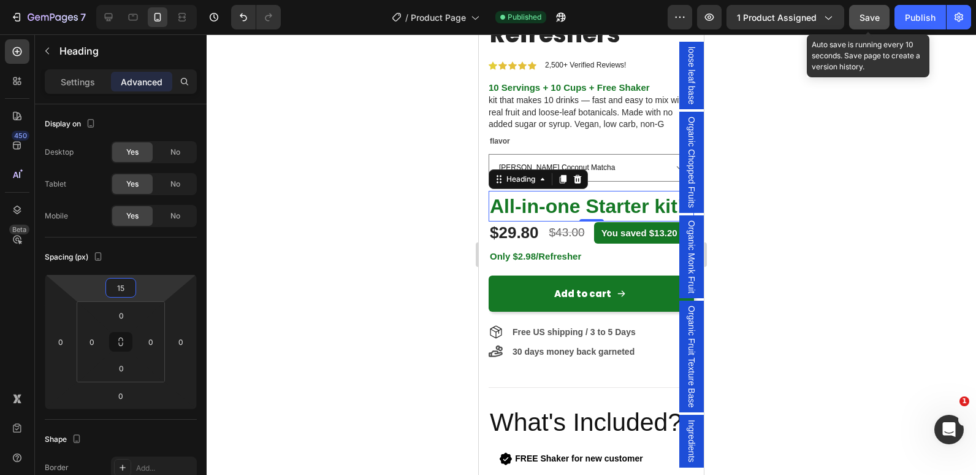
type input "15"
click at [872, 20] on span "Save" at bounding box center [870, 17] width 20 height 10
click at [910, 20] on div "Publish" at bounding box center [920, 17] width 31 height 13
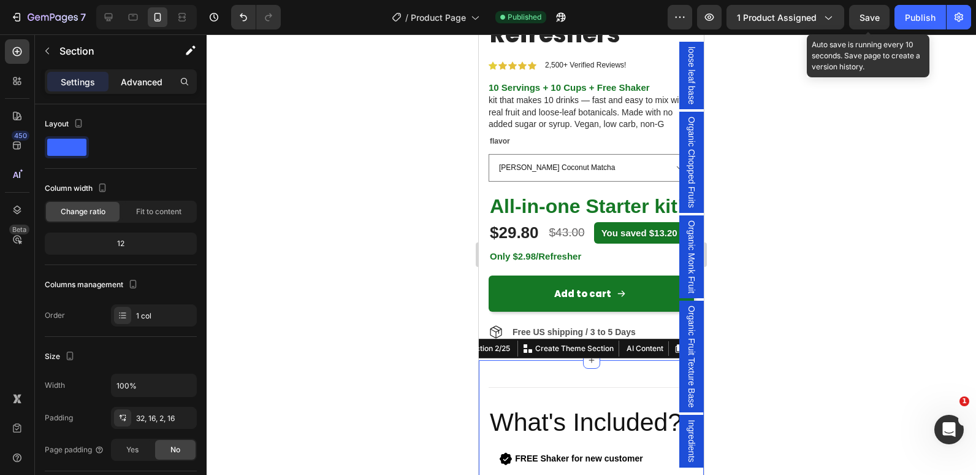
click at [142, 74] on div "Advanced" at bounding box center [141, 82] width 61 height 20
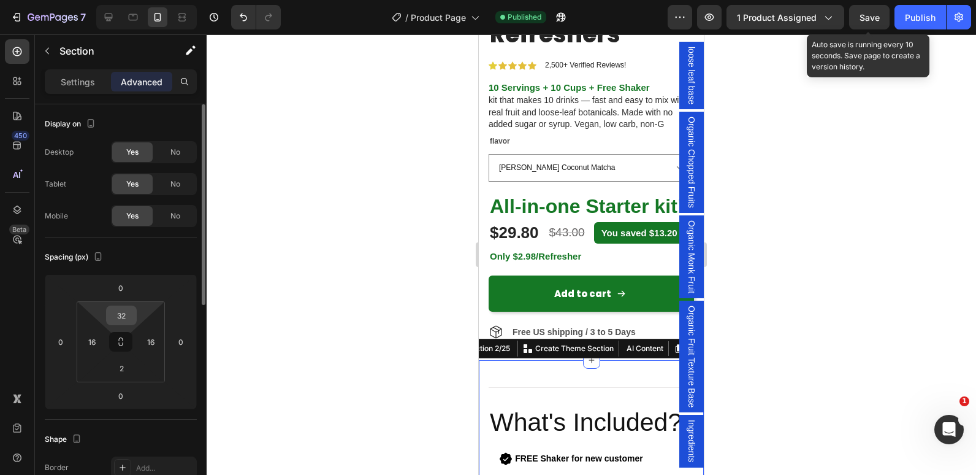
click at [124, 311] on input "32" at bounding box center [121, 315] width 25 height 18
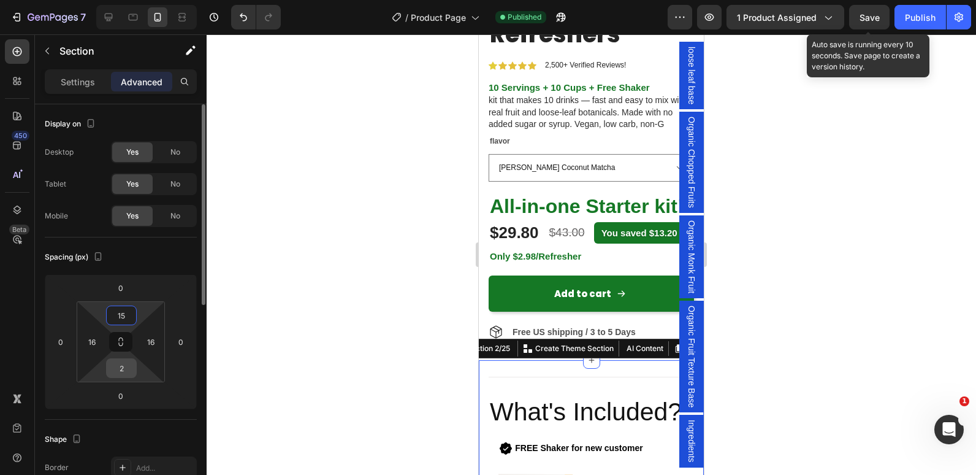
type input "15"
click at [123, 373] on input "2" at bounding box center [121, 368] width 25 height 18
type input "15"
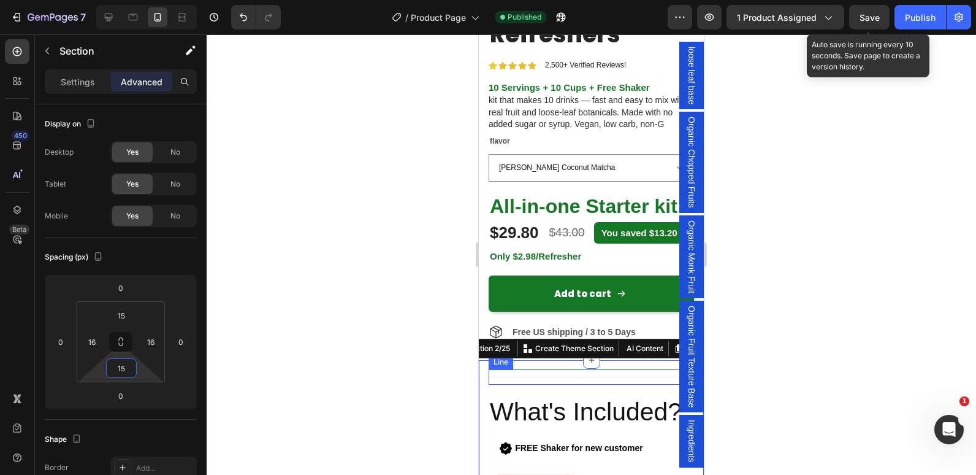
click at [522, 377] on div at bounding box center [591, 376] width 205 height 1
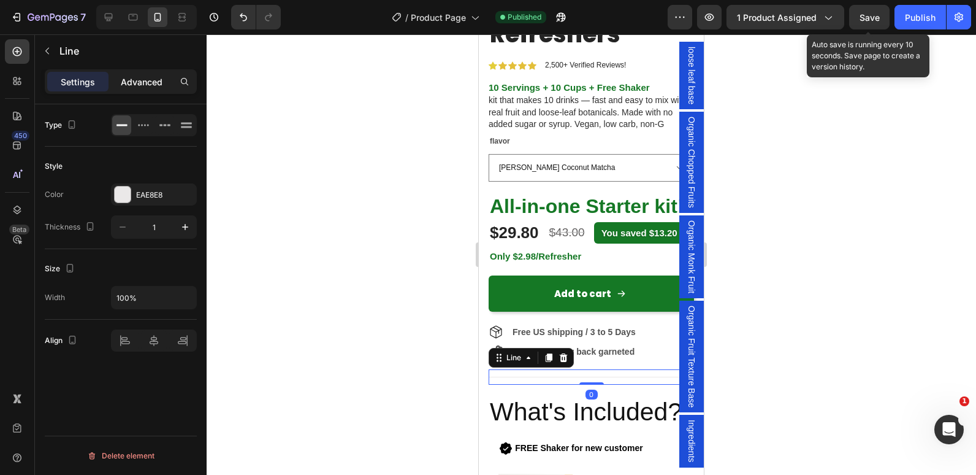
click at [148, 84] on p "Advanced" at bounding box center [142, 81] width 42 height 13
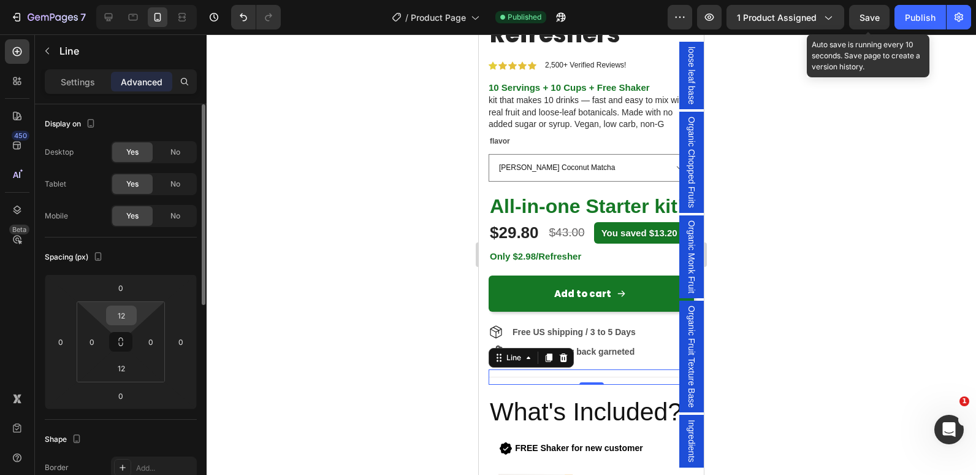
click at [122, 310] on input "12" at bounding box center [121, 315] width 25 height 18
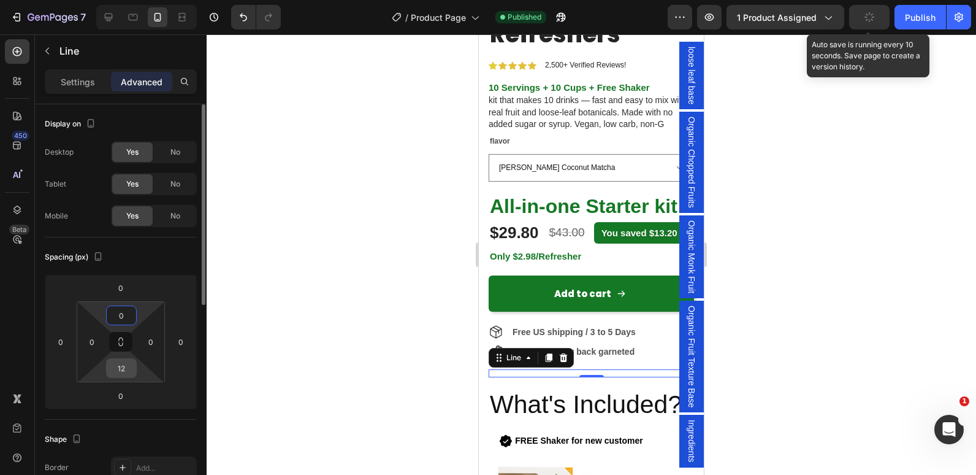
type input "0"
click at [122, 368] on input "12" at bounding box center [121, 368] width 25 height 18
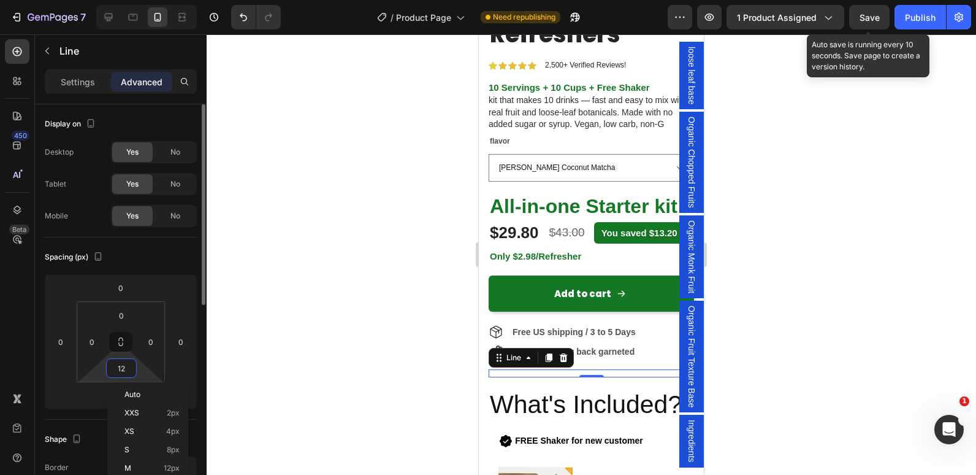
click at [122, 368] on input "12" at bounding box center [121, 368] width 25 height 18
type input "0"
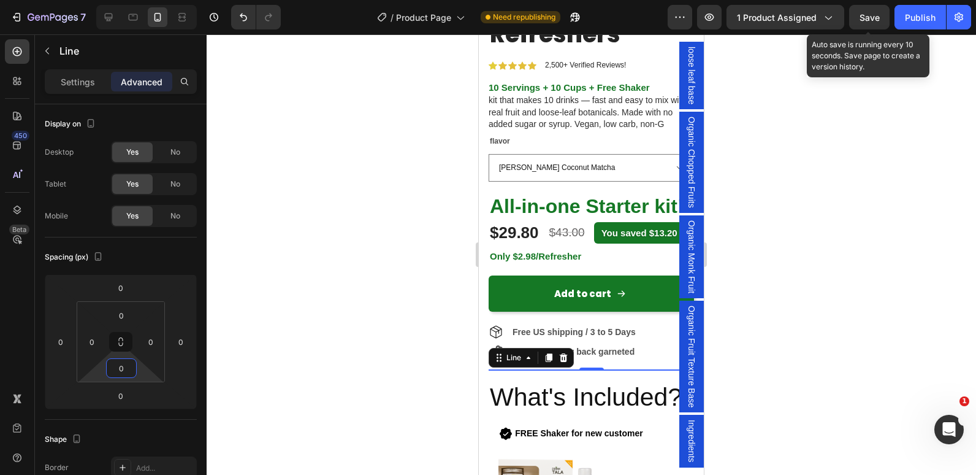
click at [404, 258] on div at bounding box center [592, 254] width 770 height 440
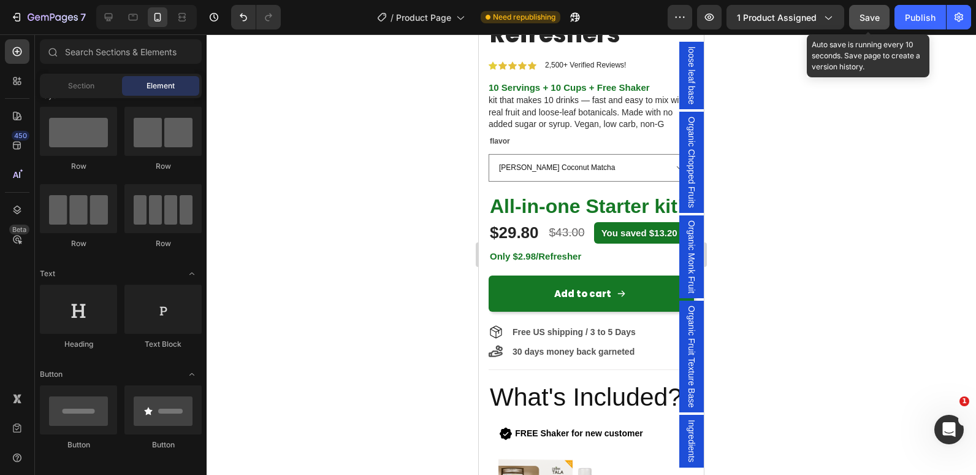
click at [873, 15] on span "Save" at bounding box center [870, 17] width 20 height 10
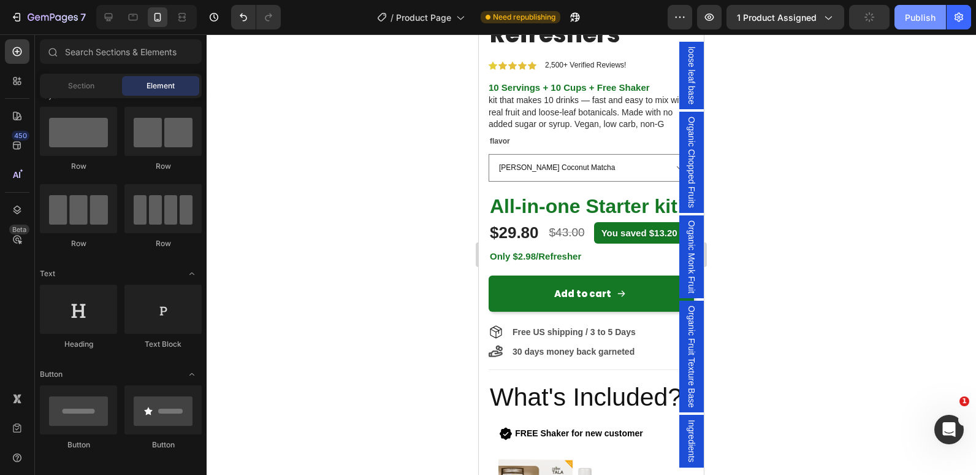
click at [915, 17] on div "Publish" at bounding box center [920, 17] width 31 height 13
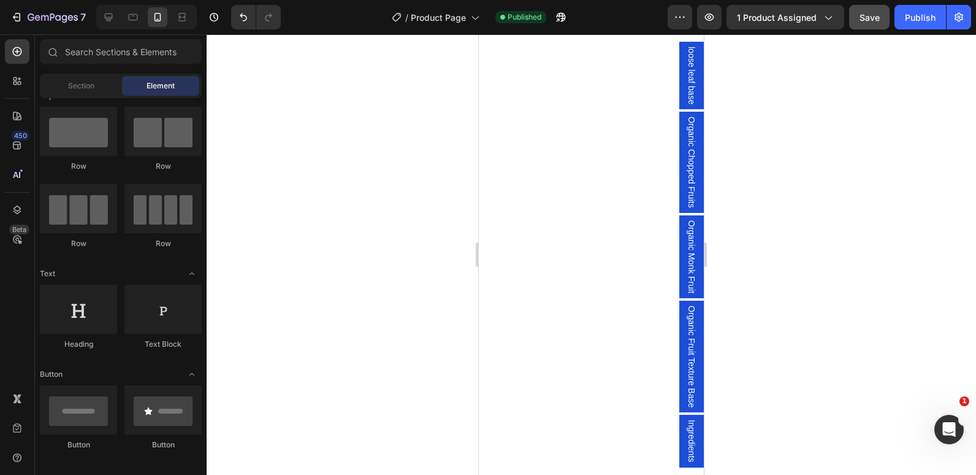
scroll to position [2898, 0]
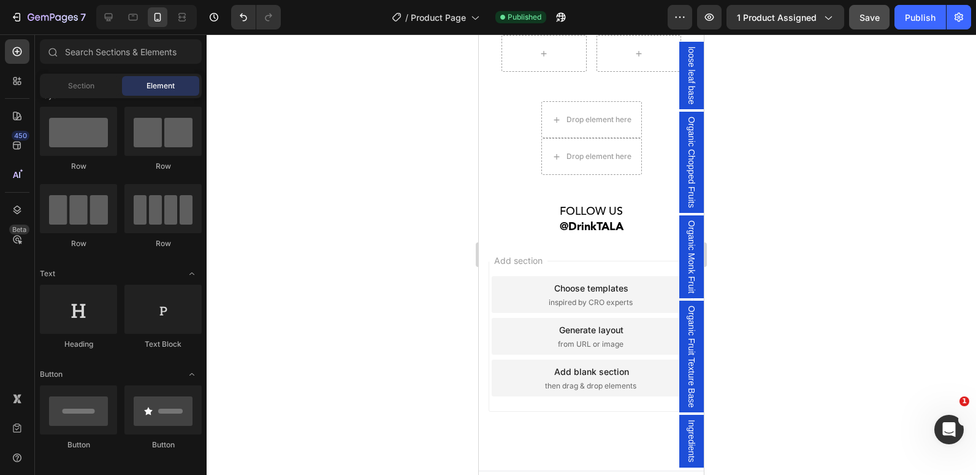
click at [554, 307] on span "inspired by CRO experts" at bounding box center [591, 302] width 84 height 11
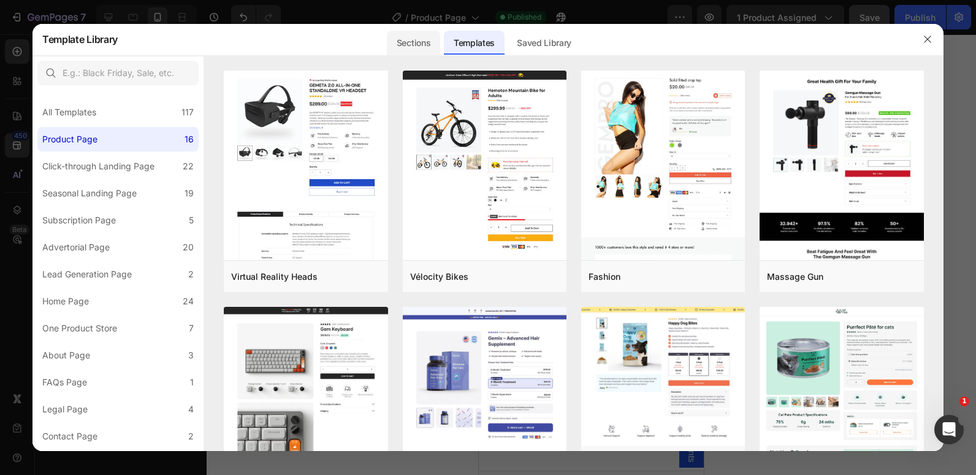
click at [419, 45] on div "Sections" at bounding box center [413, 43] width 53 height 25
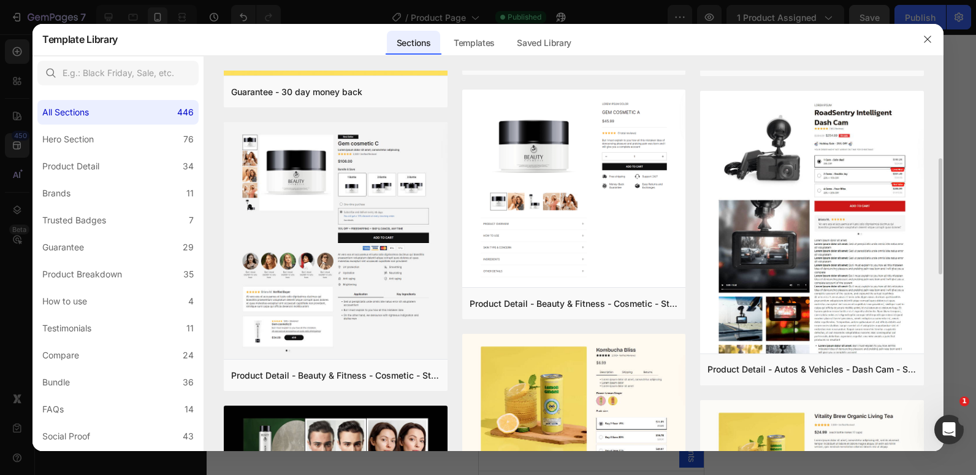
scroll to position [266, 0]
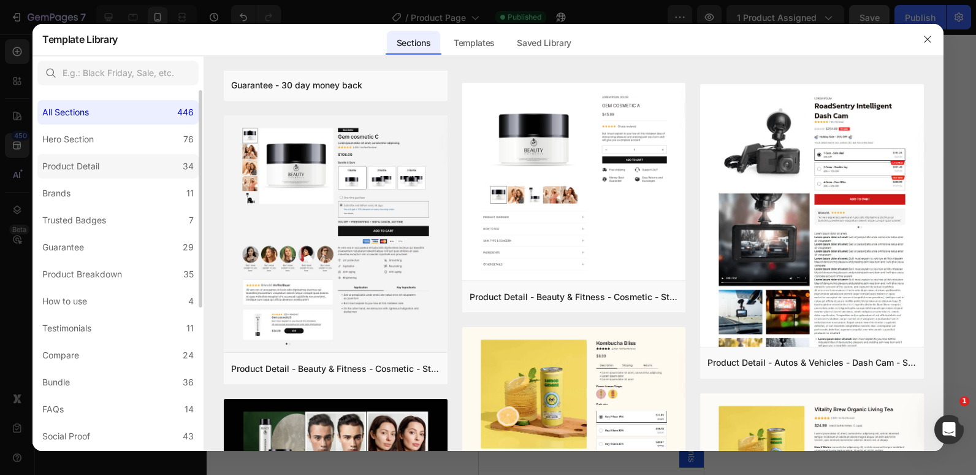
click at [120, 170] on label "Product Detail 34" at bounding box center [117, 166] width 161 height 25
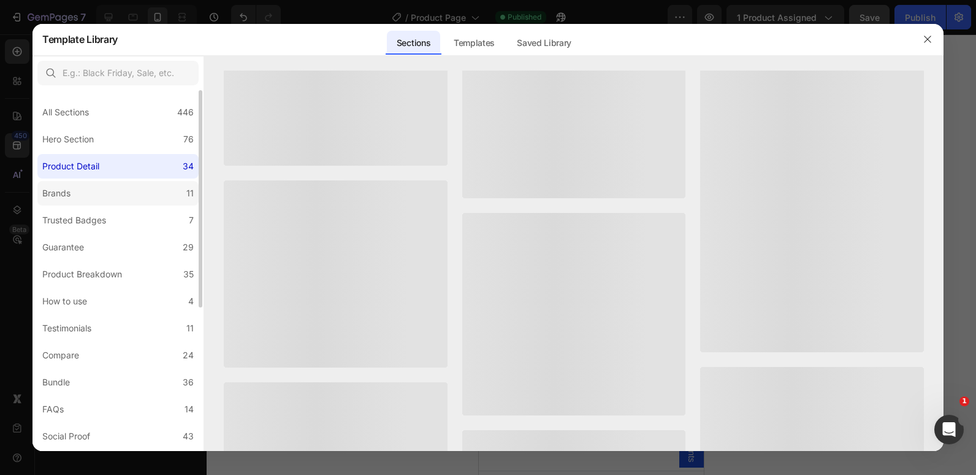
scroll to position [0, 0]
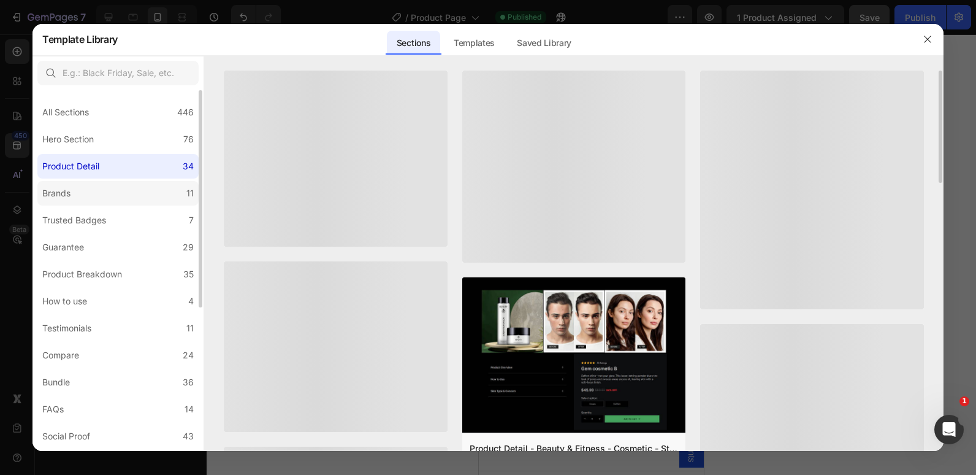
click at [110, 188] on label "Brands 11" at bounding box center [117, 193] width 161 height 25
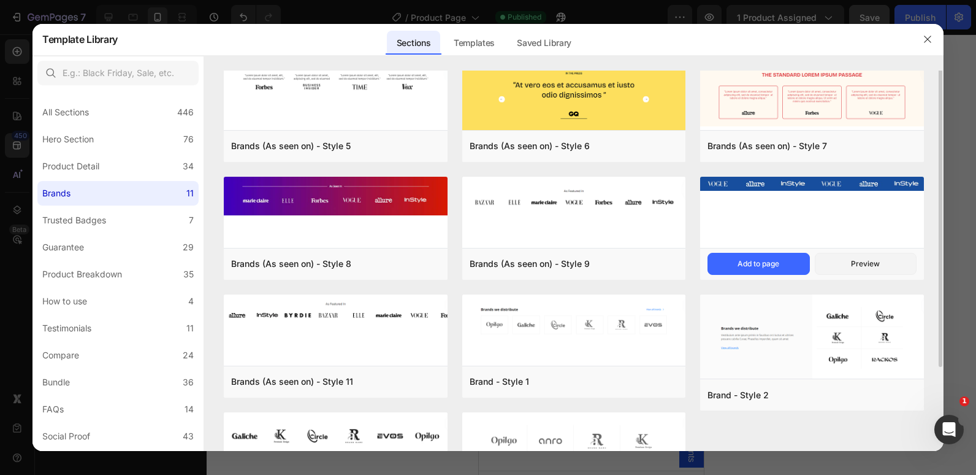
scroll to position [6, 0]
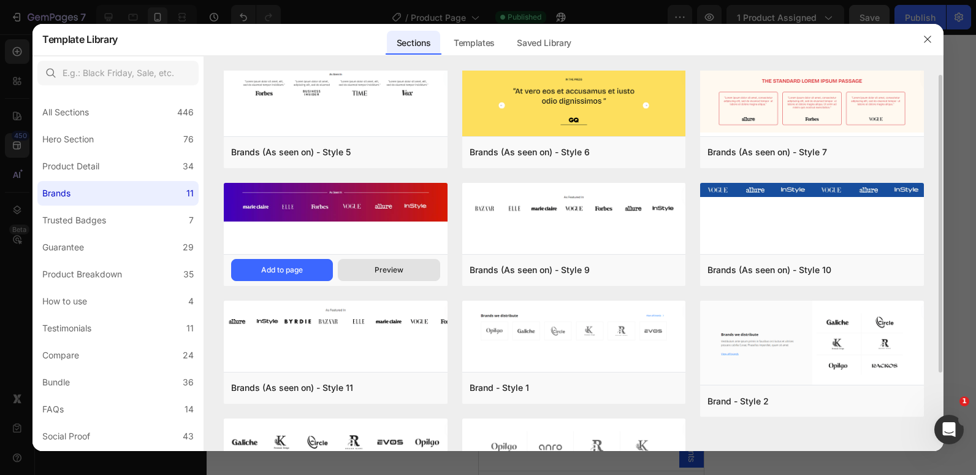
click at [397, 265] on div "Preview" at bounding box center [389, 269] width 29 height 11
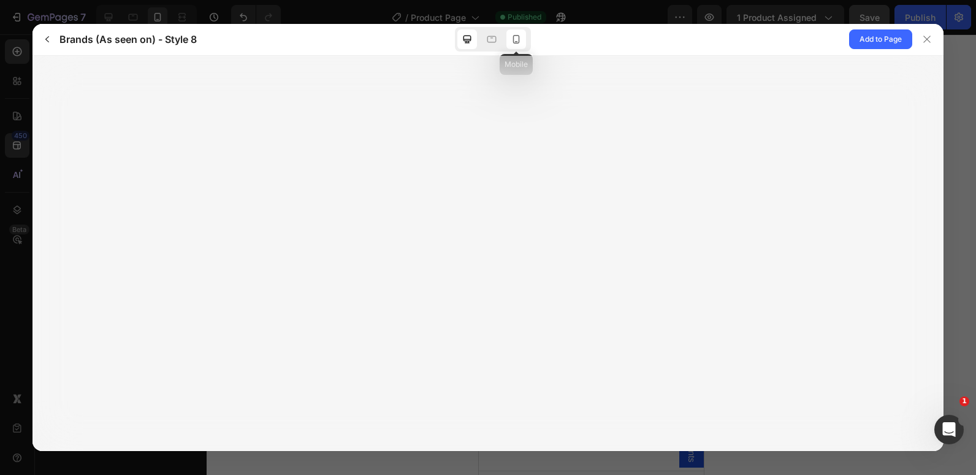
click at [514, 40] on icon at bounding box center [516, 39] width 7 height 9
click at [42, 36] on button "button" at bounding box center [47, 39] width 20 height 20
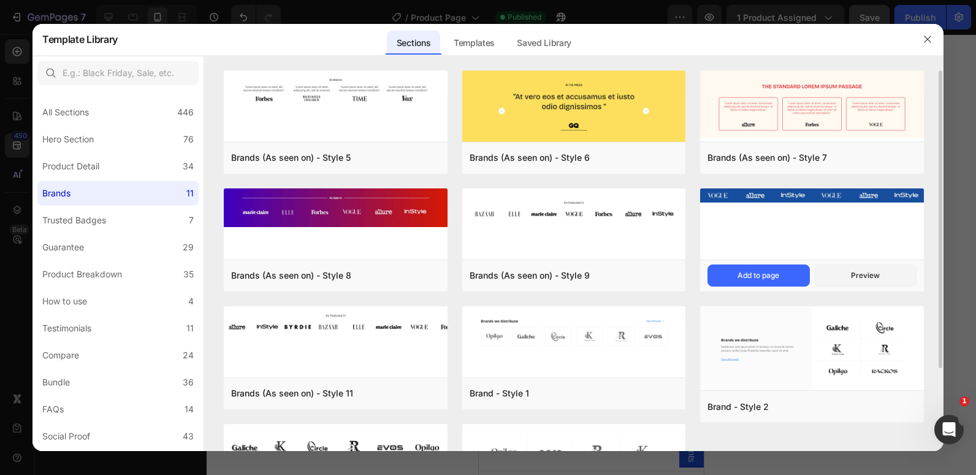
click at [736, 196] on img at bounding box center [812, 195] width 224 height 15
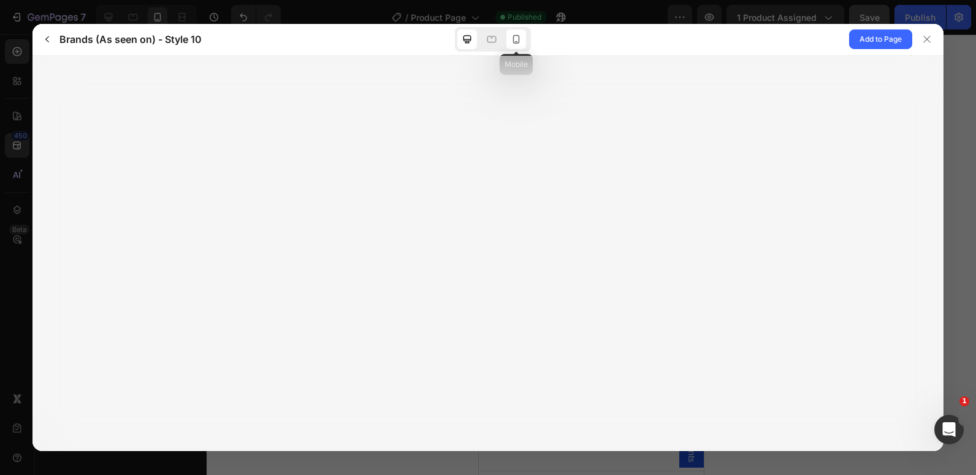
click at [513, 39] on icon at bounding box center [516, 39] width 12 height 12
click at [932, 44] on div at bounding box center [927, 39] width 20 height 20
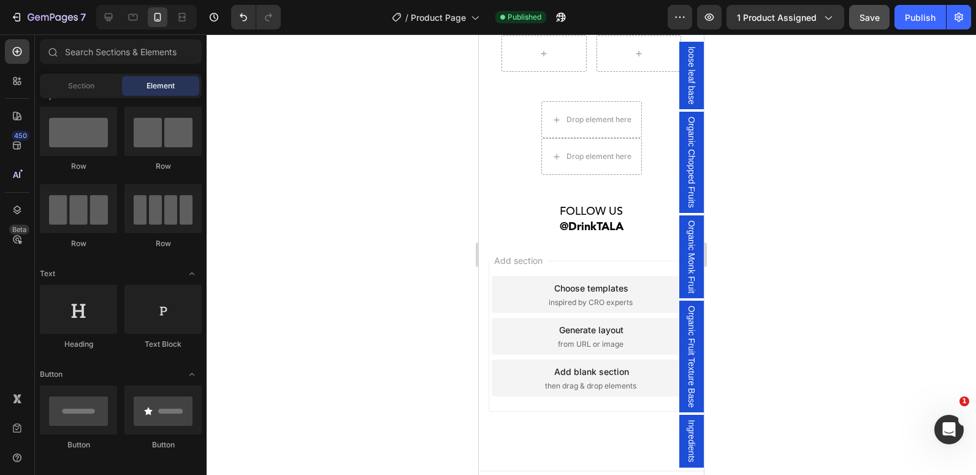
click at [614, 286] on div "Choose templates" at bounding box center [591, 287] width 74 height 13
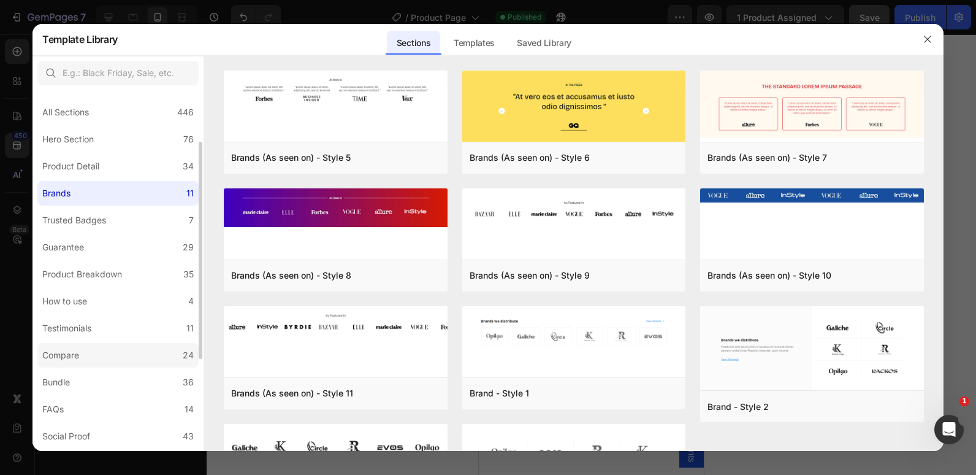
scroll to position [34, 0]
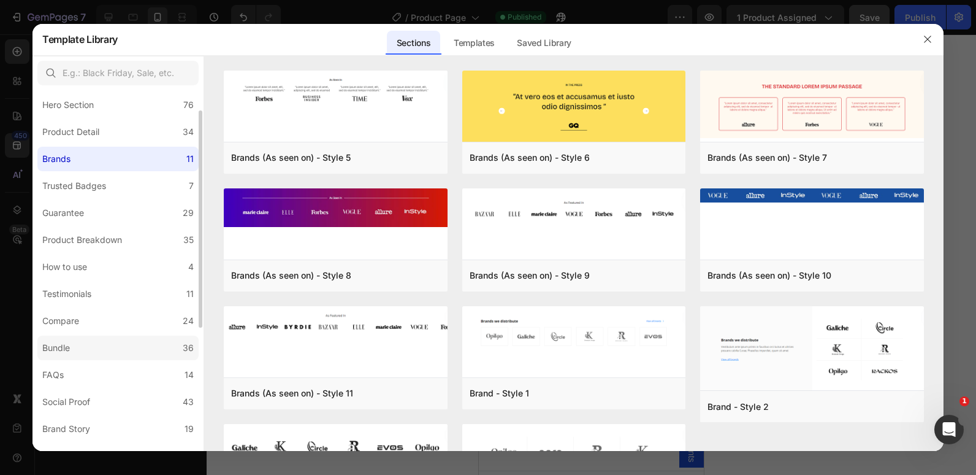
click at [118, 346] on label "Bundle 36" at bounding box center [117, 347] width 161 height 25
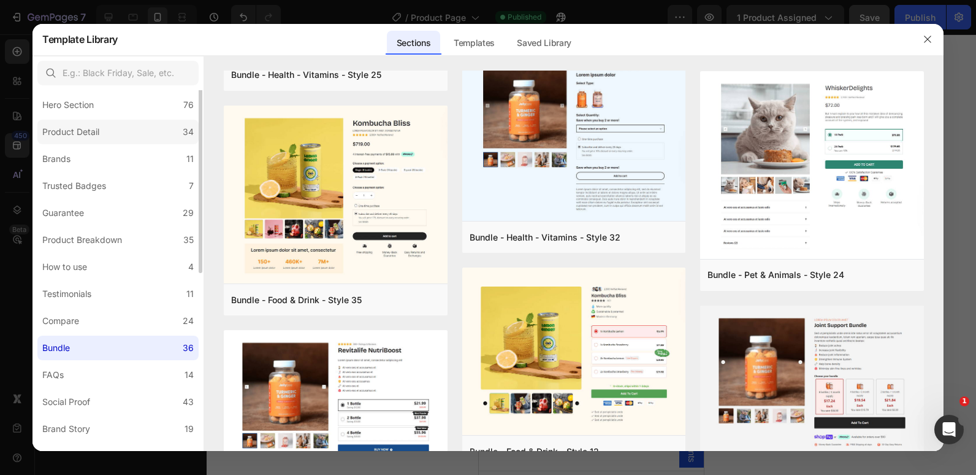
scroll to position [0, 0]
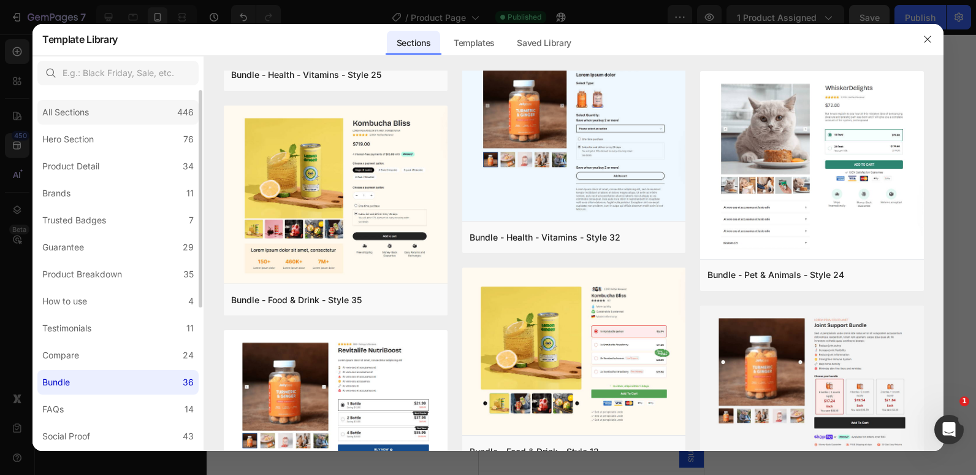
click at [105, 118] on div "All Sections 446" at bounding box center [117, 112] width 161 height 25
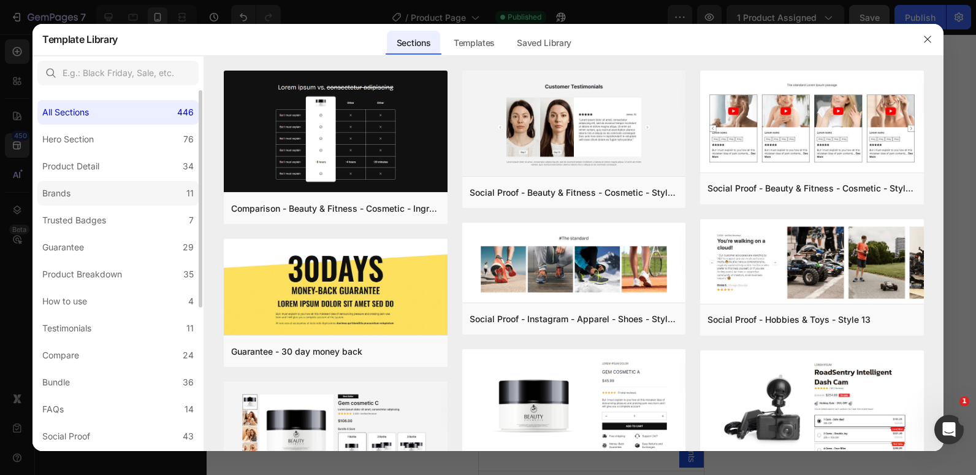
click at [89, 201] on label "Brands 11" at bounding box center [117, 193] width 161 height 25
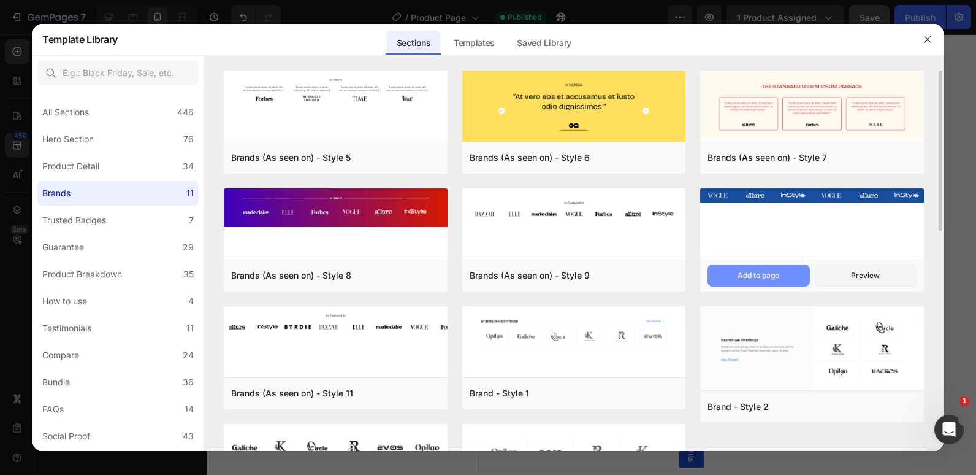
click at [776, 268] on button "Add to page" at bounding box center [759, 275] width 102 height 22
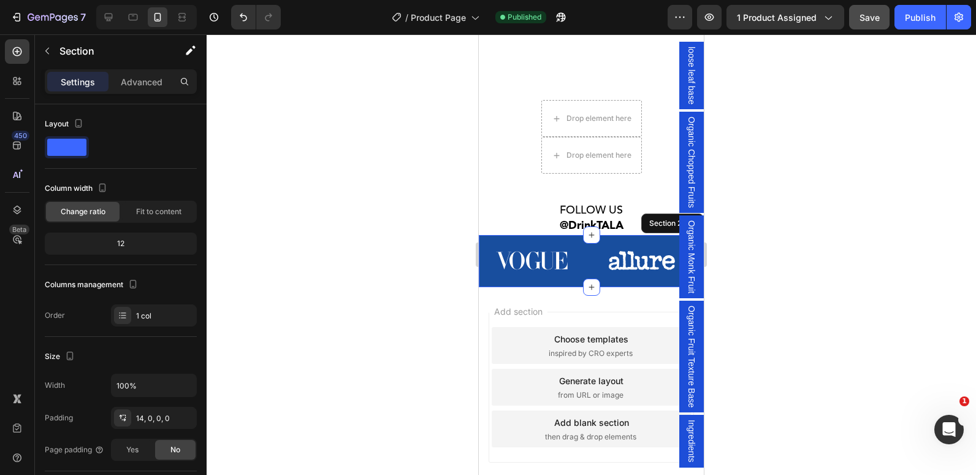
scroll to position [2972, 0]
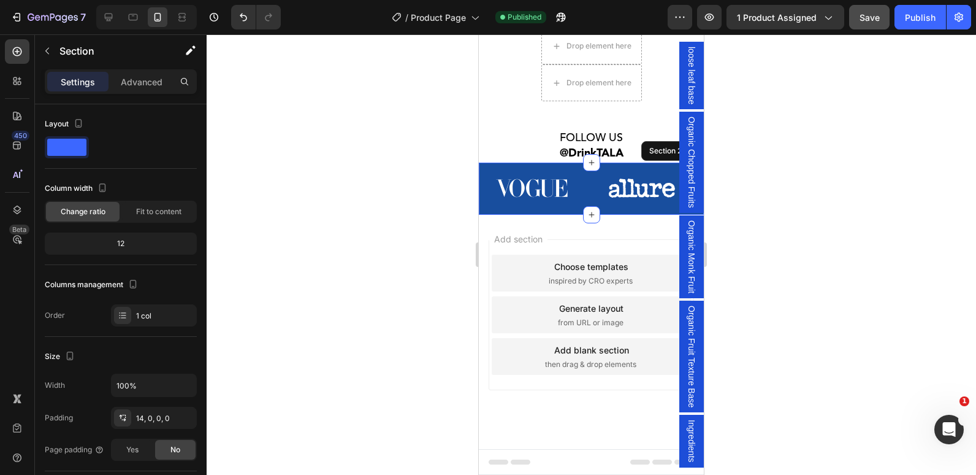
click at [542, 164] on div "Image Image Image Image Image Image Carousel Section 21/25" at bounding box center [591, 188] width 225 height 52
click at [646, 165] on div "Image Image Image Image Image Image Carousel Section 21/25" at bounding box center [591, 188] width 225 height 52
click at [632, 188] on img at bounding box center [642, 188] width 106 height 34
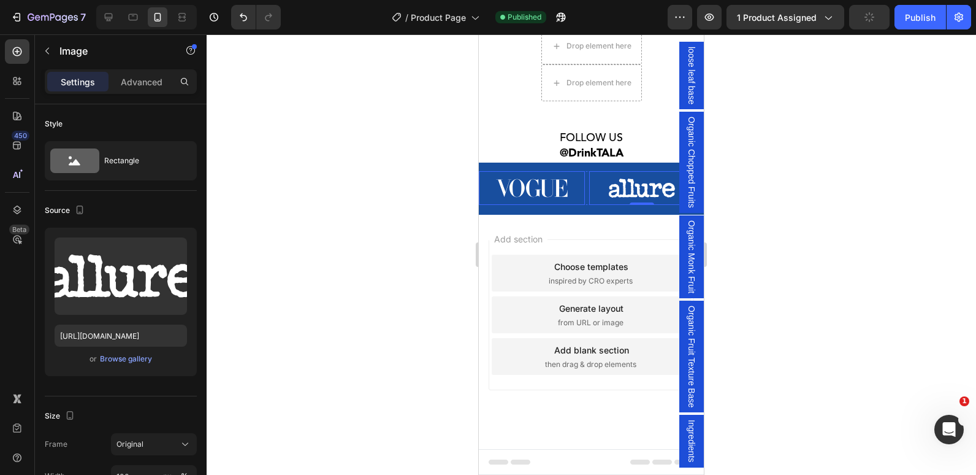
click at [537, 196] on img at bounding box center [532, 188] width 106 height 34
type input "[URL][DOMAIN_NAME]"
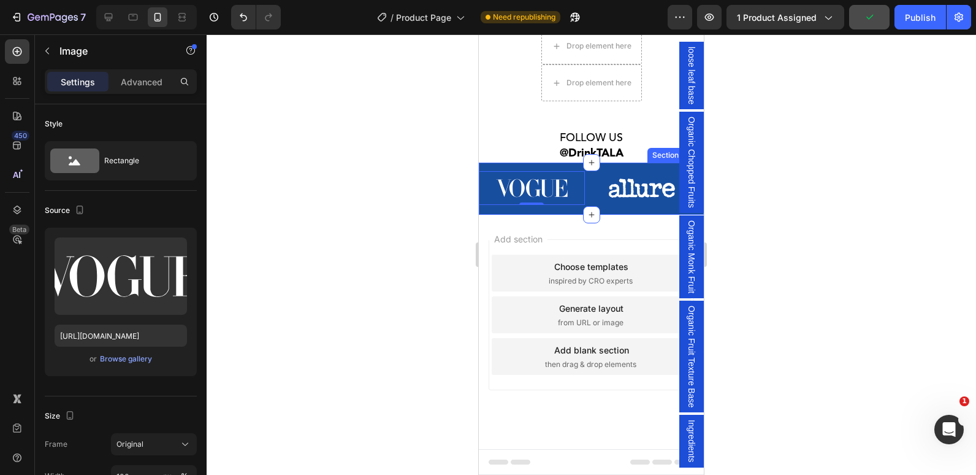
click at [631, 165] on div "Image 0 Image Image Image Image Image Carousel Section 21/25" at bounding box center [591, 188] width 225 height 52
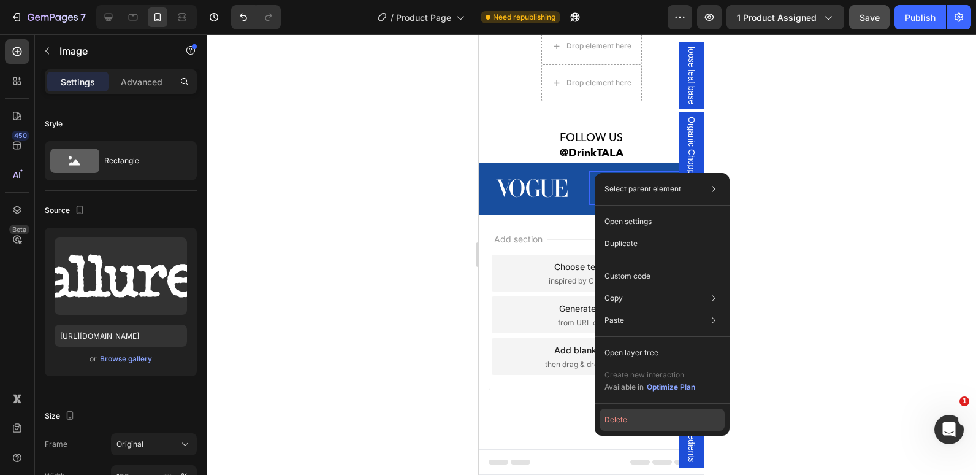
click at [619, 424] on button "Delete" at bounding box center [662, 419] width 125 height 22
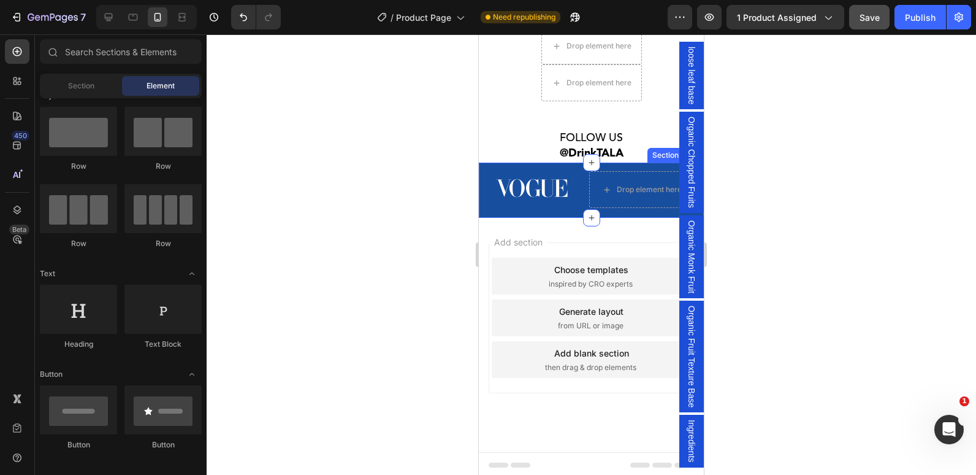
click at [508, 169] on div "Image Drop element here Image Image Image Image Carousel Section 21/25" at bounding box center [591, 189] width 225 height 55
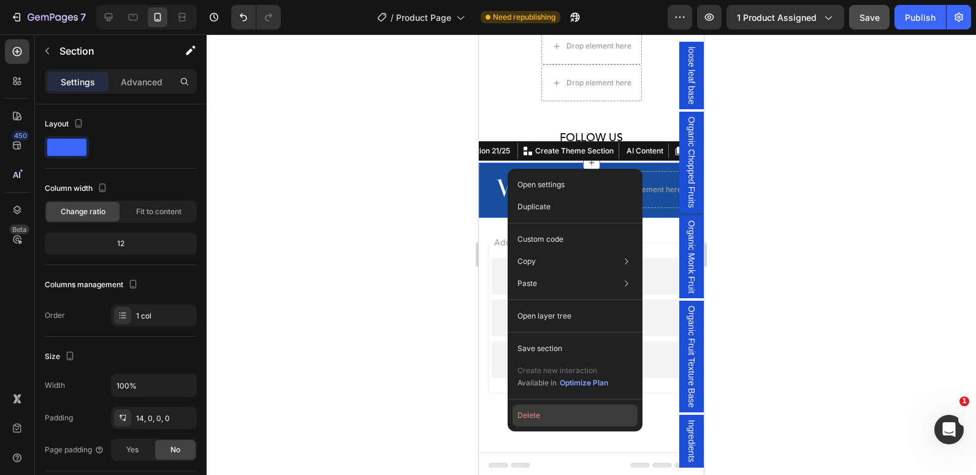
click at [530, 415] on button "Delete" at bounding box center [575, 415] width 125 height 22
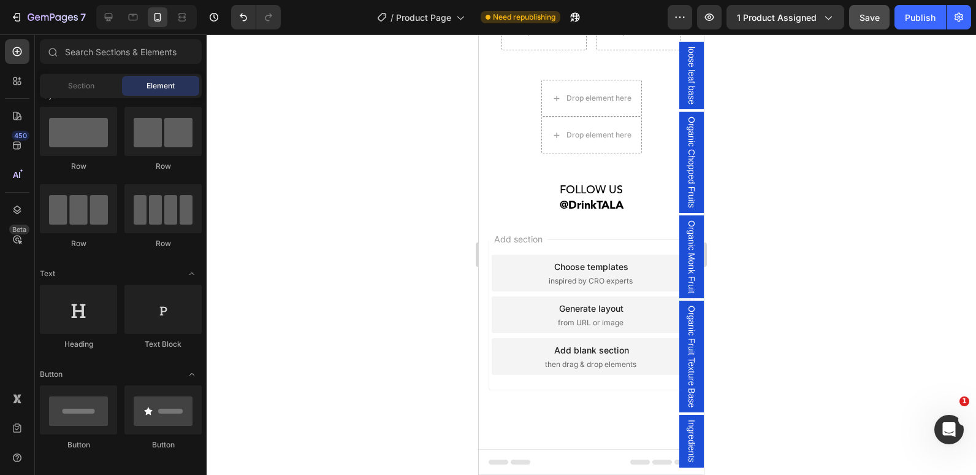
scroll to position [2919, 0]
click at [589, 259] on div "Choose templates inspired by CRO experts" at bounding box center [591, 272] width 199 height 37
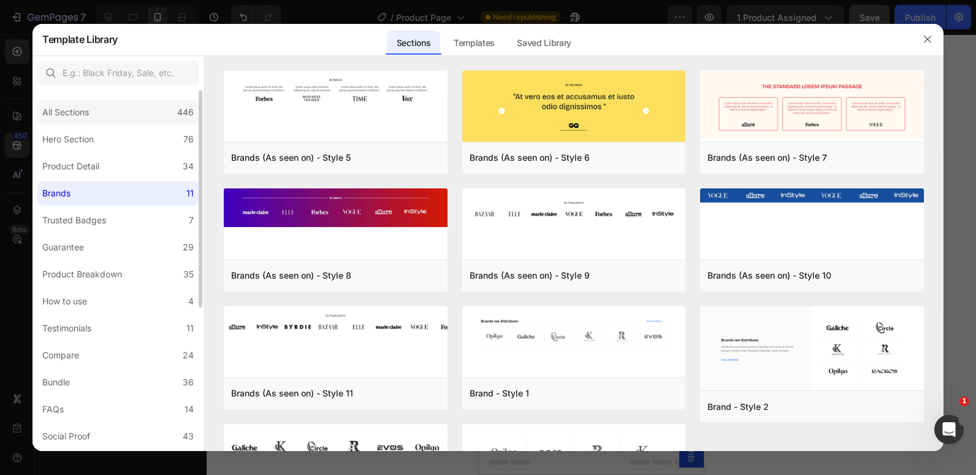
click at [123, 113] on div "All Sections 446" at bounding box center [117, 112] width 161 height 25
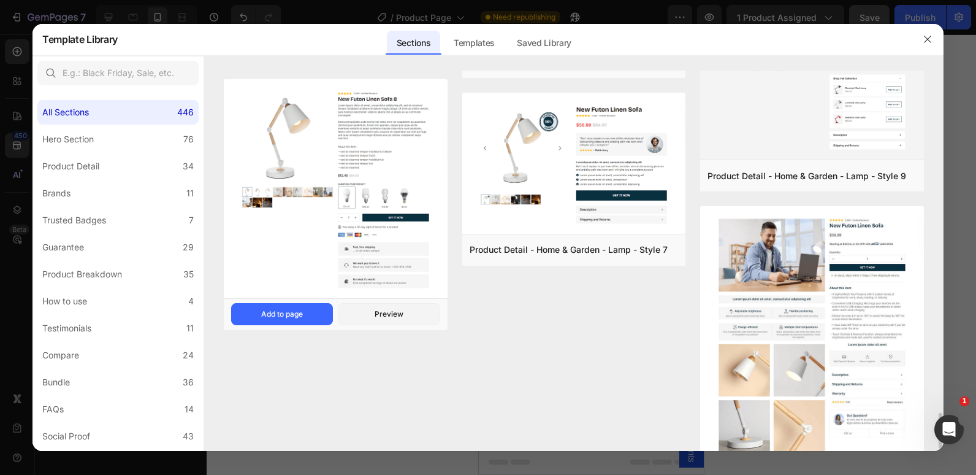
scroll to position [3622, 0]
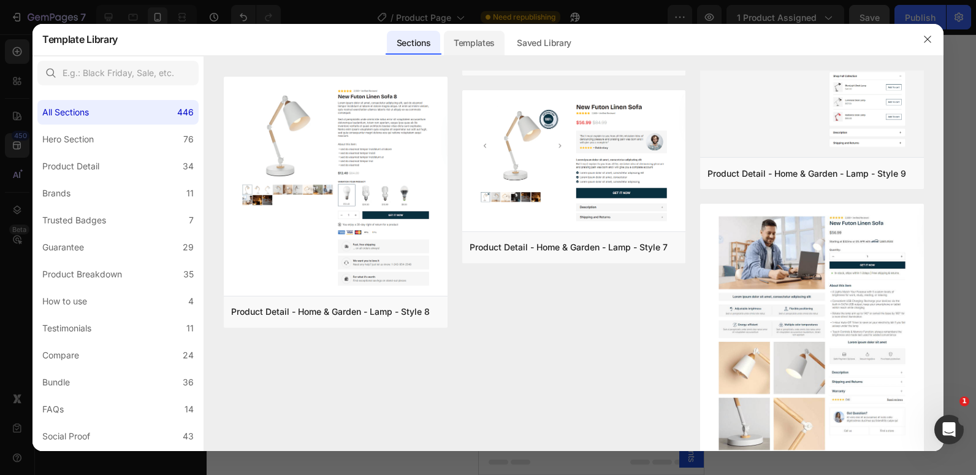
click at [468, 45] on div "Templates" at bounding box center [474, 43] width 61 height 25
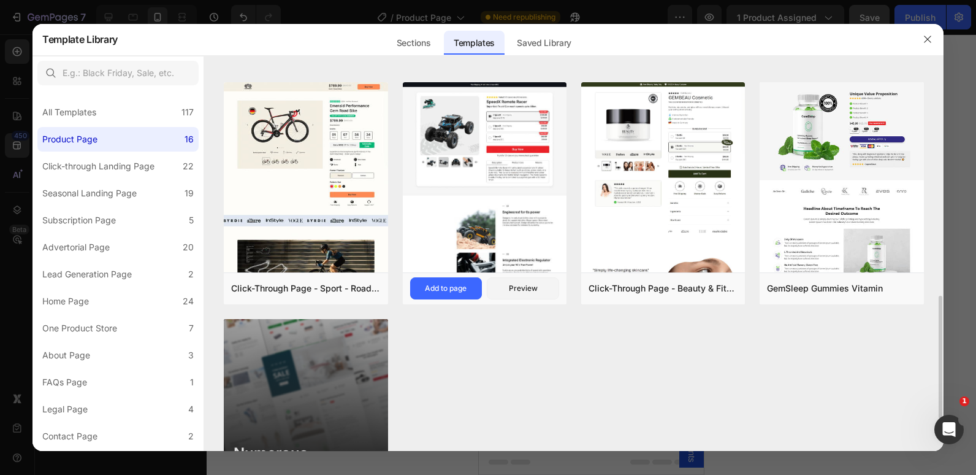
scroll to position [698, 0]
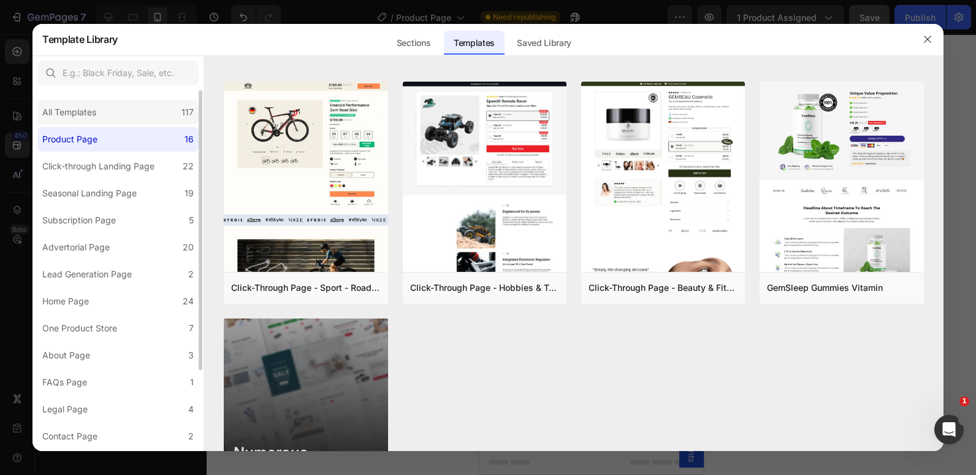
click at [112, 110] on div "All Templates 117" at bounding box center [117, 112] width 161 height 25
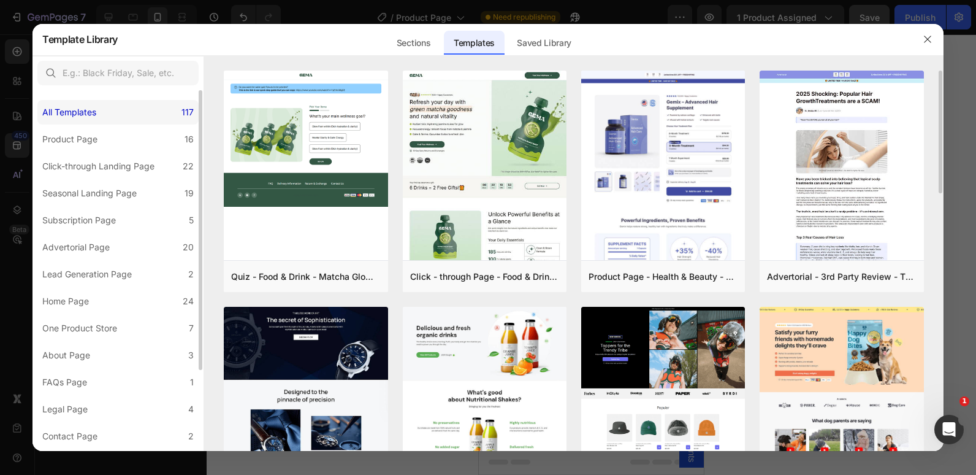
scroll to position [868, 0]
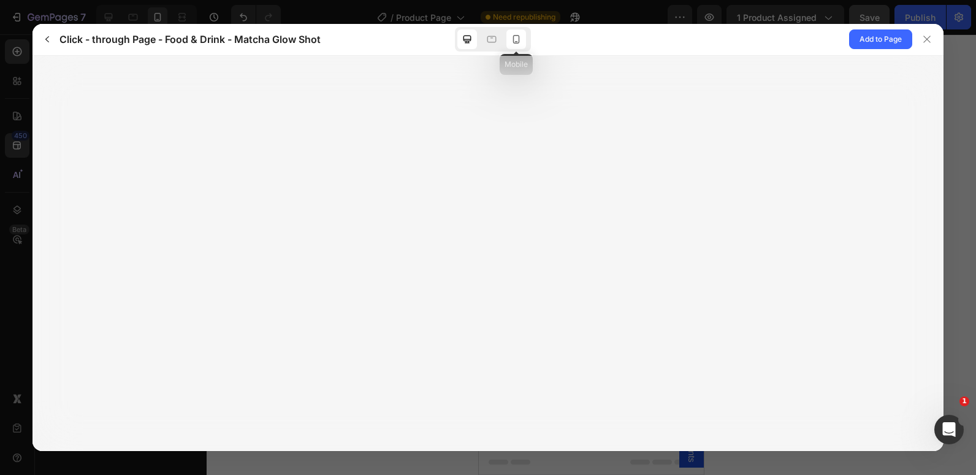
click at [516, 42] on icon at bounding box center [516, 39] width 7 height 9
click at [45, 41] on icon "button" at bounding box center [47, 39] width 10 height 10
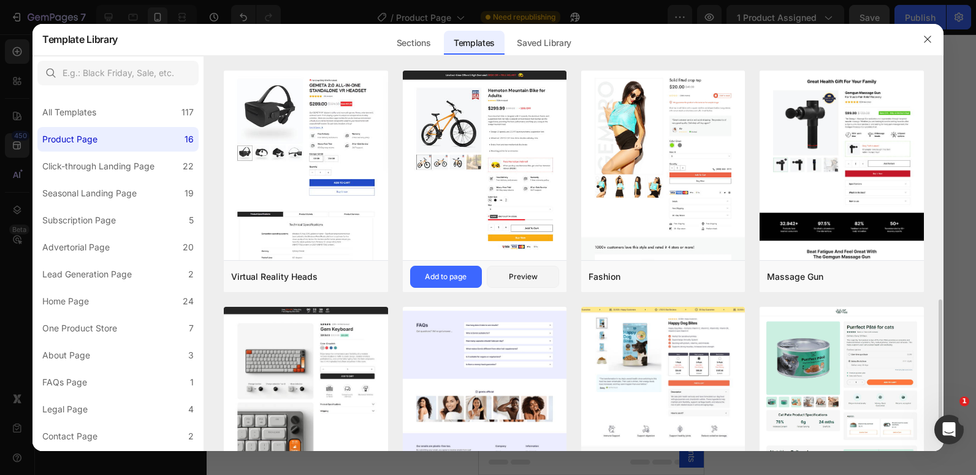
scroll to position [252, 0]
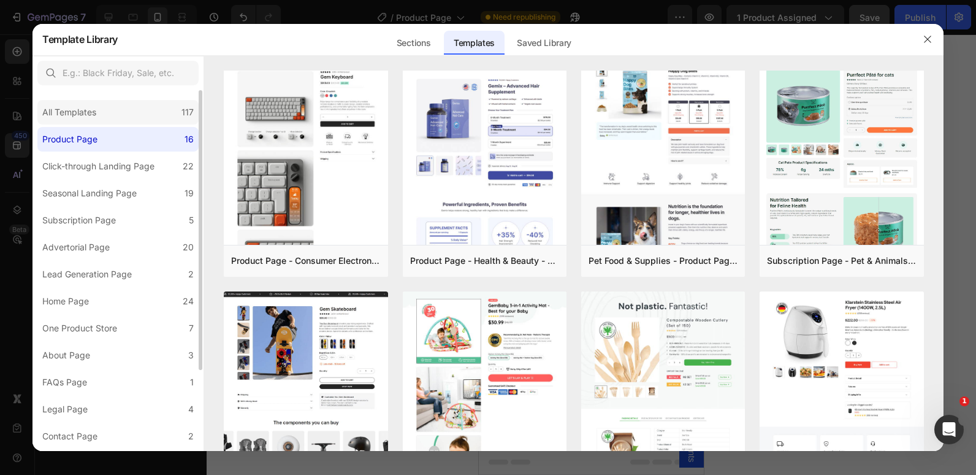
click at [169, 105] on div "All Templates 117" at bounding box center [117, 112] width 161 height 25
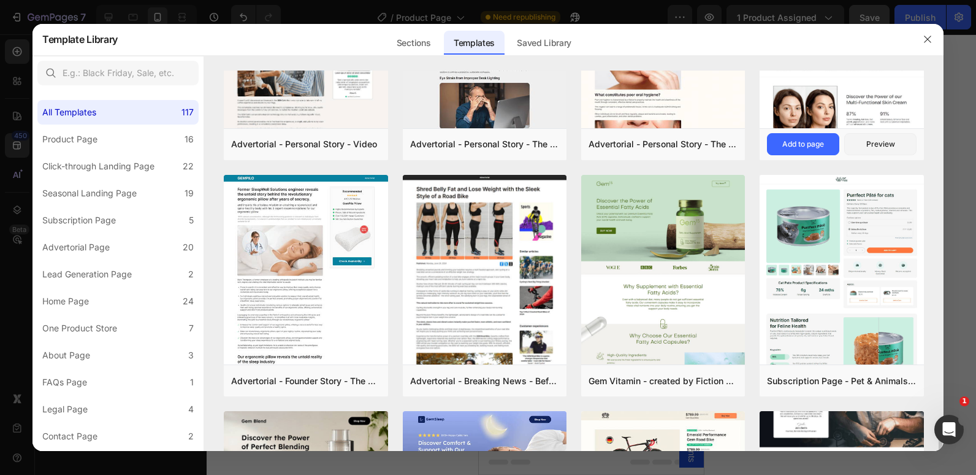
scroll to position [1233, 0]
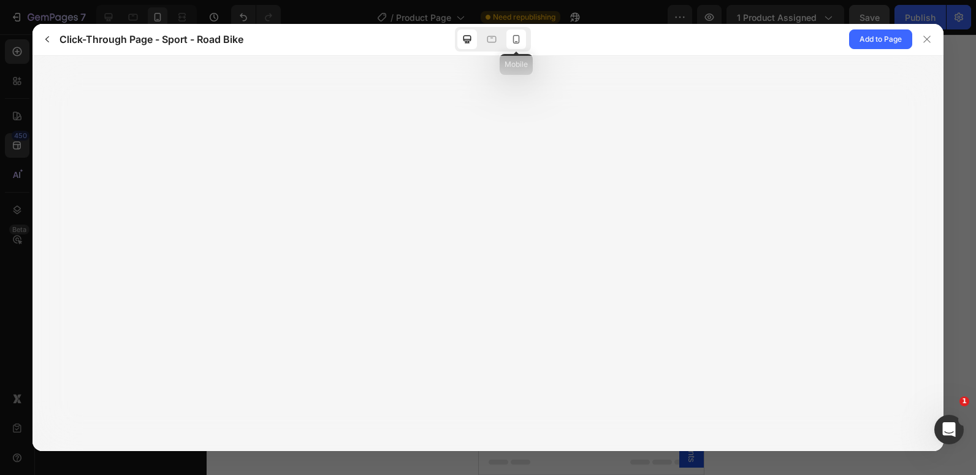
click at [519, 40] on icon at bounding box center [516, 39] width 7 height 9
click at [494, 38] on icon at bounding box center [492, 39] width 12 height 12
click at [519, 37] on icon at bounding box center [516, 39] width 7 height 9
click at [865, 44] on span "Add to Page" at bounding box center [881, 39] width 42 height 15
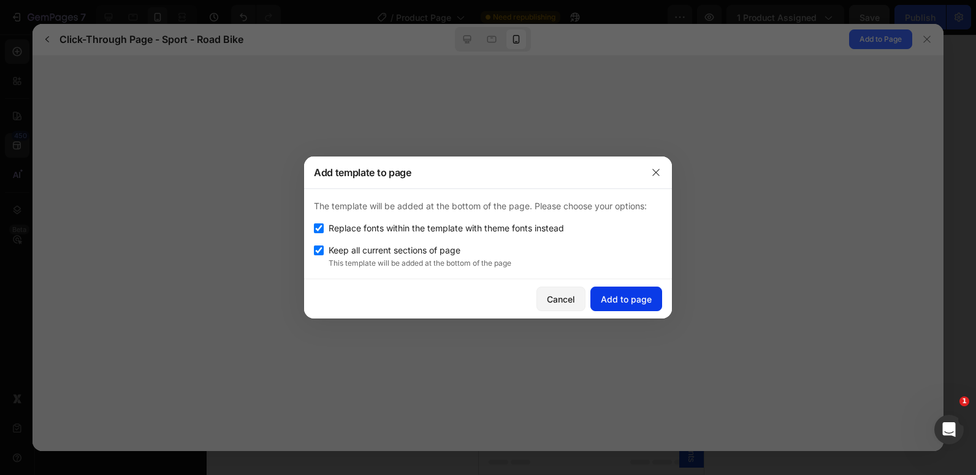
click at [625, 293] on div "Add to page" at bounding box center [626, 298] width 51 height 13
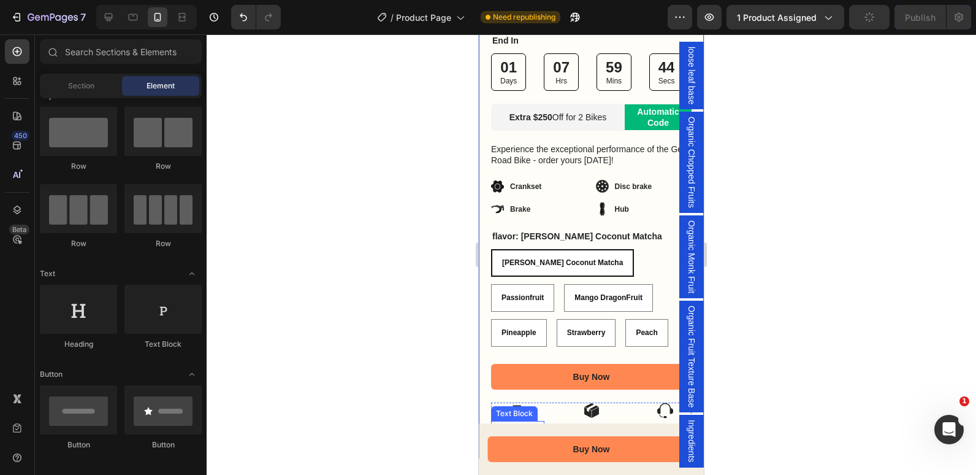
scroll to position [3907, 0]
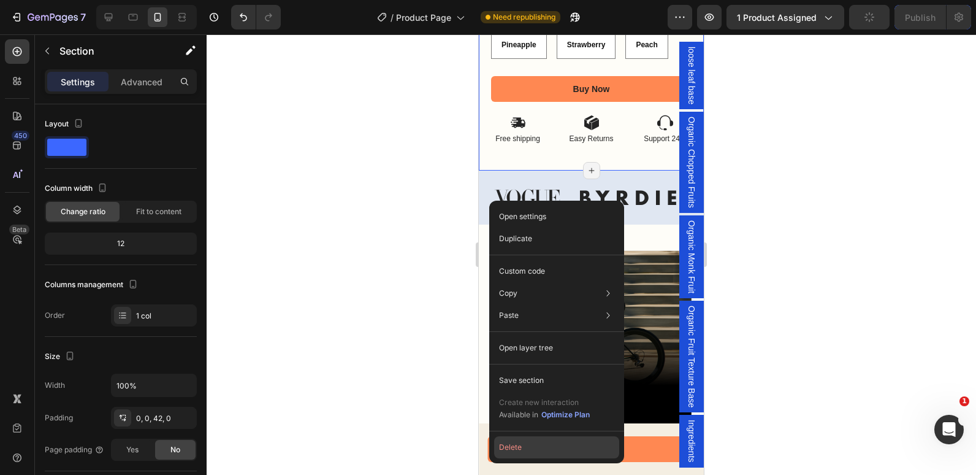
click at [517, 446] on button "Delete" at bounding box center [556, 447] width 125 height 22
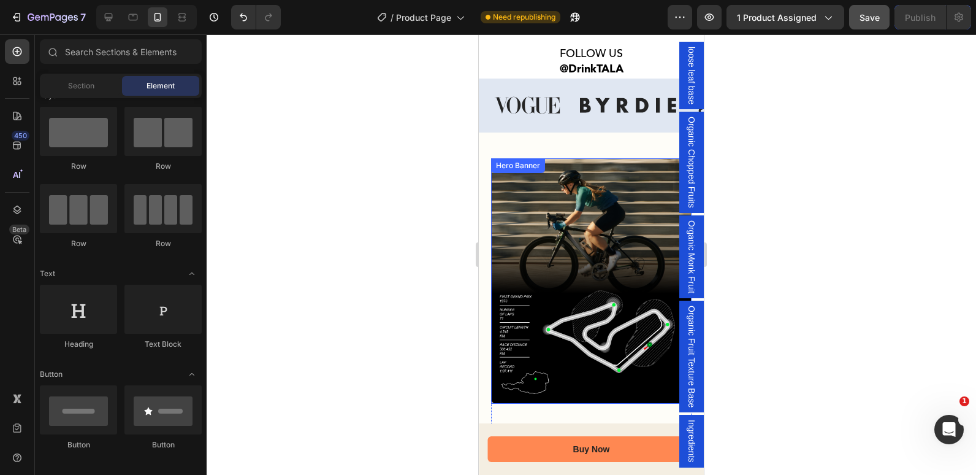
scroll to position [3006, 0]
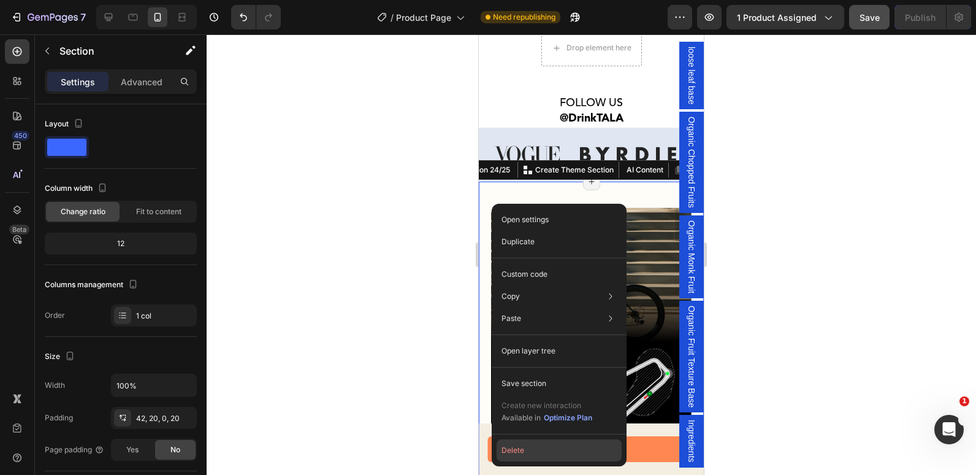
click at [510, 455] on button "Delete" at bounding box center [559, 450] width 125 height 22
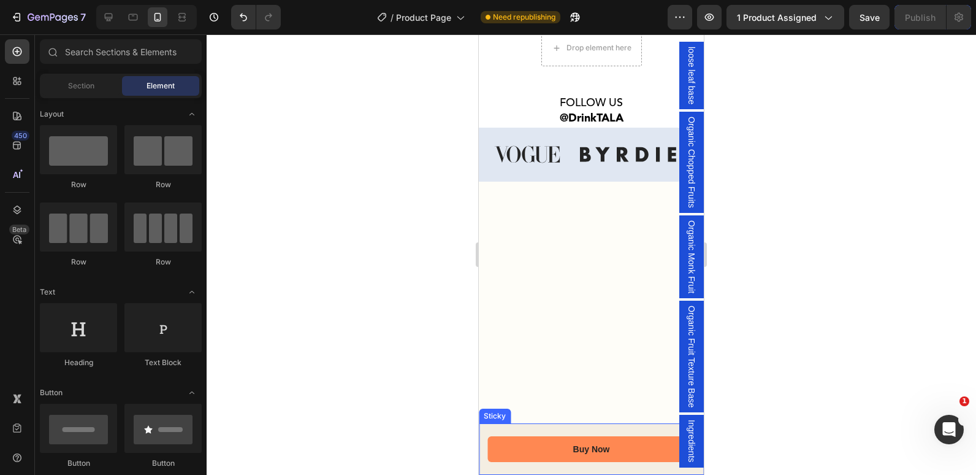
scroll to position [18, 0]
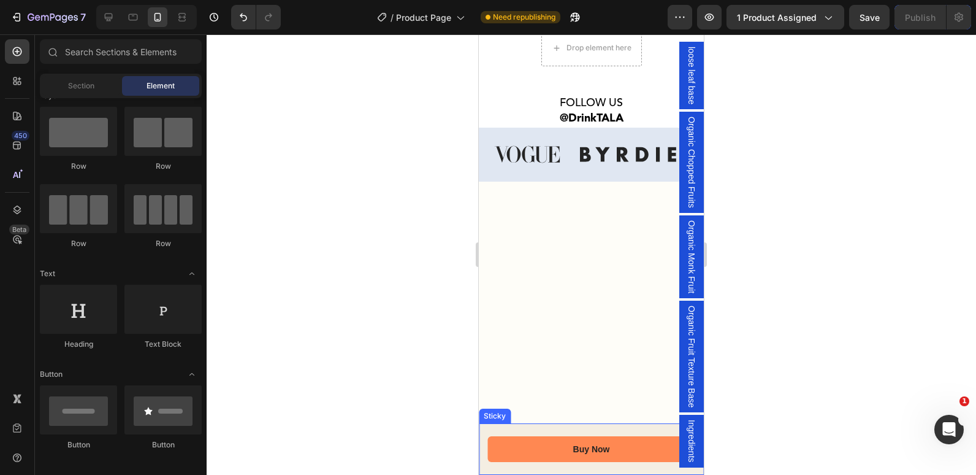
click at [490, 427] on div "Buy Now Button Sticky" at bounding box center [591, 449] width 225 height 52
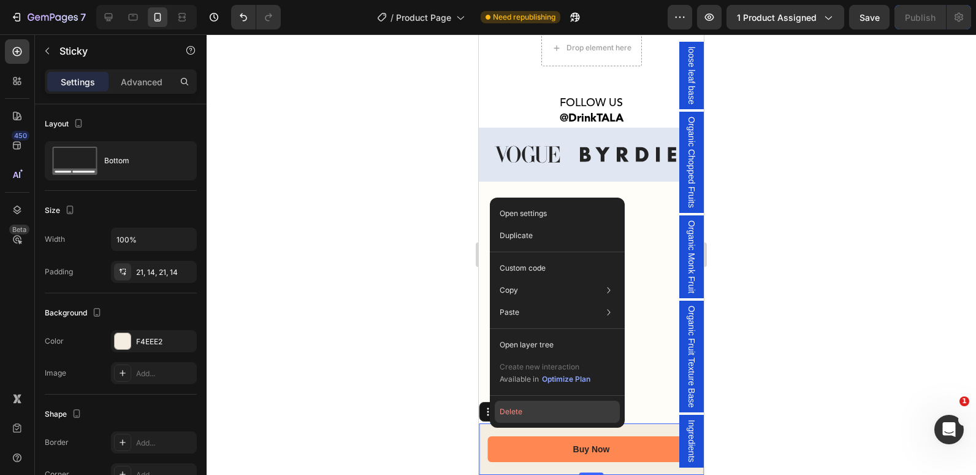
click at [520, 409] on button "Delete" at bounding box center [557, 411] width 125 height 22
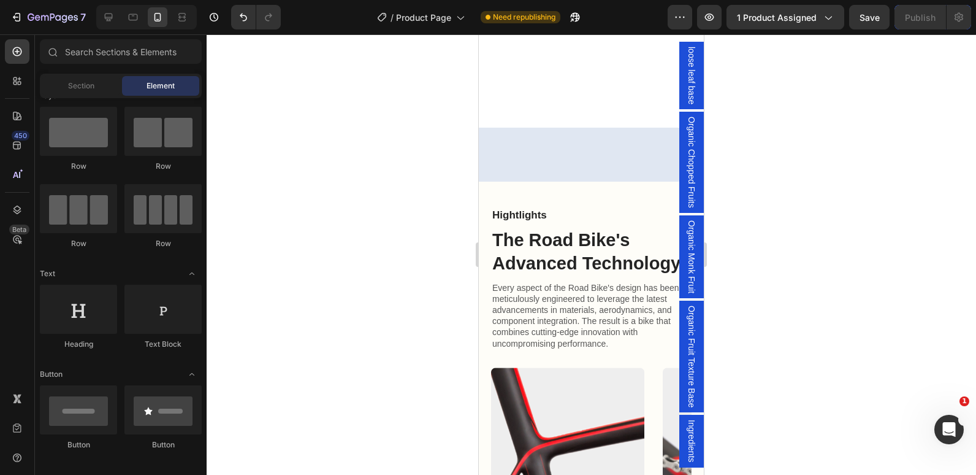
scroll to position [3247, 0]
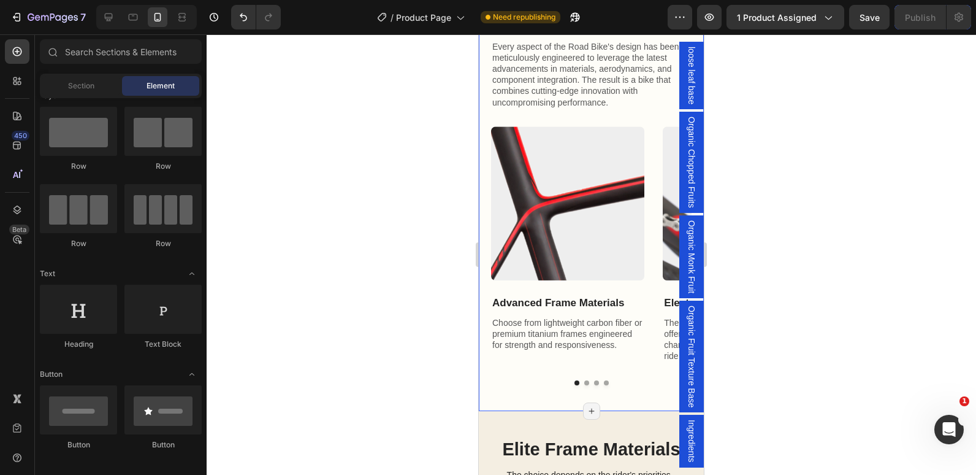
click at [488, 315] on div "Hightlights Text Block The Road Bike's Advanced Technology Heading Every aspect…" at bounding box center [591, 176] width 225 height 470
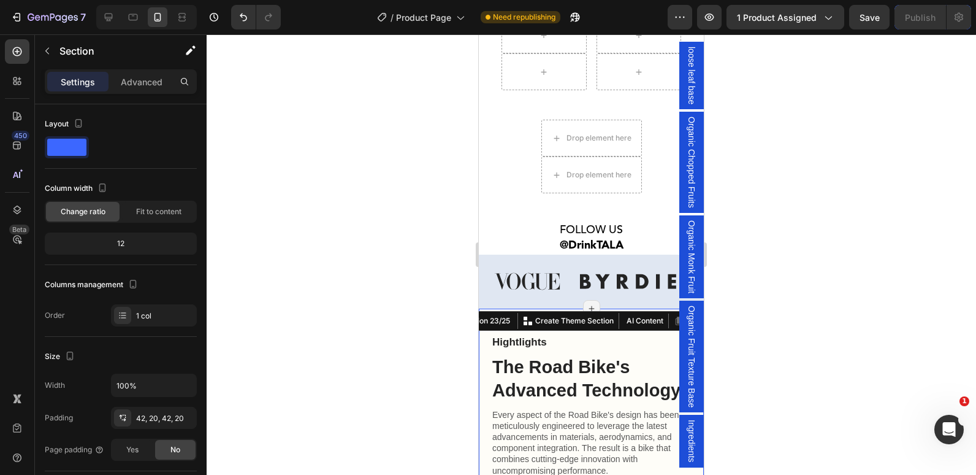
scroll to position [2883, 0]
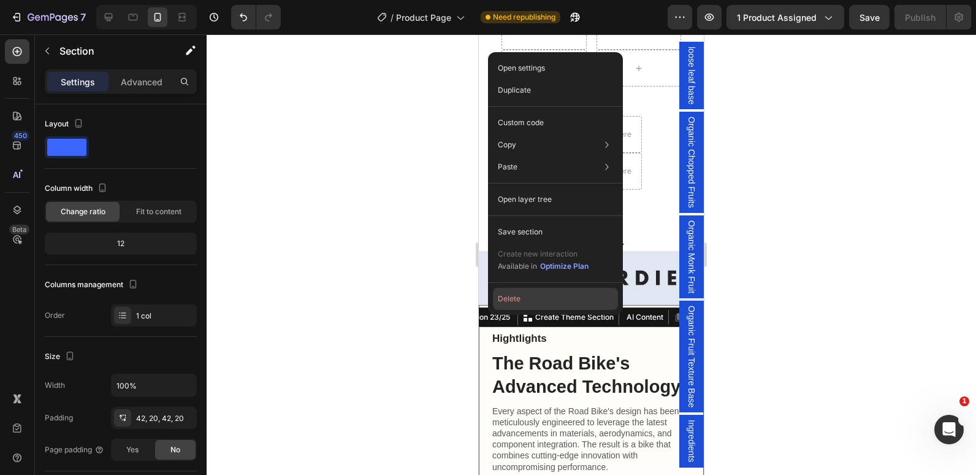
click at [523, 290] on button "Delete" at bounding box center [555, 299] width 125 height 22
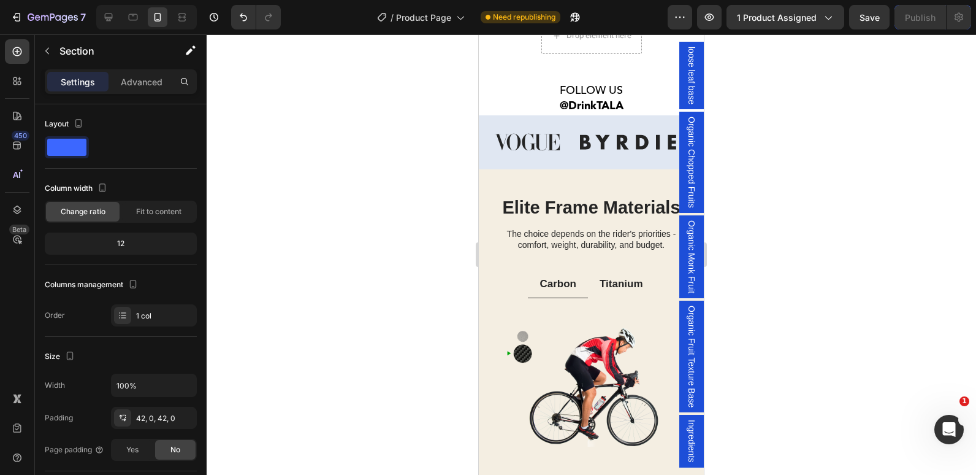
scroll to position [3019, 0]
click at [517, 186] on div "Elite Frame Materials Heading The choice depends on the rider's priorities - co…" at bounding box center [591, 418] width 225 height 499
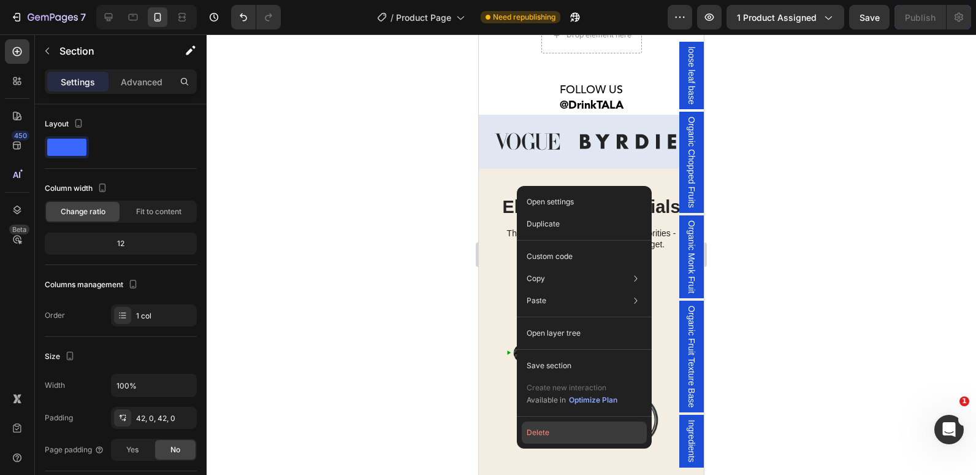
click at [549, 427] on button "Delete" at bounding box center [584, 432] width 125 height 22
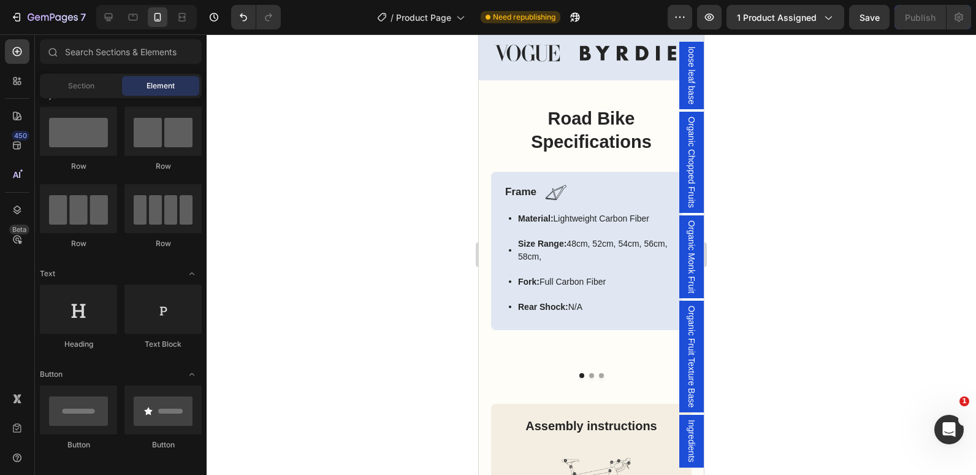
scroll to position [3073, 0]
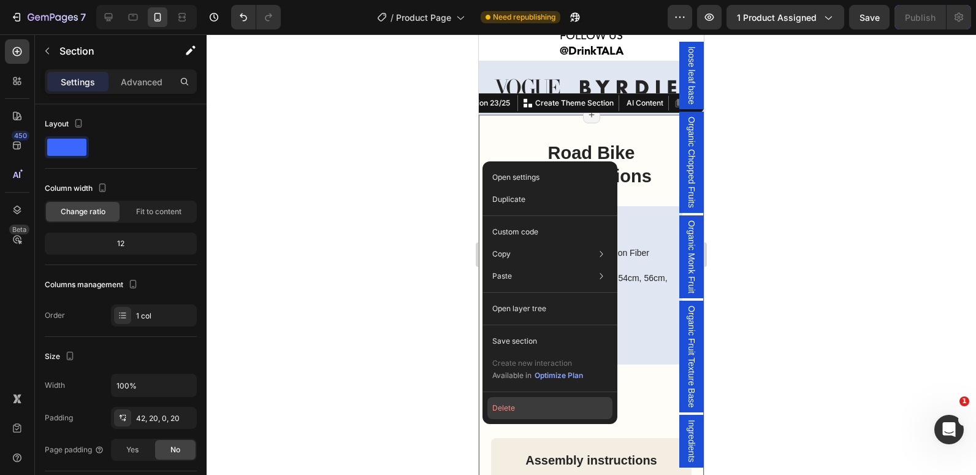
click at [513, 413] on button "Delete" at bounding box center [549, 408] width 125 height 22
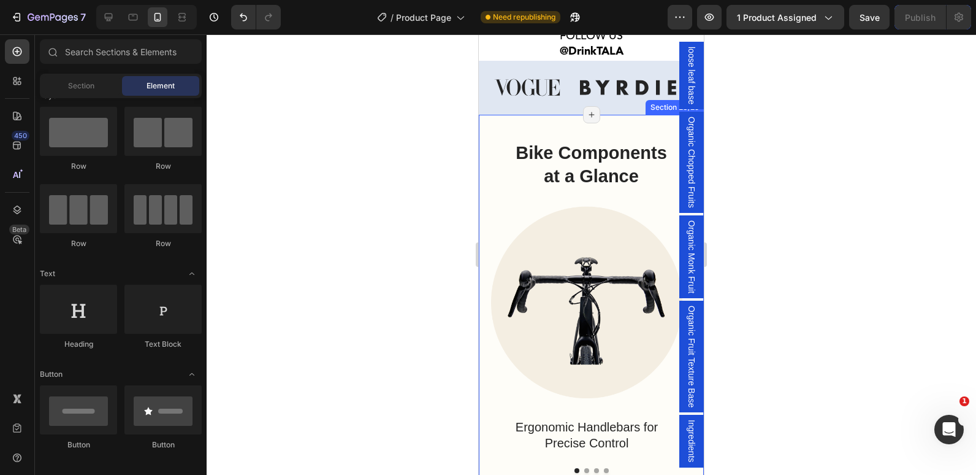
click at [484, 162] on div "Bike Components at a Glance Heading Row Image Ergonomic Handlebars for Precise …" at bounding box center [591, 307] width 225 height 384
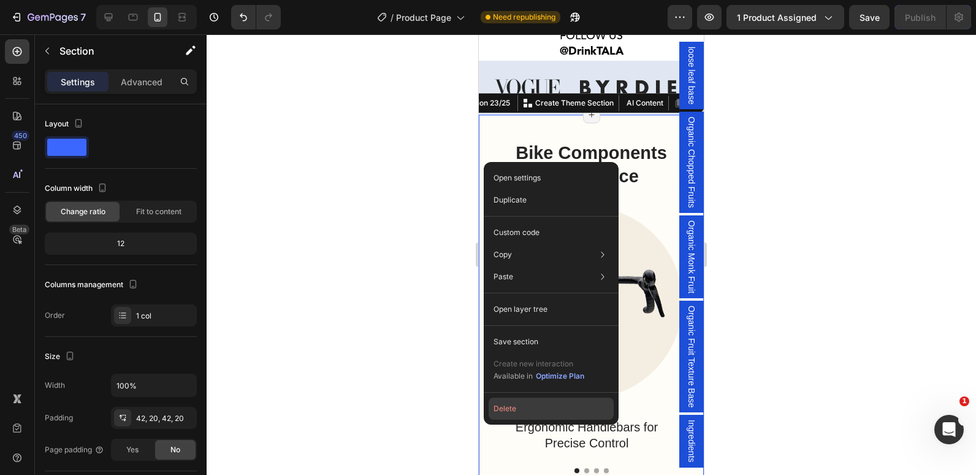
click at [503, 408] on button "Delete" at bounding box center [551, 408] width 125 height 22
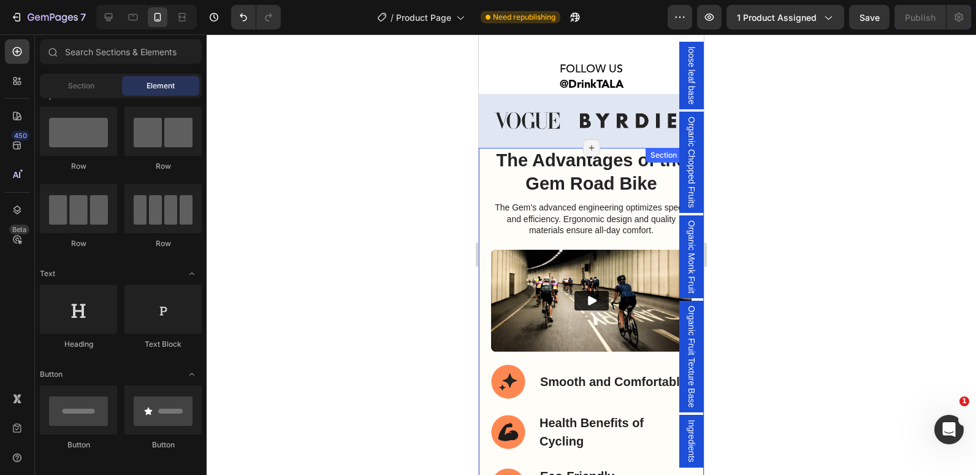
scroll to position [3037, 0]
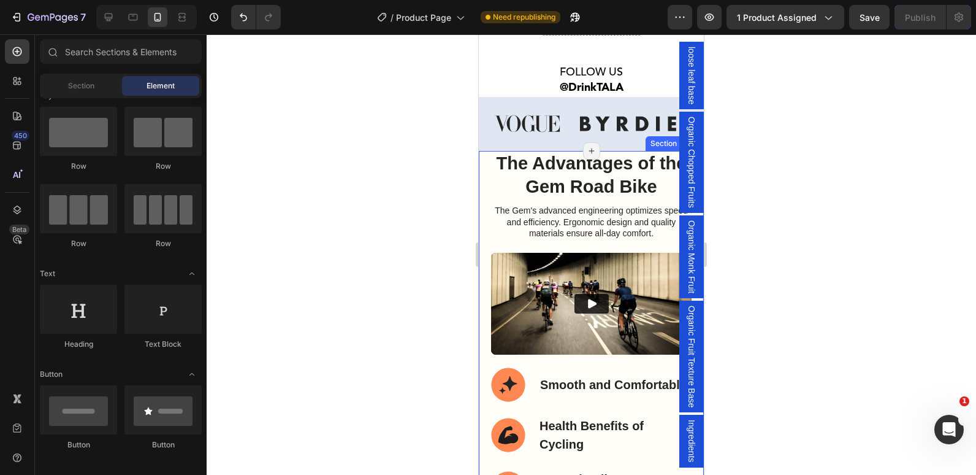
click at [485, 156] on div "The Advantages of the Gem Road Bike Heading The Gem's advanced engineering opti…" at bounding box center [591, 342] width 225 height 383
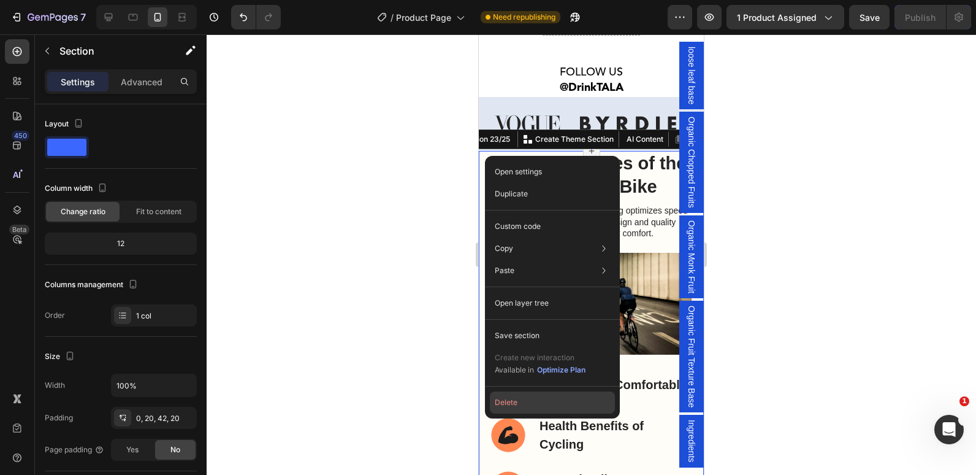
click at [519, 405] on button "Delete" at bounding box center [552, 402] width 125 height 22
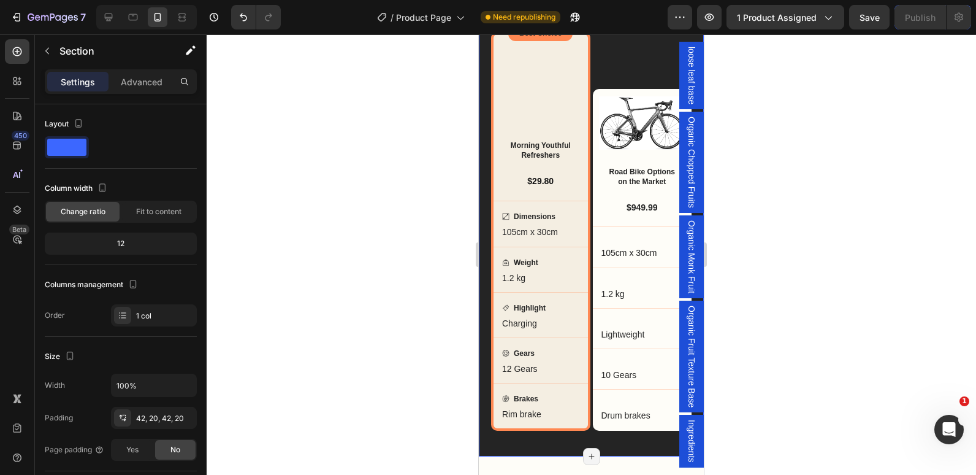
scroll to position [3159, 0]
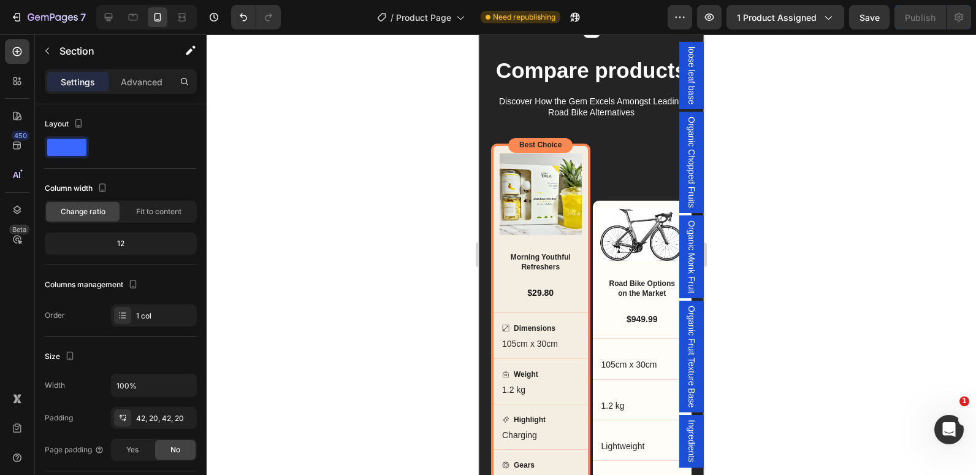
click at [481, 109] on div "Compare products Heading Discover How the Gem Excels Amongst Leading Road Bike …" at bounding box center [591, 298] width 225 height 538
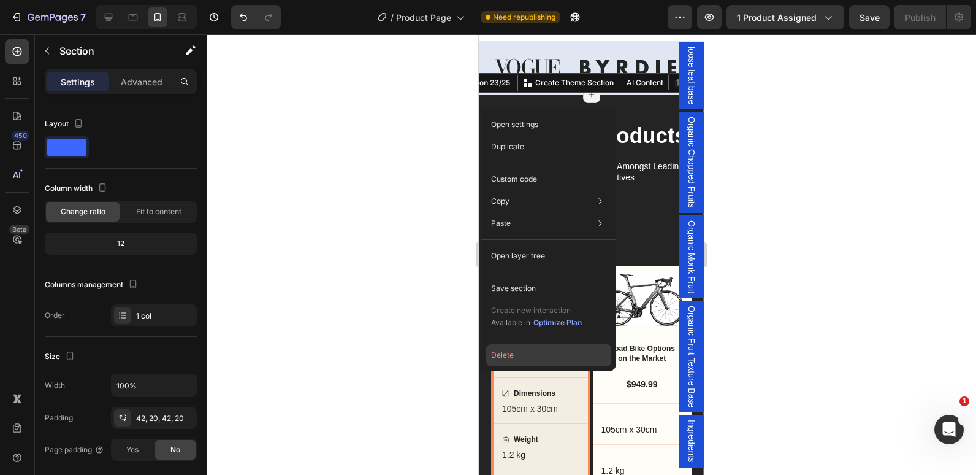
click at [508, 361] on button "Delete" at bounding box center [548, 355] width 125 height 22
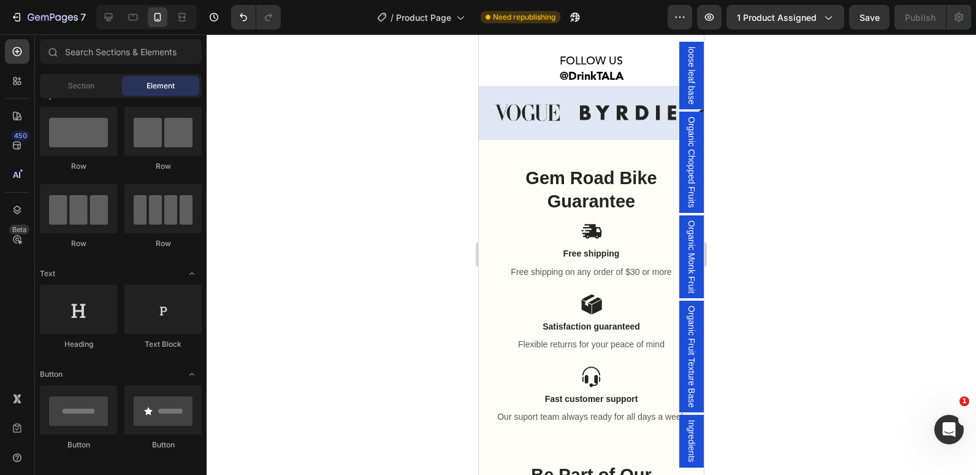
scroll to position [3048, 0]
click at [489, 162] on div "Gem Road Bike Guarantee Heading Icon Free shipping Text Block Free shipping on …" at bounding box center [591, 288] width 225 height 297
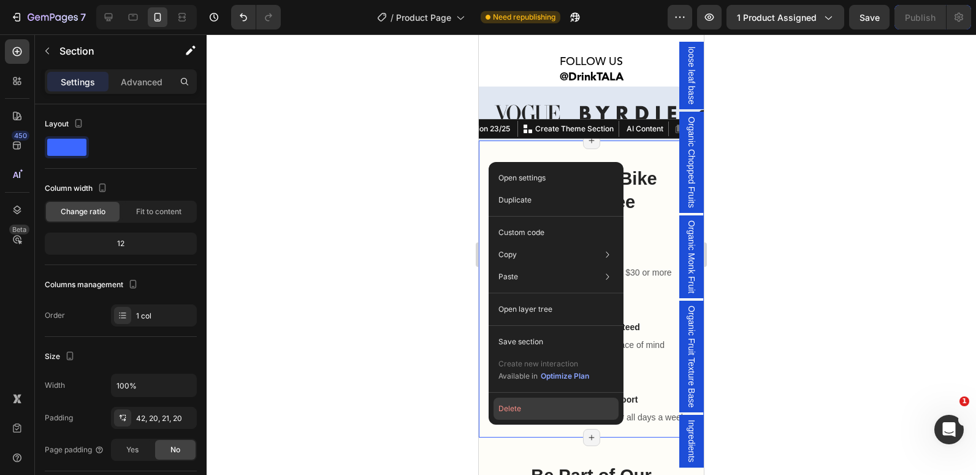
drag, startPoint x: 508, startPoint y: 411, endPoint x: 18, endPoint y: 381, distance: 490.2
click at [508, 411] on button "Delete" at bounding box center [556, 408] width 125 height 22
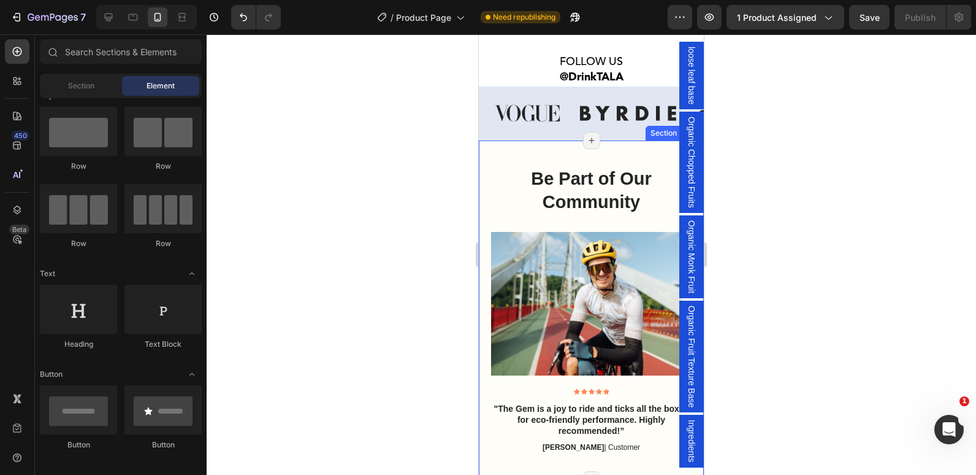
click at [483, 414] on div "Be Part of Our Community Heading Image Image Image Carousel Row Icon Icon Icon …" at bounding box center [591, 309] width 225 height 339
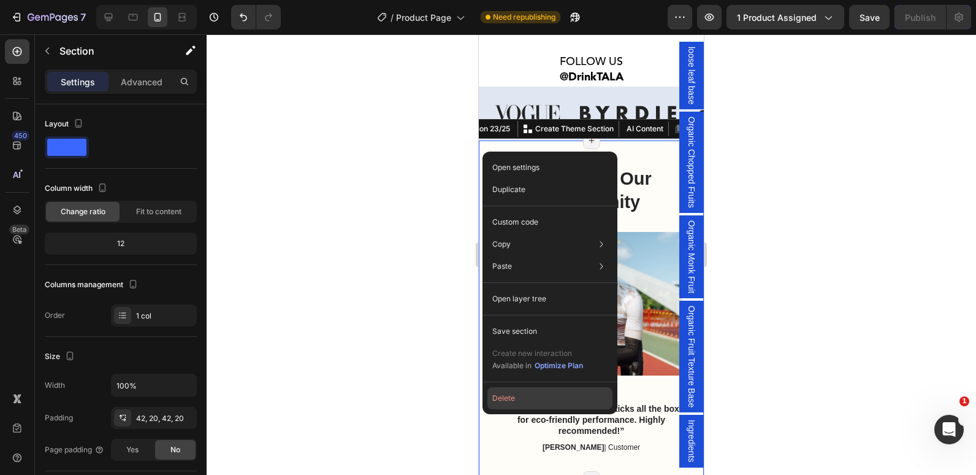
click at [506, 400] on button "Delete" at bounding box center [549, 398] width 125 height 22
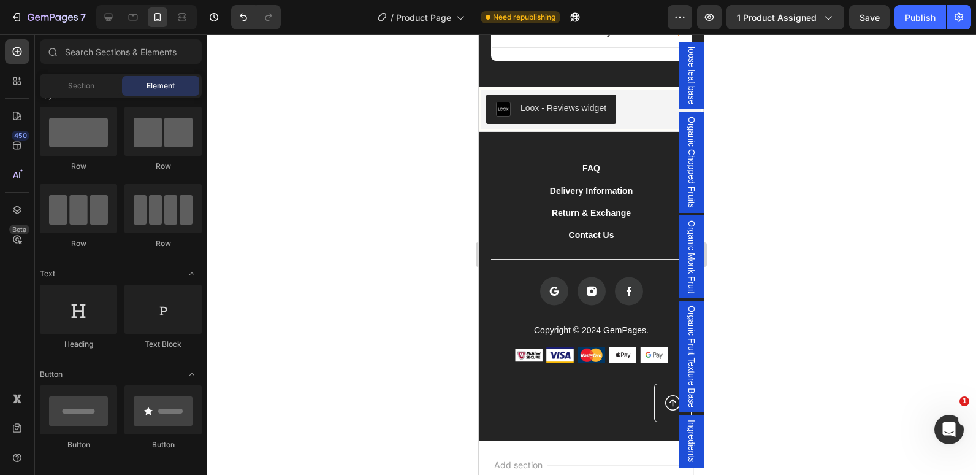
scroll to position [3476, 0]
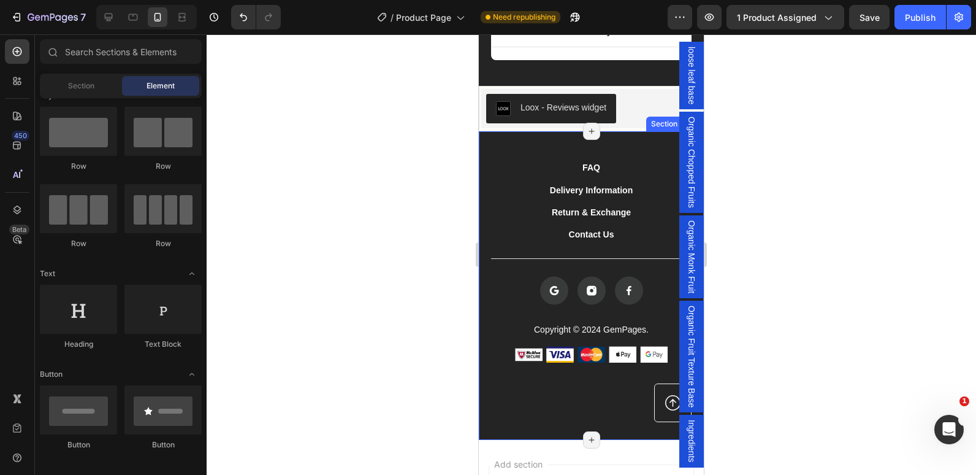
click at [484, 258] on div "FAQ Button Delivery Information Button Return & Exchange Button Contact Us Butt…" at bounding box center [591, 285] width 225 height 308
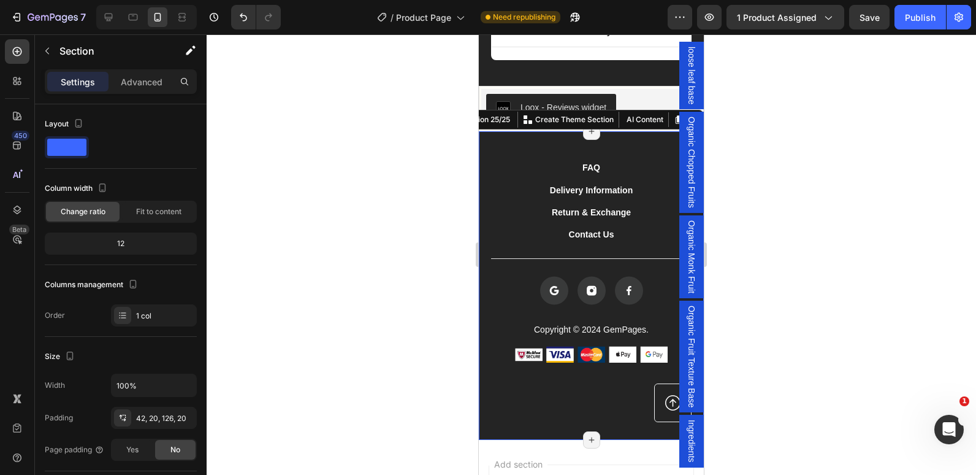
scroll to position [3437, 0]
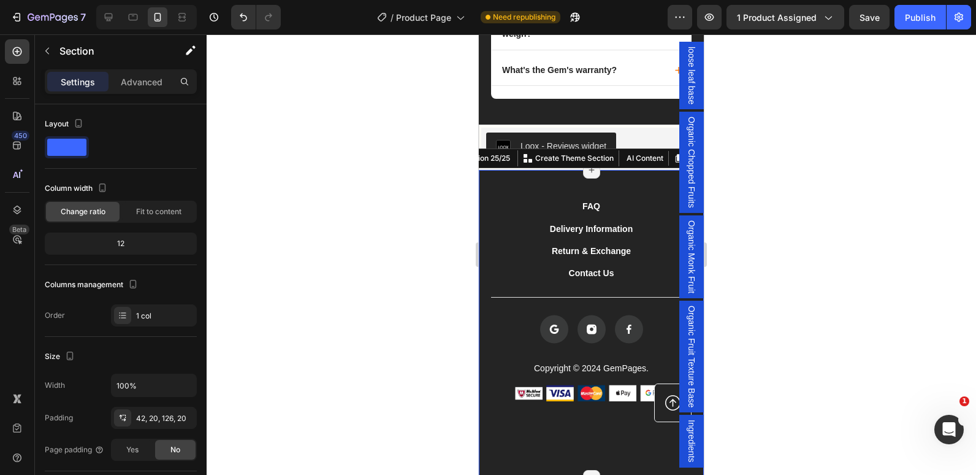
click at [483, 180] on div "FAQ Button Delivery Information Button Return & Exchange Button Contact Us Butt…" at bounding box center [591, 324] width 225 height 308
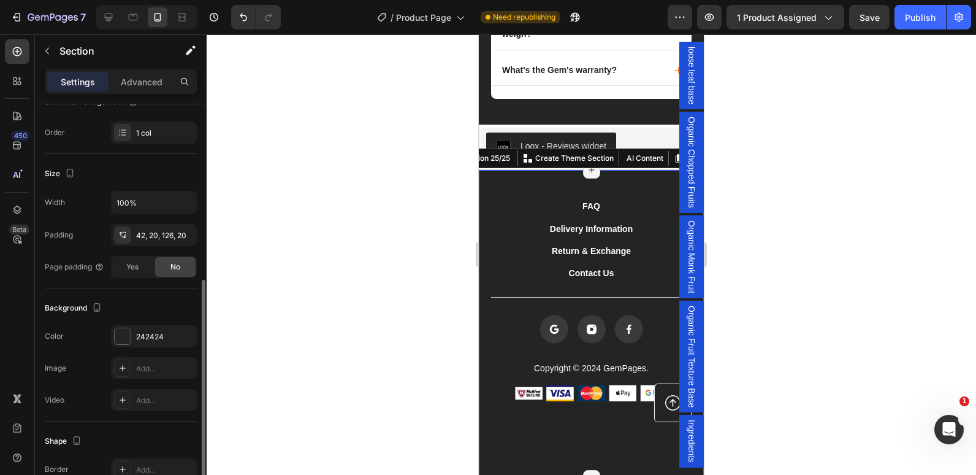
scroll to position [232, 0]
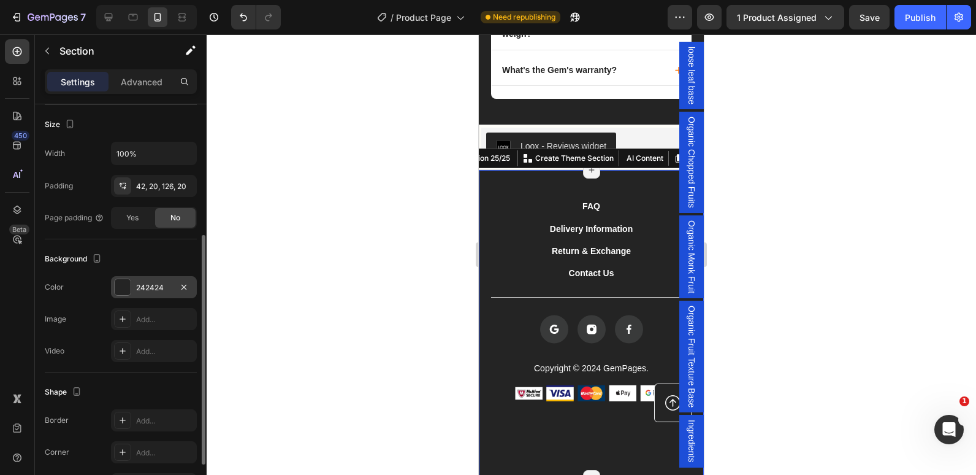
click at [115, 286] on div at bounding box center [123, 287] width 16 height 16
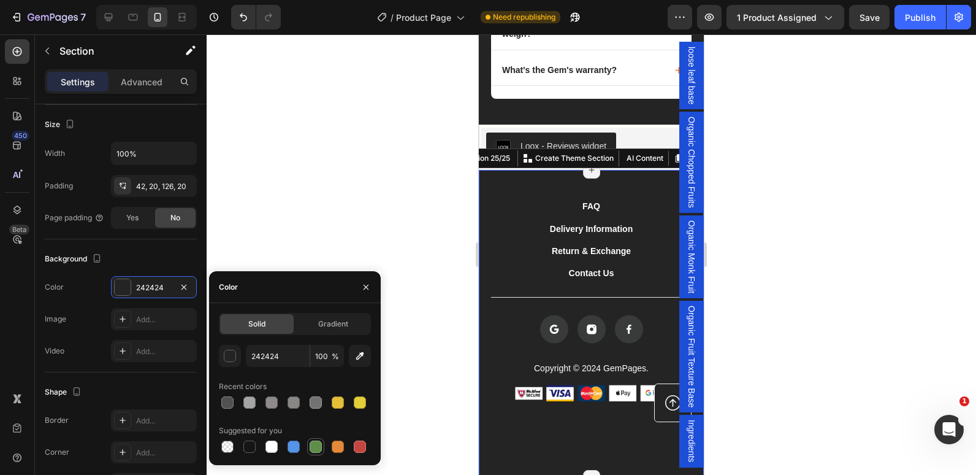
click at [313, 440] on div at bounding box center [315, 446] width 15 height 15
type input "5E8E49"
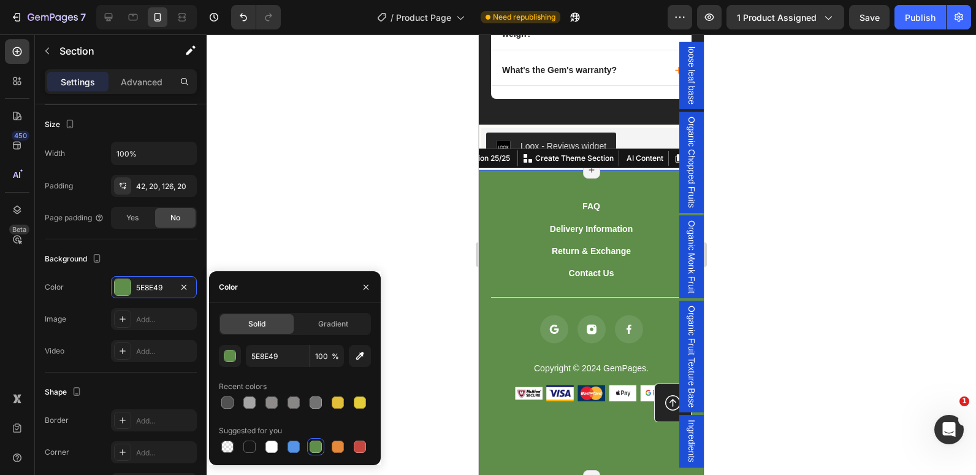
click at [448, 235] on div at bounding box center [592, 254] width 770 height 440
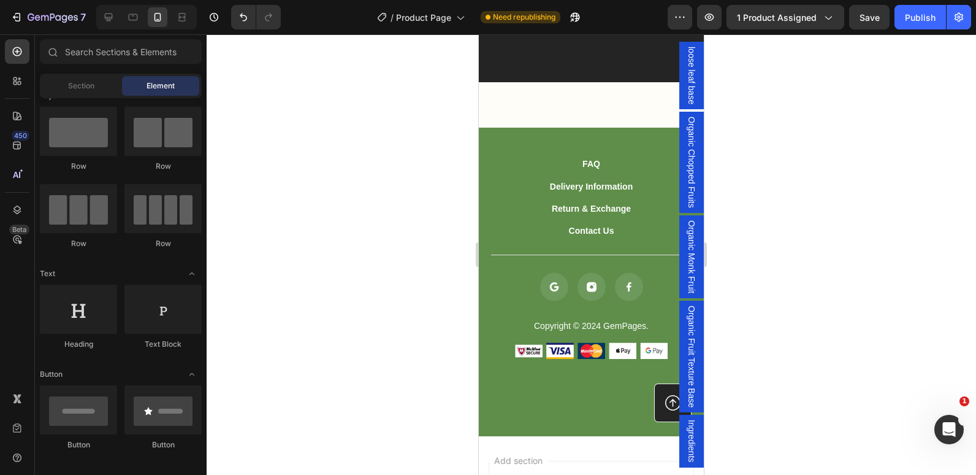
scroll to position [3701, 0]
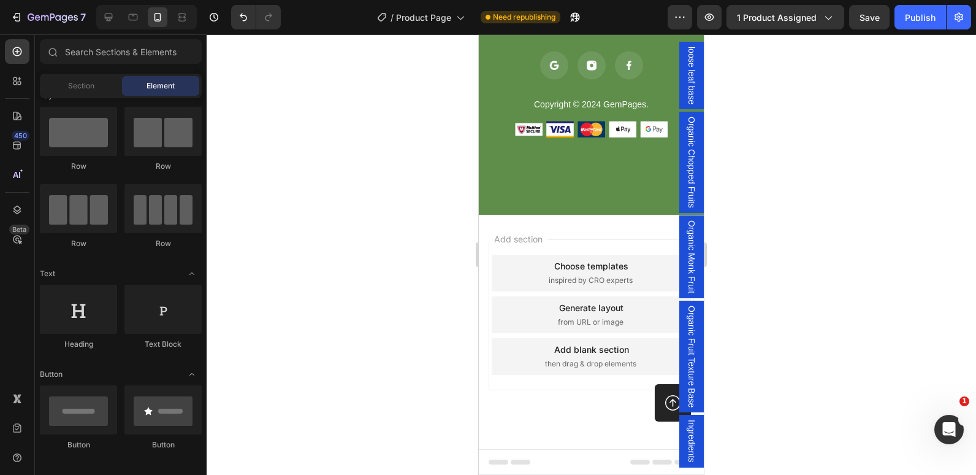
click at [508, 465] on span "Footer" at bounding box center [513, 462] width 23 height 12
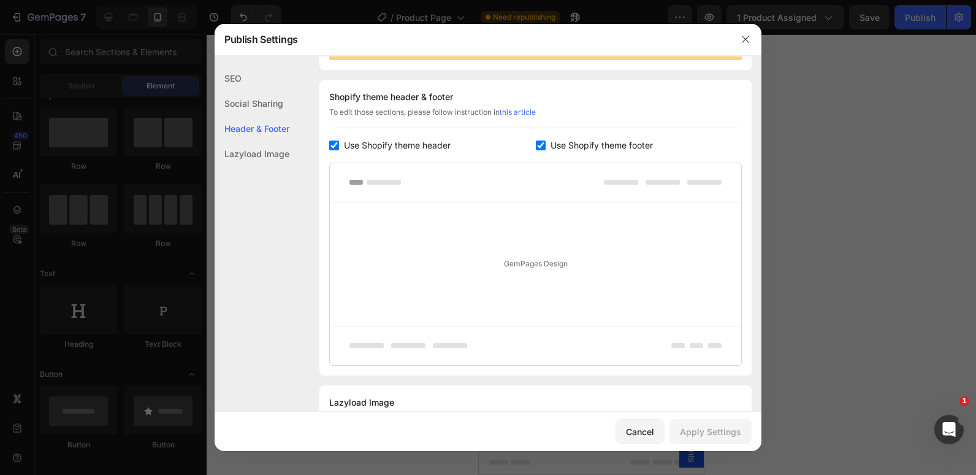
scroll to position [178, 0]
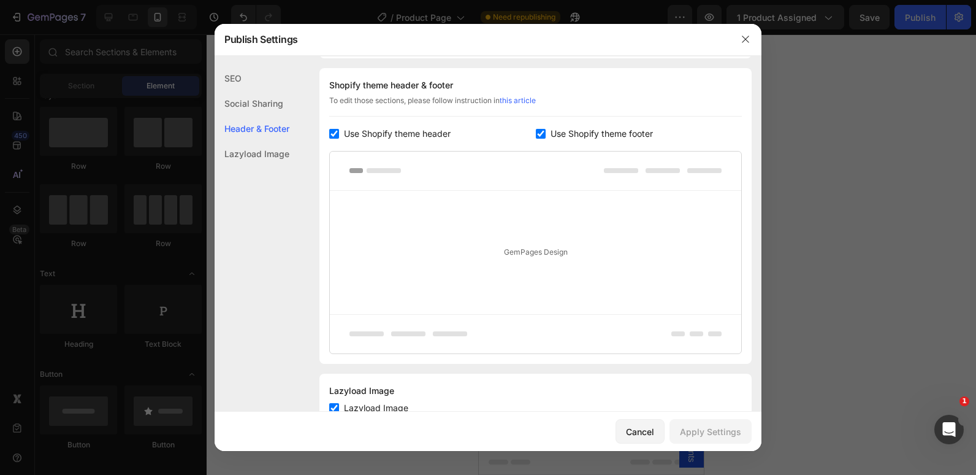
click at [334, 130] on input "checkbox" at bounding box center [334, 134] width 10 height 10
checkbox input "false"
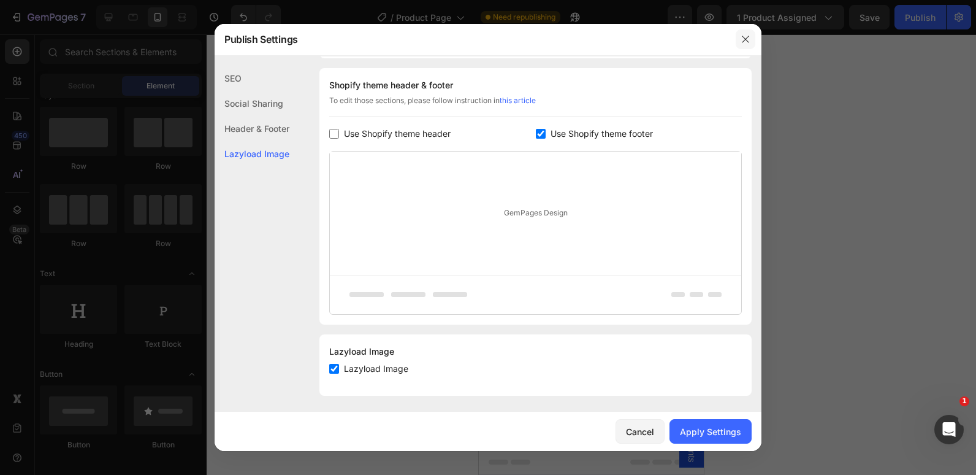
click at [749, 42] on icon "button" at bounding box center [746, 39] width 10 height 10
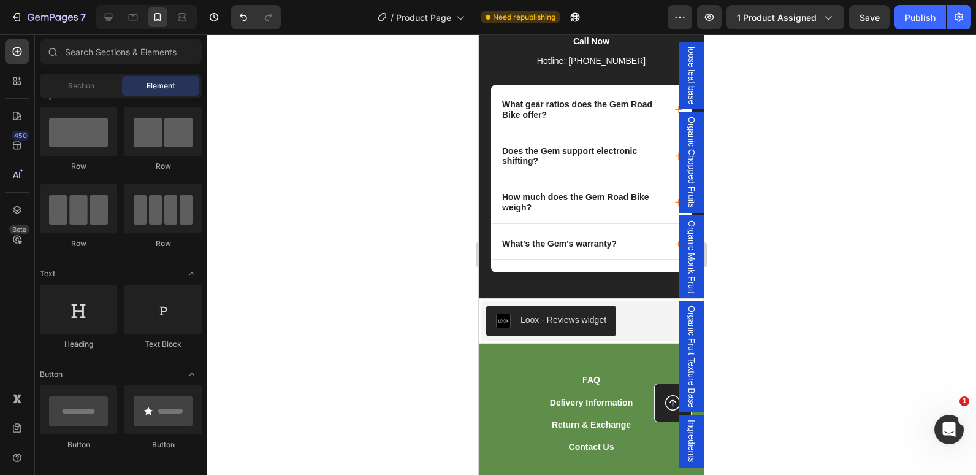
scroll to position [3263, 0]
click at [481, 286] on div "Got Questions? Text block Frequently Asked Questions Text block Call Now Text b…" at bounding box center [591, 111] width 225 height 373
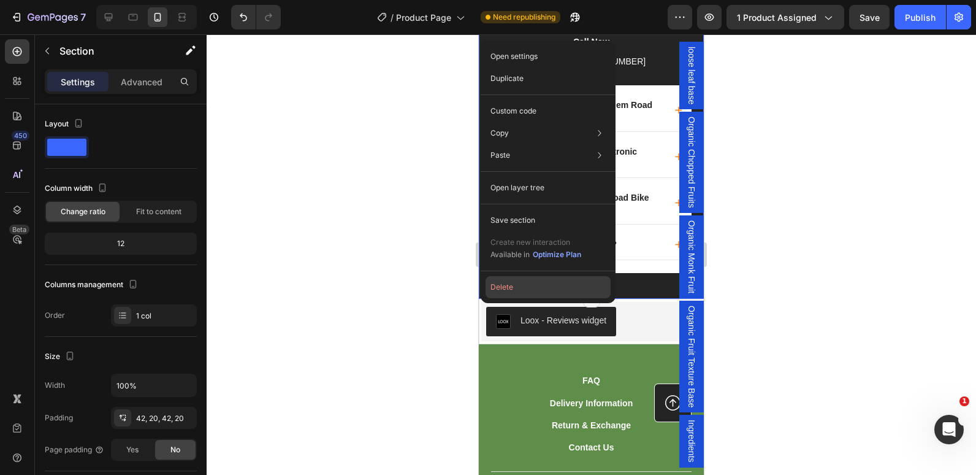
click at [505, 283] on button "Delete" at bounding box center [548, 287] width 125 height 22
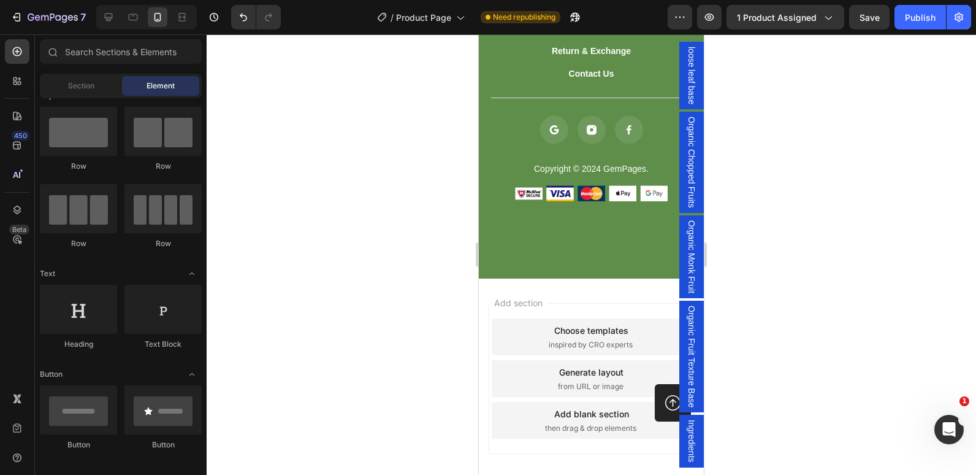
scroll to position [2889, 0]
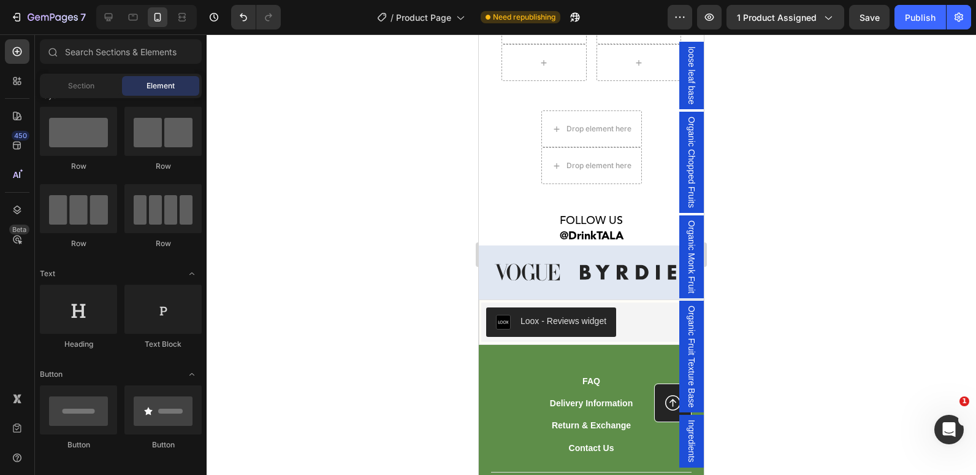
click at [505, 283] on img at bounding box center [527, 272] width 97 height 36
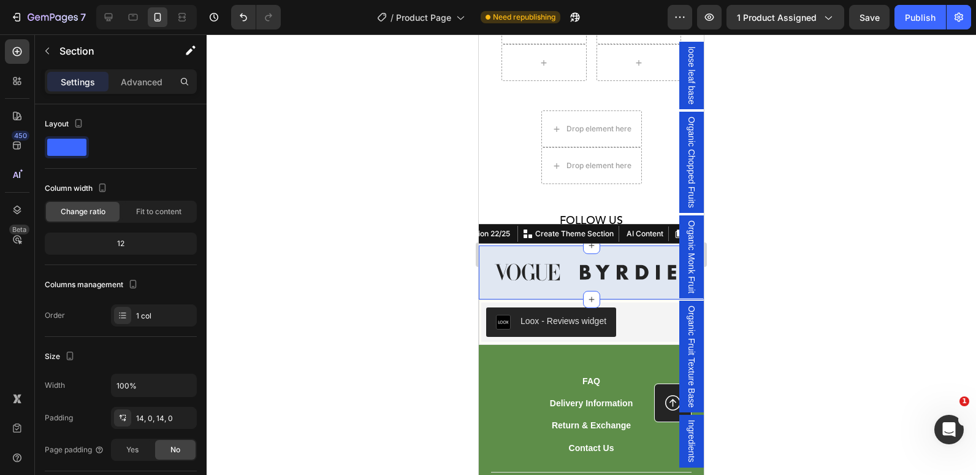
click at [439, 216] on div at bounding box center [592, 254] width 770 height 440
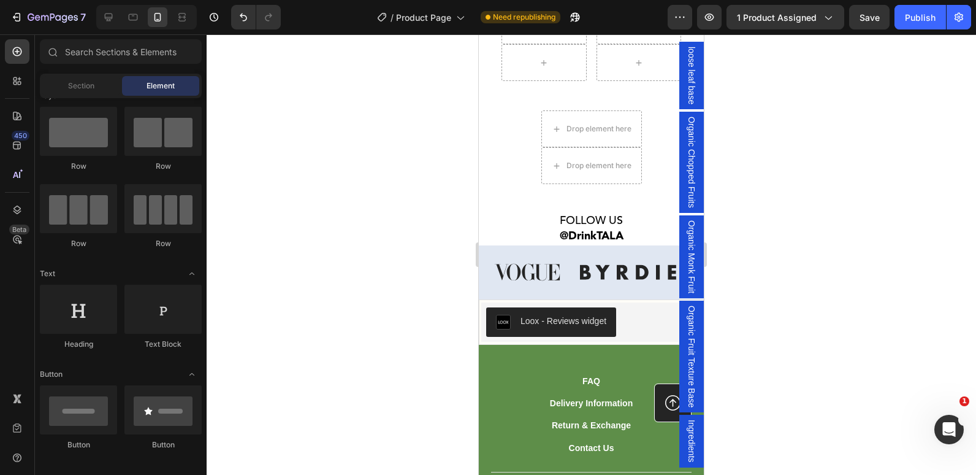
click at [439, 216] on div at bounding box center [592, 254] width 770 height 440
click at [492, 249] on div "Image Image Image Image Image Image Image Image Carousel Section 22/25" at bounding box center [591, 272] width 225 height 54
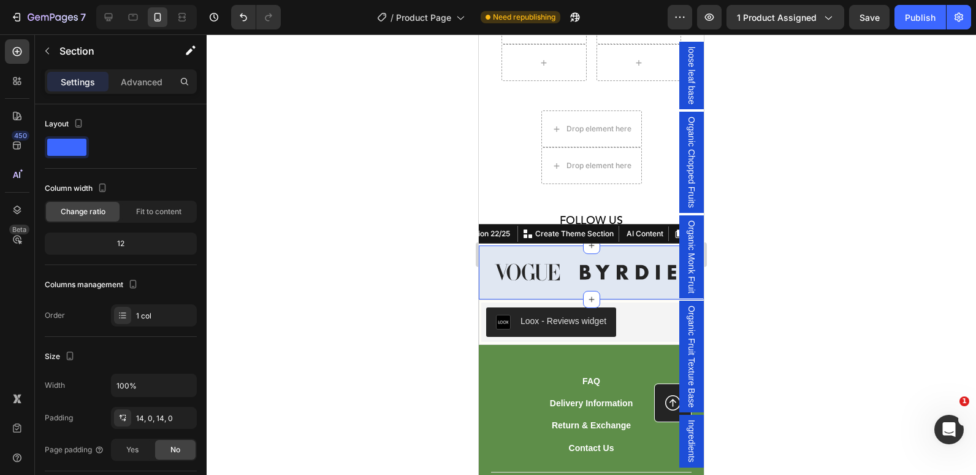
click at [492, 249] on div "Image Image Image Image Image Image Image Image Carousel Section 22/25 Create T…" at bounding box center [591, 272] width 225 height 54
click at [605, 251] on div "Image Image Image Image Image Image Image Image Carousel Section 22/25 Create T…" at bounding box center [591, 272] width 225 height 54
click at [333, 319] on div at bounding box center [592, 254] width 770 height 440
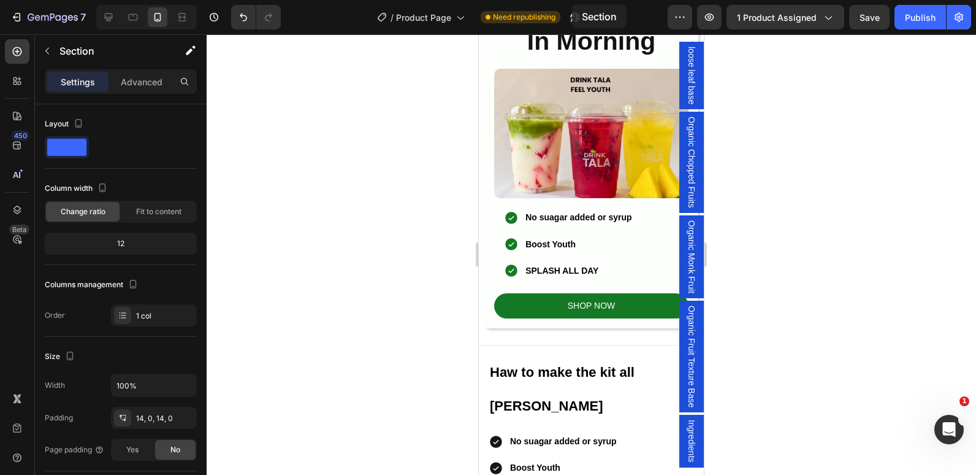
scroll to position [925, 0]
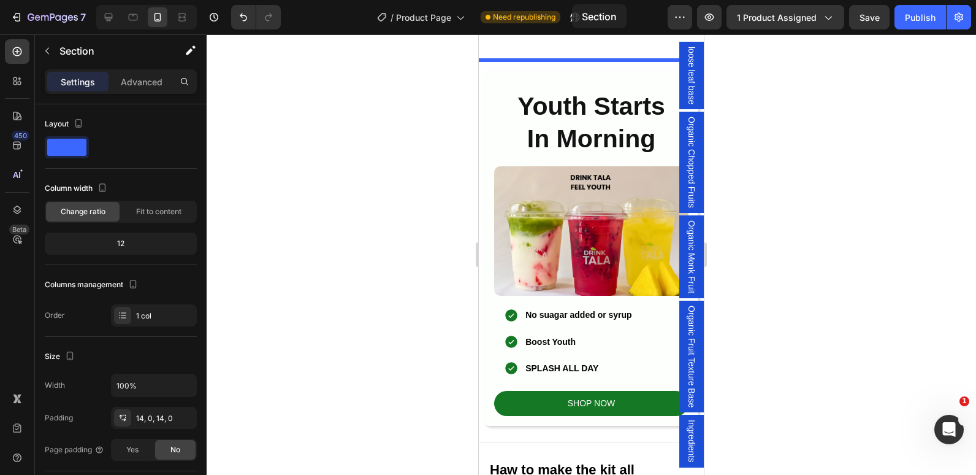
drag, startPoint x: 491, startPoint y: 293, endPoint x: 570, endPoint y: 151, distance: 163.1
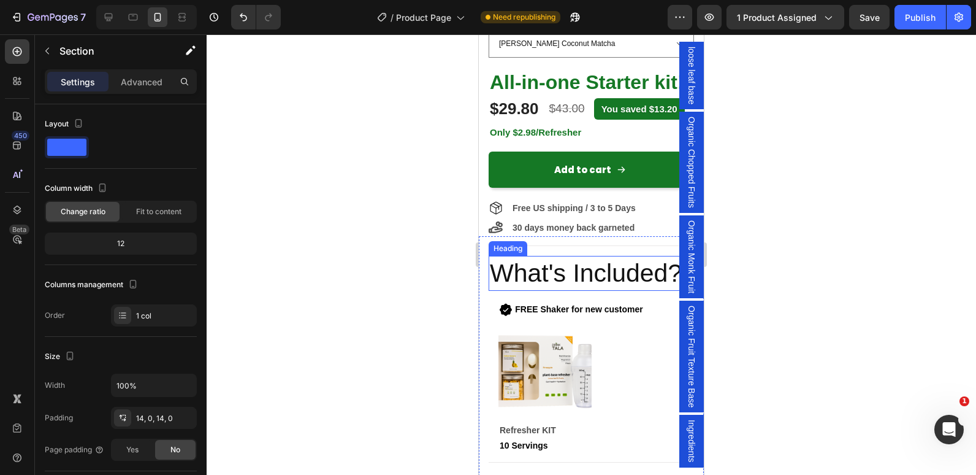
scroll to position [653, 0]
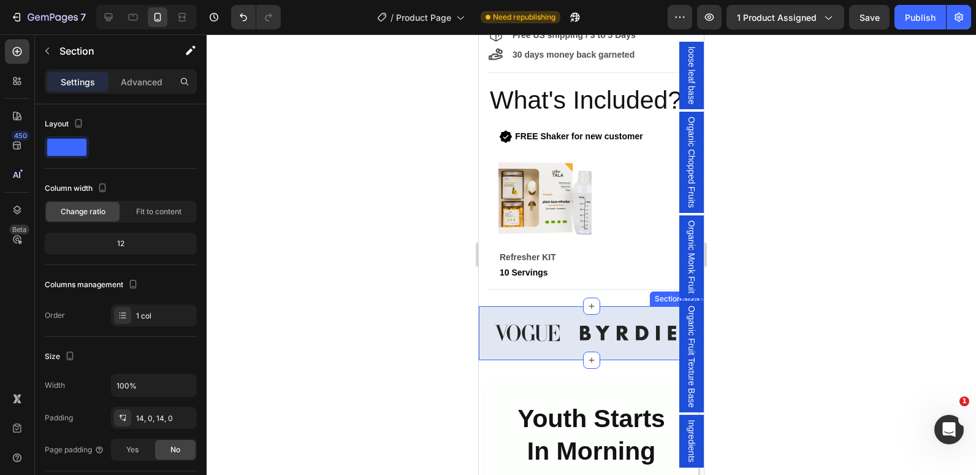
click at [491, 321] on div "Image Image Image Image Image Image Image Image Carousel Section 3/25" at bounding box center [591, 333] width 225 height 54
click at [489, 322] on div "Image Image Image Image Image Image Image Image Carousel Section 3/25" at bounding box center [591, 333] width 225 height 54
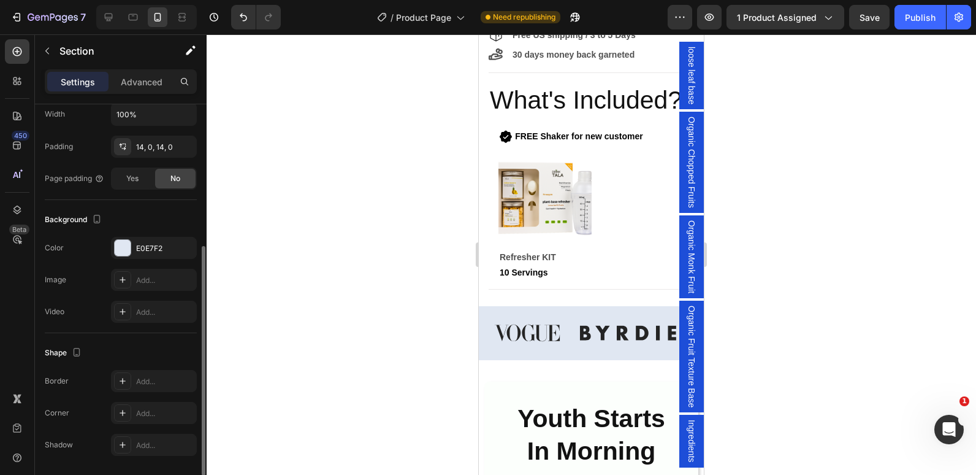
scroll to position [272, 0]
click at [127, 252] on div at bounding box center [123, 247] width 16 height 16
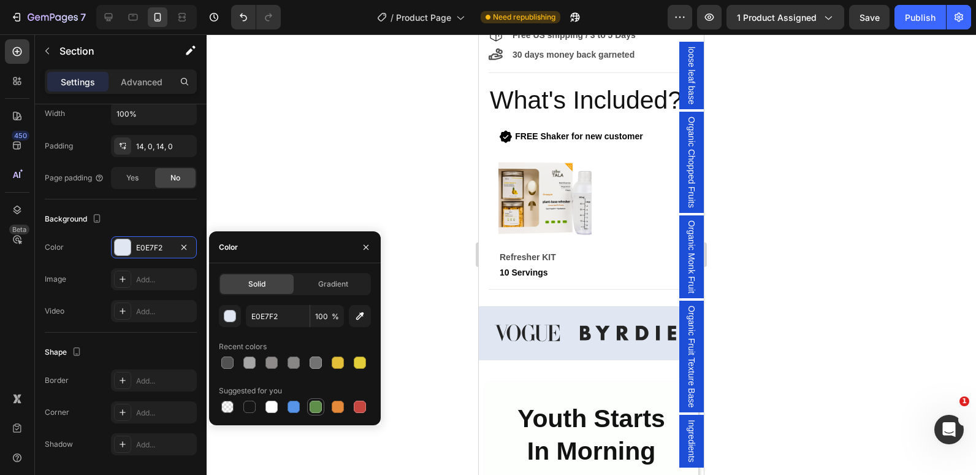
click at [316, 411] on div at bounding box center [316, 406] width 12 height 12
type input "5E8E49"
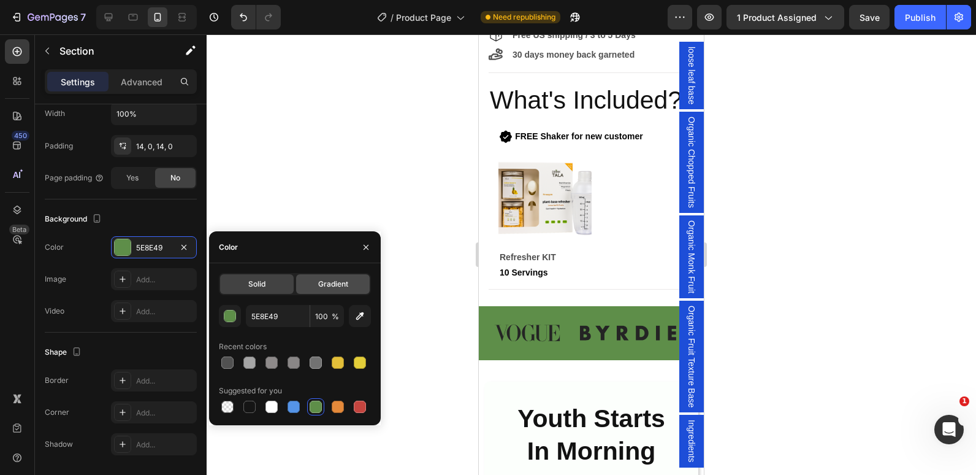
click at [314, 283] on div "Gradient" at bounding box center [333, 284] width 74 height 20
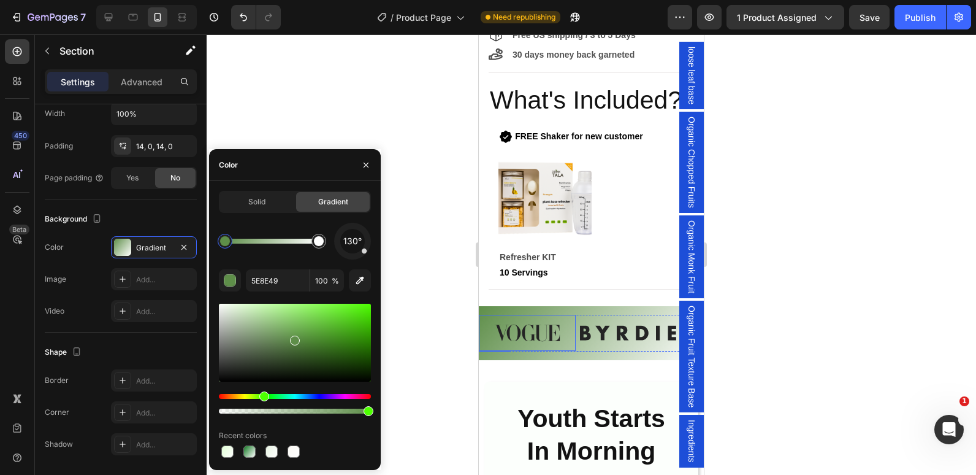
click at [540, 351] on img at bounding box center [527, 333] width 97 height 36
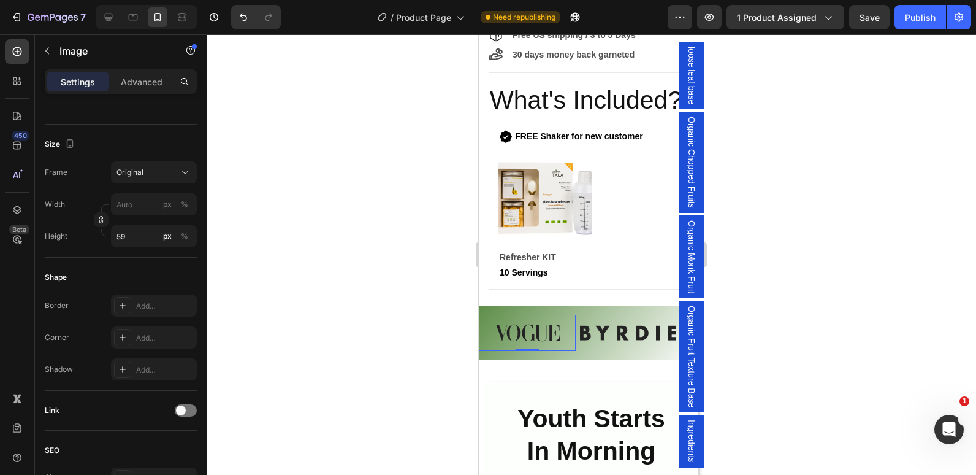
scroll to position [0, 0]
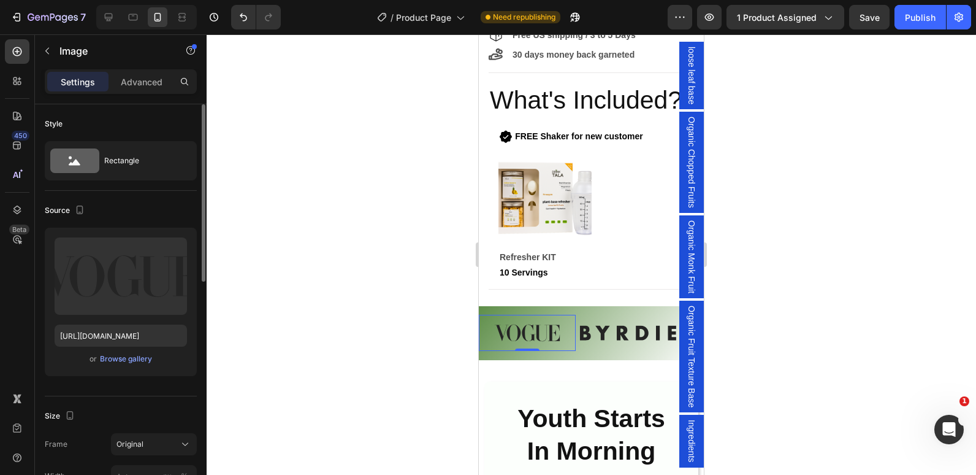
click at [540, 351] on img at bounding box center [527, 333] width 97 height 36
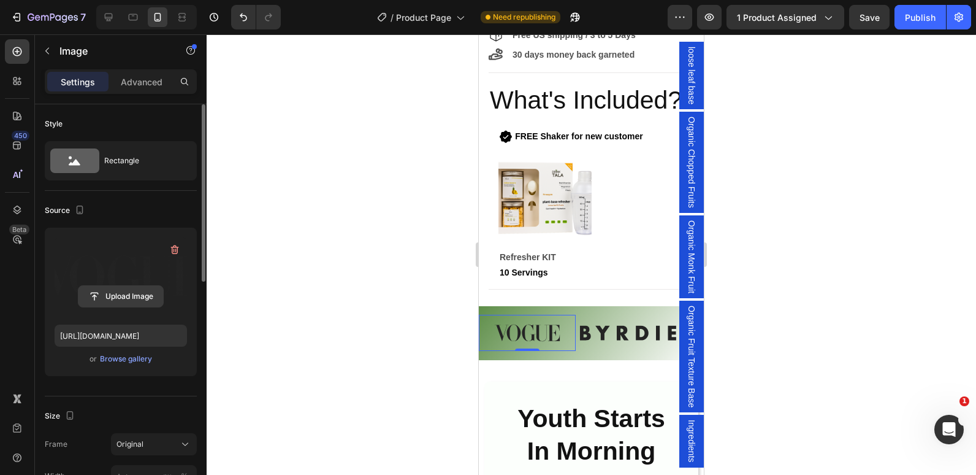
click at [121, 299] on input "file" at bounding box center [120, 296] width 85 height 21
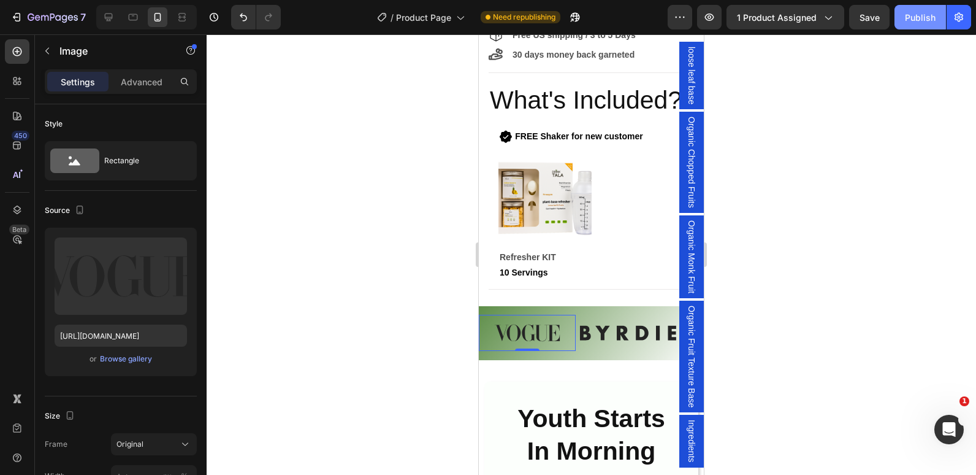
click at [914, 18] on div "Publish" at bounding box center [920, 17] width 31 height 13
